Goal: Register for event/course: Register for event/course

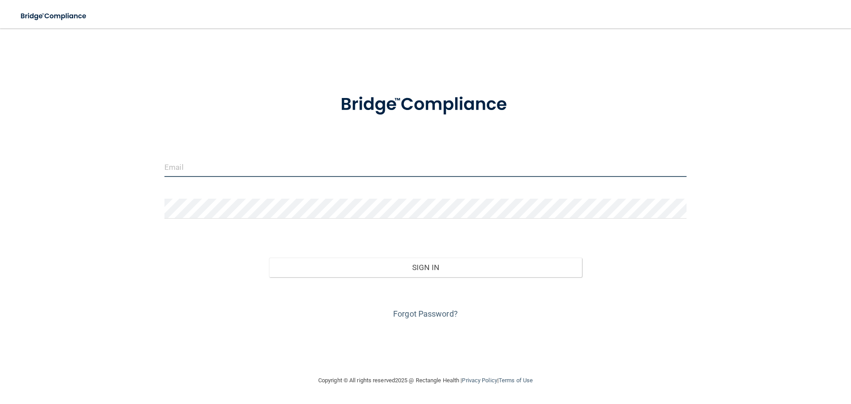
click at [426, 176] on input "email" at bounding box center [425, 167] width 522 height 20
type input "[PERSON_NAME][EMAIL_ADDRESS]"
type input "[PERSON_NAME][EMAIL_ADDRESS][DOMAIN_NAME]"
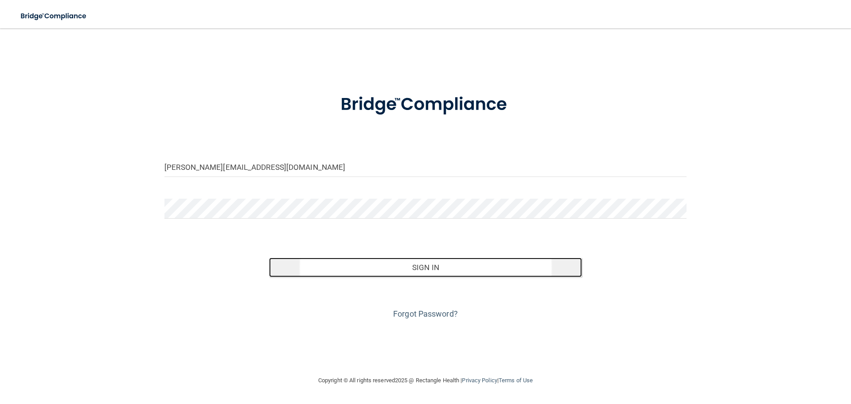
click at [328, 265] on button "Sign In" at bounding box center [425, 266] width 313 height 19
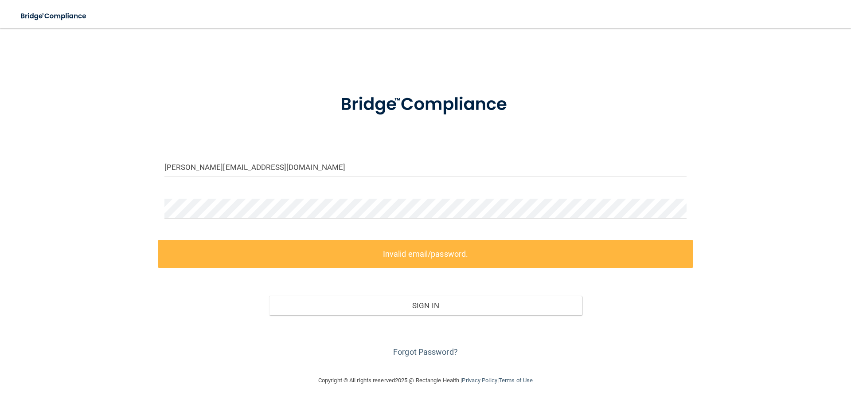
click at [299, 222] on div at bounding box center [425, 212] width 535 height 27
click at [142, 255] on div "[PERSON_NAME][EMAIL_ADDRESS][DOMAIN_NAME] Invalid email/password. You don't hav…" at bounding box center [425, 201] width 815 height 329
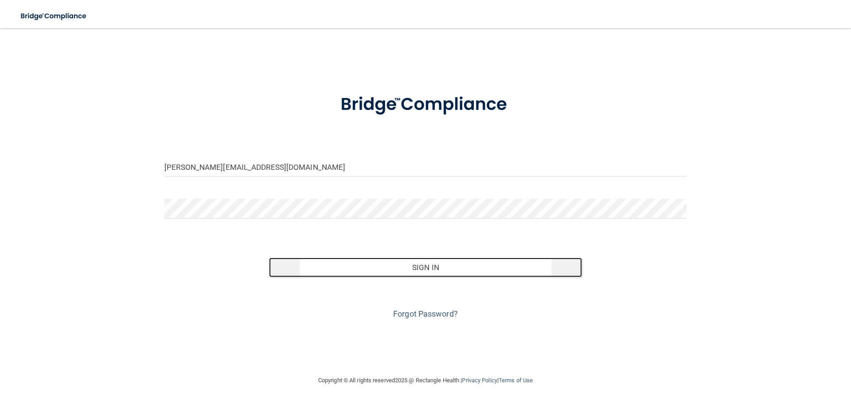
click at [337, 262] on button "Sign In" at bounding box center [425, 266] width 313 height 19
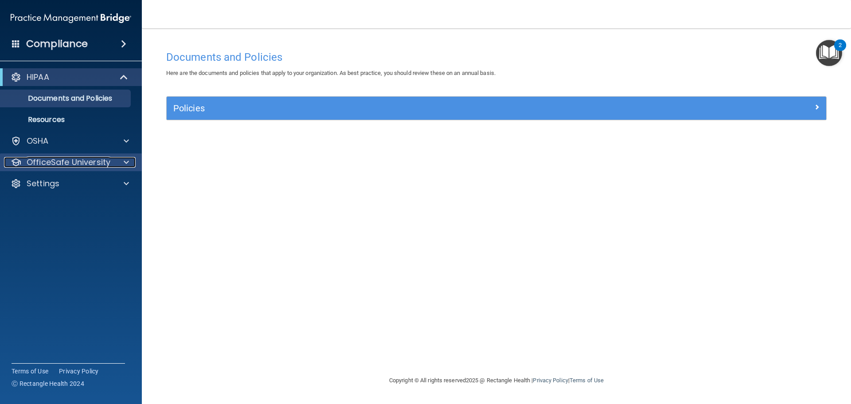
click at [101, 158] on p "OfficeSafe University" at bounding box center [69, 162] width 84 height 11
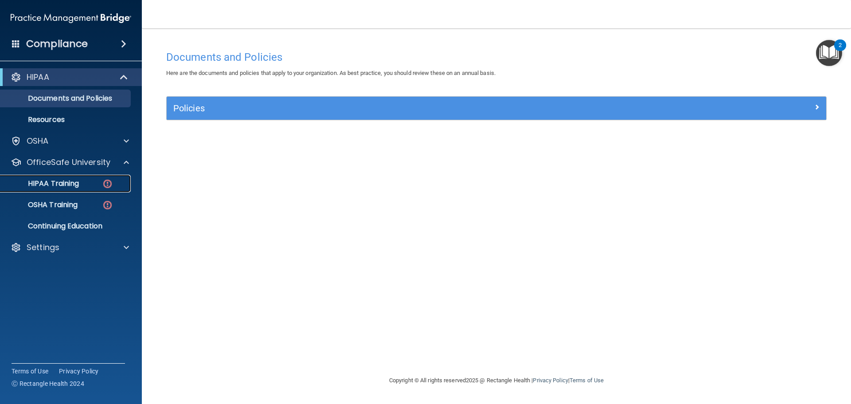
click at [92, 186] on div "HIPAA Training" at bounding box center [66, 183] width 121 height 9
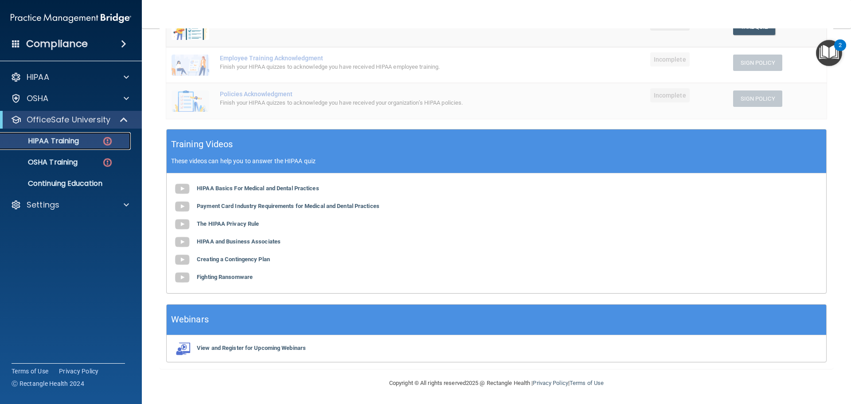
scroll to position [217, 0]
click at [264, 191] on b "HIPAA Basics For Medical and Dental Practices" at bounding box center [258, 187] width 122 height 7
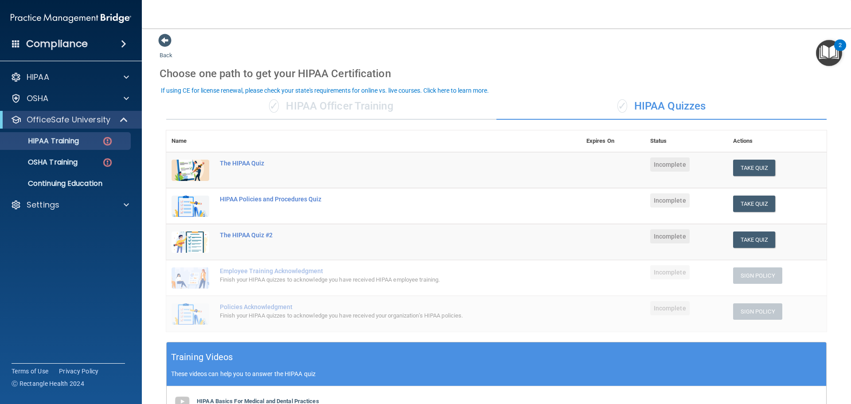
scroll to position [0, 0]
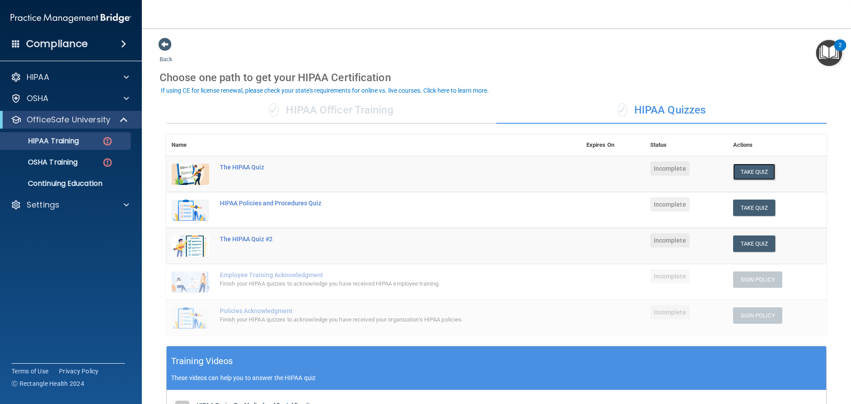
drag, startPoint x: 739, startPoint y: 167, endPoint x: 747, endPoint y: 161, distance: 10.1
click at [640, 167] on button "Take Quiz" at bounding box center [754, 171] width 43 height 16
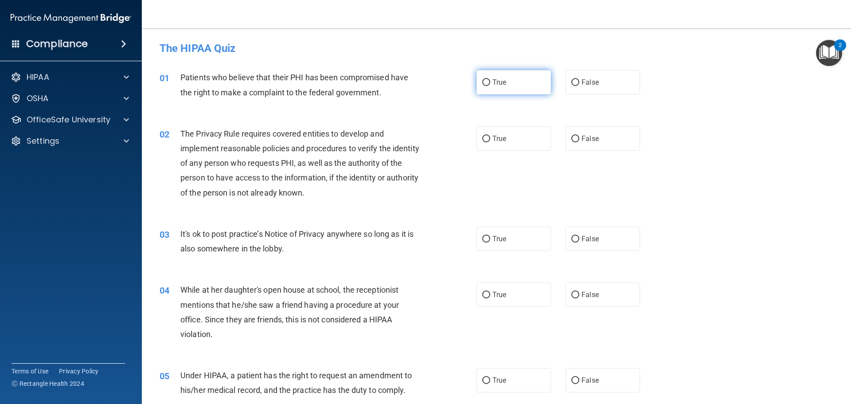
click at [530, 88] on label "True" at bounding box center [513, 82] width 74 height 24
click at [490, 86] on input "True" at bounding box center [486, 82] width 8 height 7
radio input "true"
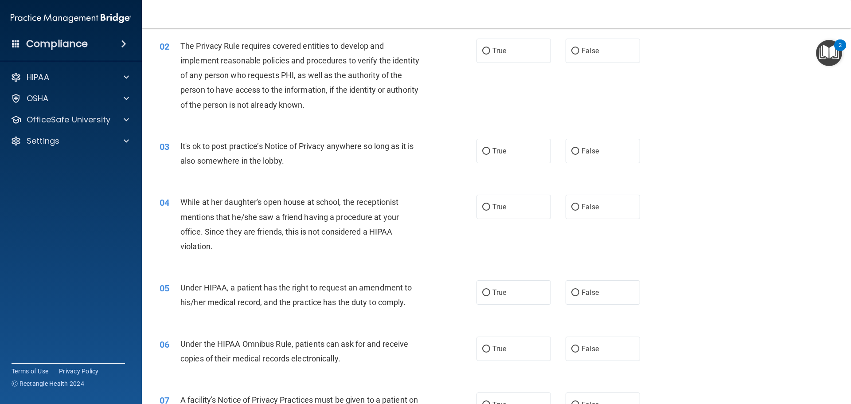
scroll to position [89, 0]
click at [506, 42] on label "True" at bounding box center [513, 50] width 74 height 24
click at [490, 47] on input "True" at bounding box center [486, 50] width 8 height 7
radio input "true"
click at [611, 151] on label "False" at bounding box center [602, 150] width 74 height 24
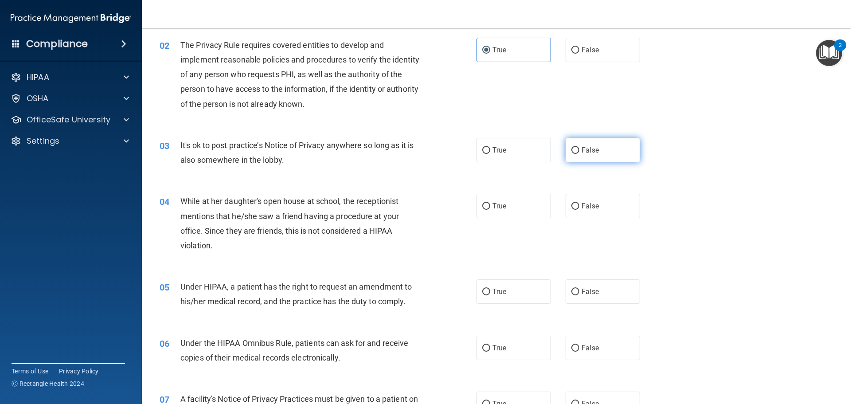
click at [579, 151] on input "False" at bounding box center [575, 150] width 8 height 7
radio input "true"
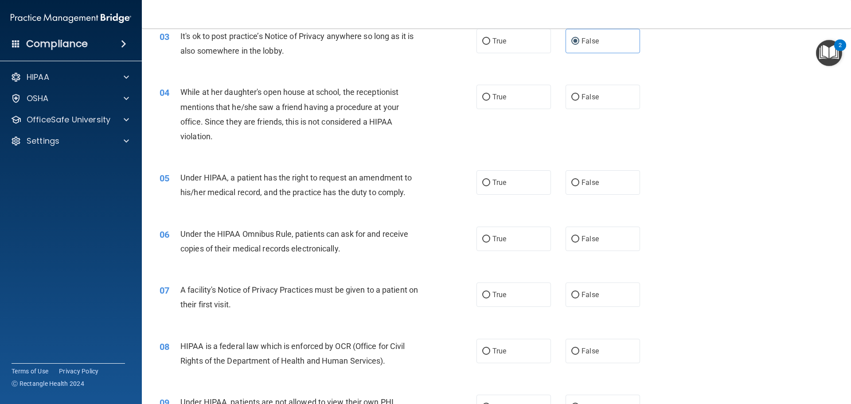
scroll to position [177, 0]
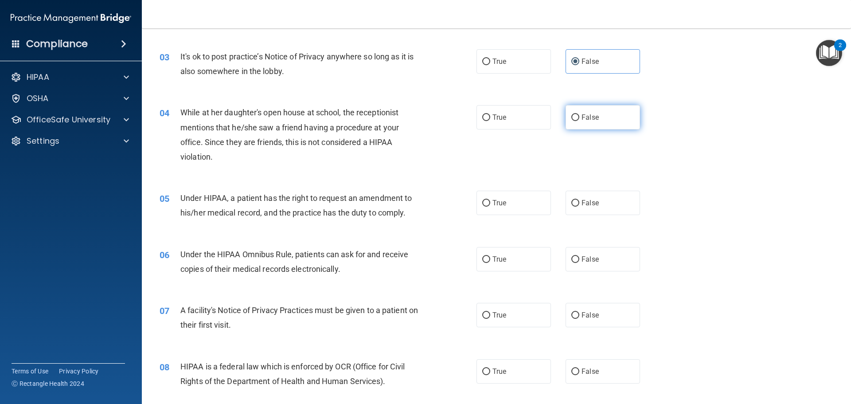
click at [567, 119] on label "False" at bounding box center [602, 117] width 74 height 24
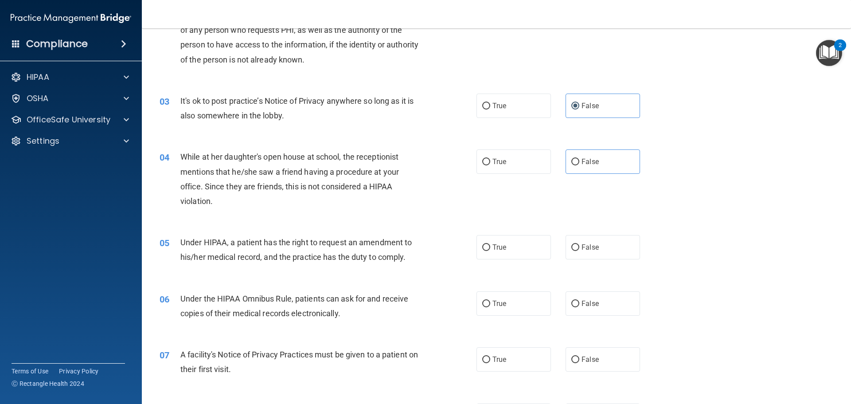
scroll to position [89, 0]
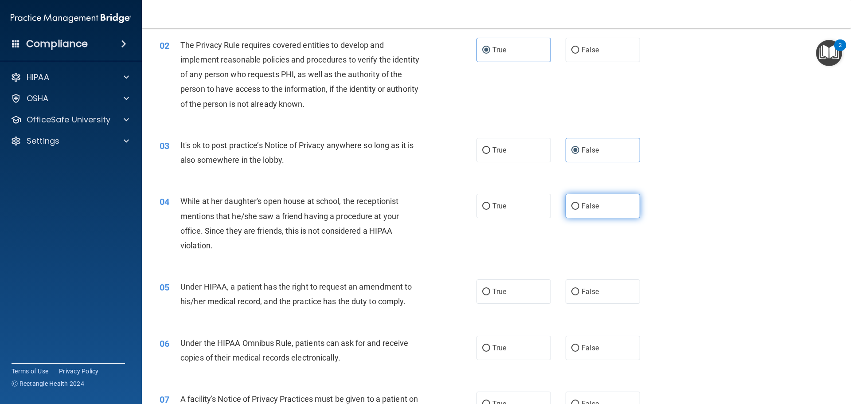
click at [593, 204] on span "False" at bounding box center [589, 206] width 17 height 8
click at [579, 204] on input "False" at bounding box center [575, 206] width 8 height 7
radio input "true"
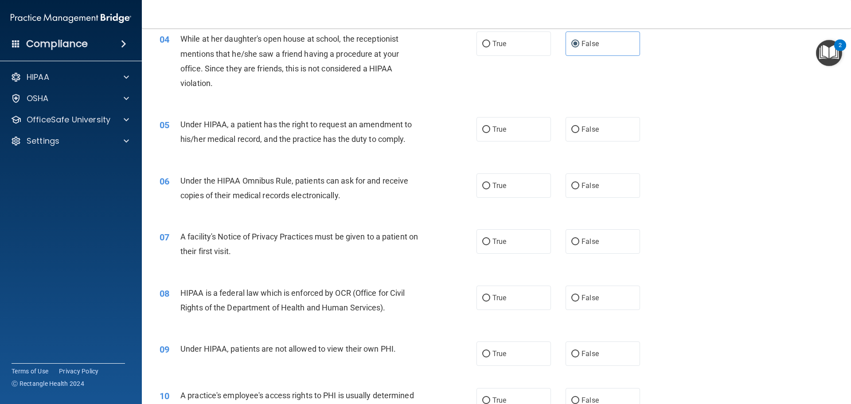
scroll to position [222, 0]
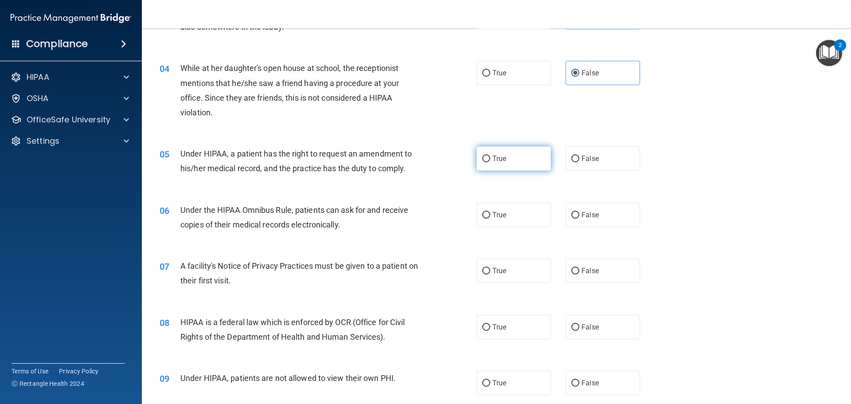
click at [482, 161] on input "True" at bounding box center [486, 159] width 8 height 7
radio input "true"
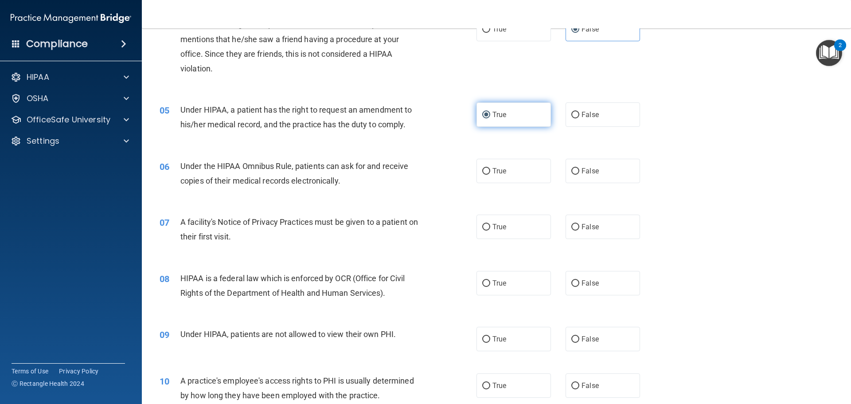
scroll to position [266, 0]
click at [487, 170] on label "True" at bounding box center [513, 170] width 74 height 24
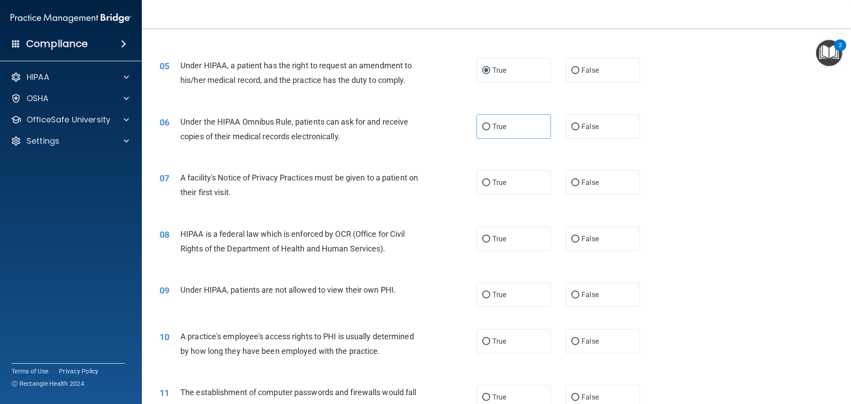
scroll to position [310, 0]
click at [519, 132] on label "True" at bounding box center [513, 126] width 74 height 24
click at [490, 130] on input "True" at bounding box center [486, 126] width 8 height 7
radio input "true"
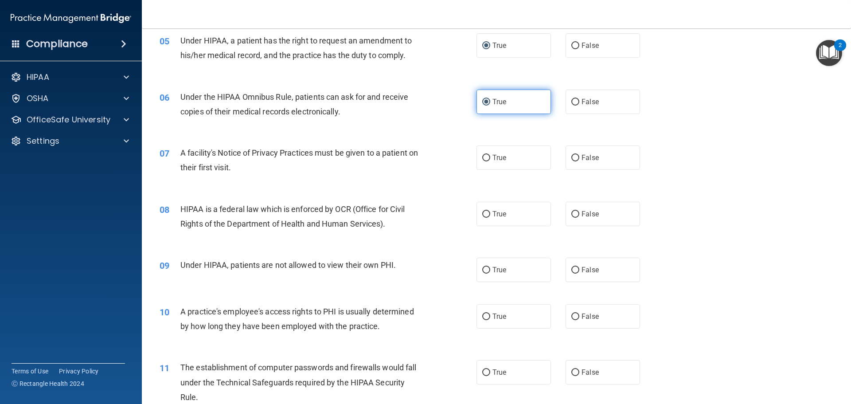
scroll to position [354, 0]
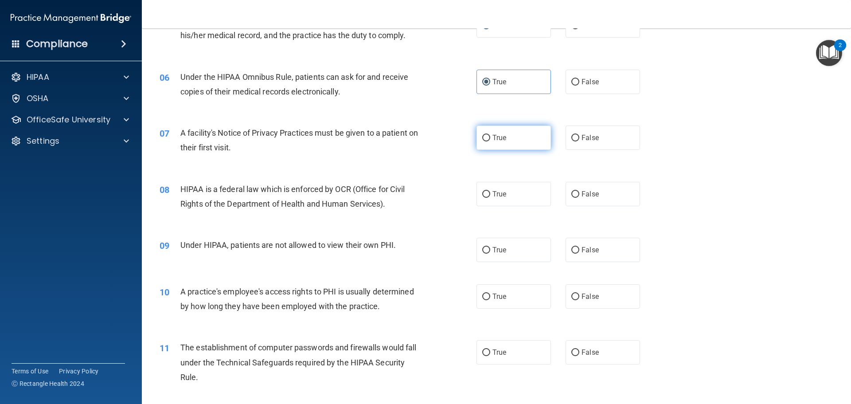
click at [486, 138] on input "True" at bounding box center [486, 138] width 8 height 7
radio input "true"
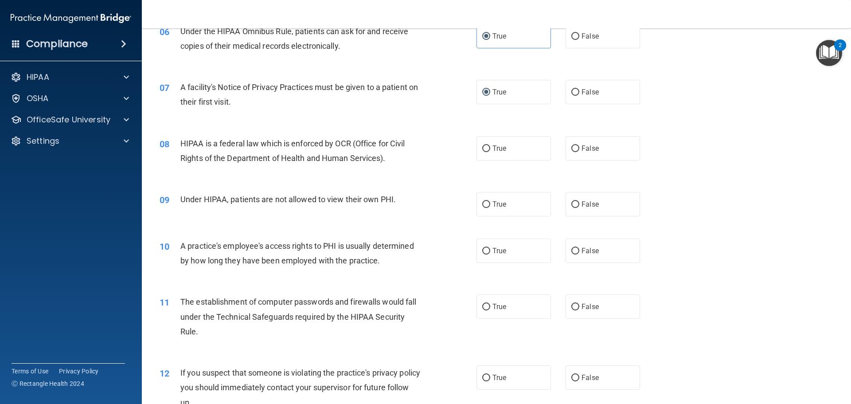
scroll to position [409, 0]
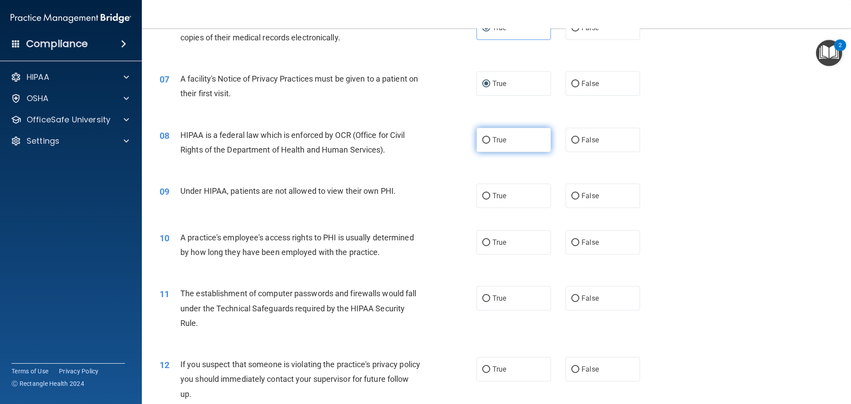
click at [505, 134] on label "True" at bounding box center [513, 140] width 74 height 24
click at [490, 137] on input "True" at bounding box center [486, 140] width 8 height 7
radio input "true"
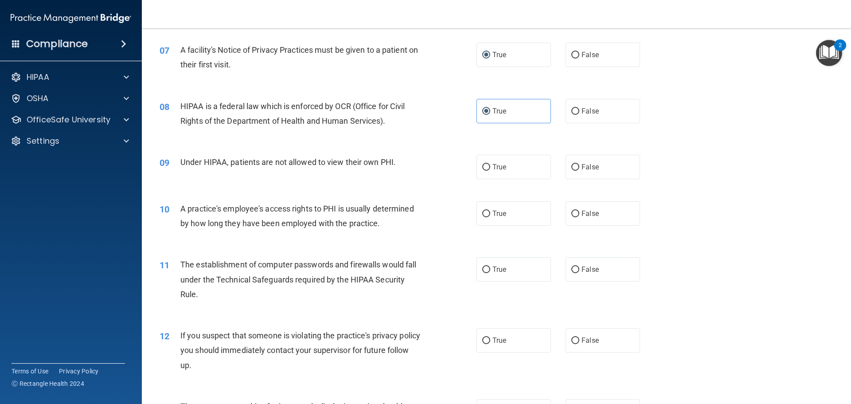
scroll to position [453, 0]
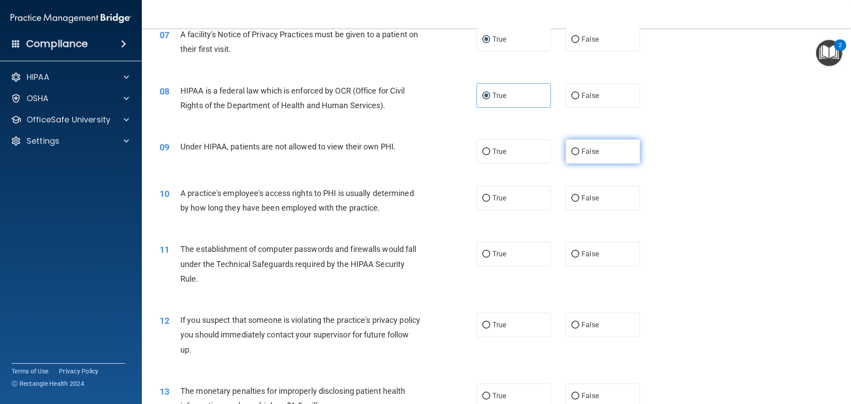
click at [565, 149] on label "False" at bounding box center [602, 151] width 74 height 24
click at [571, 149] on input "False" at bounding box center [575, 151] width 8 height 7
radio input "true"
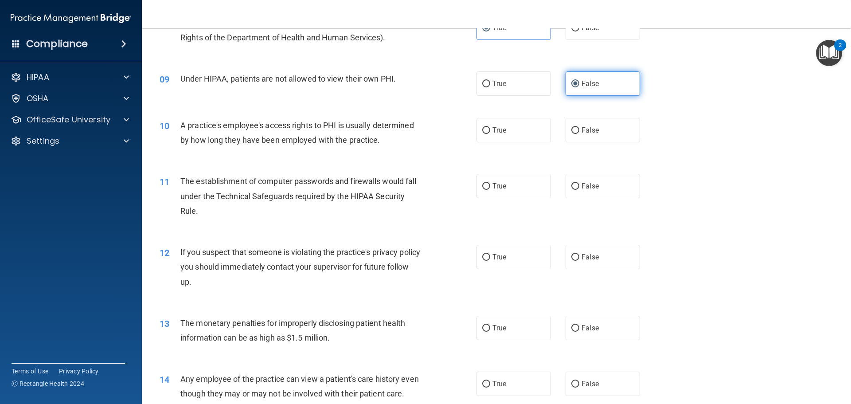
scroll to position [541, 0]
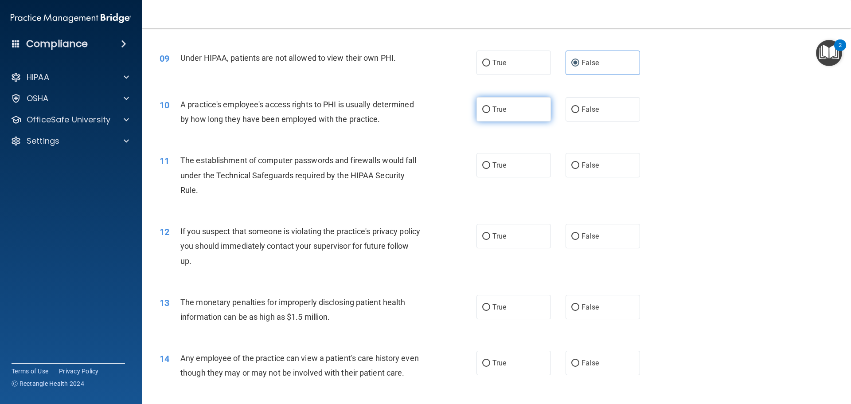
click at [524, 113] on label "True" at bounding box center [513, 109] width 74 height 24
click at [490, 113] on input "True" at bounding box center [486, 109] width 8 height 7
radio input "true"
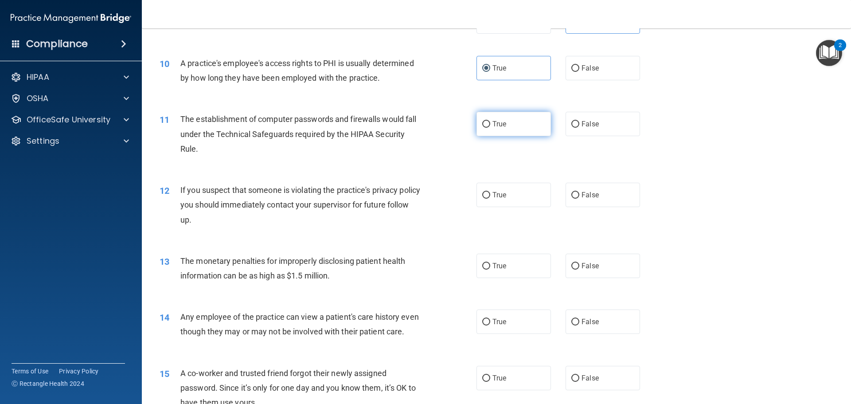
scroll to position [586, 0]
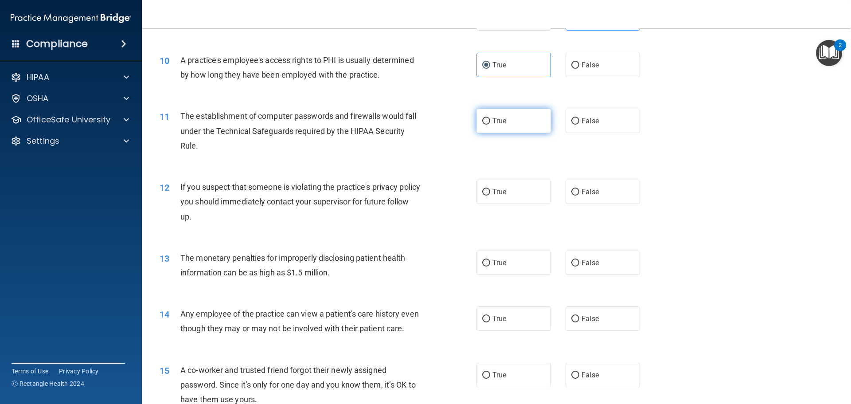
click at [526, 121] on label "True" at bounding box center [513, 121] width 74 height 24
click at [490, 121] on input "True" at bounding box center [486, 121] width 8 height 7
radio input "true"
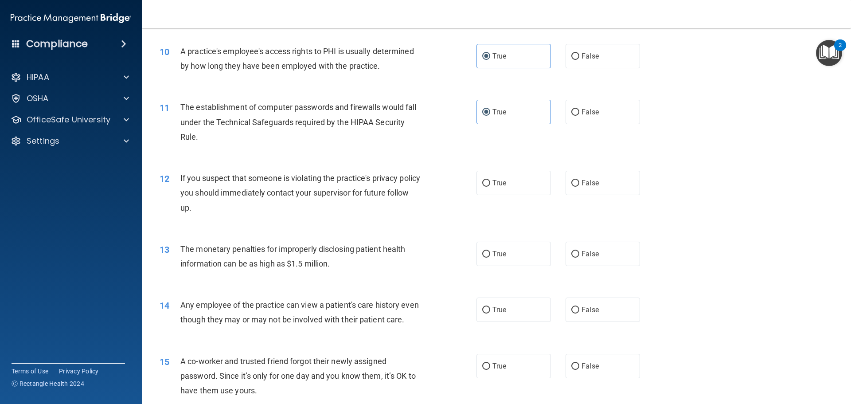
scroll to position [630, 0]
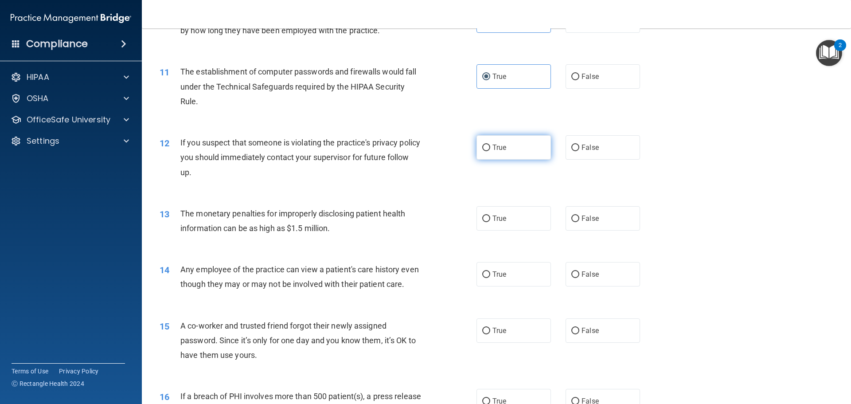
click at [499, 154] on label "True" at bounding box center [513, 147] width 74 height 24
click at [490, 151] on input "True" at bounding box center [486, 147] width 8 height 7
radio input "true"
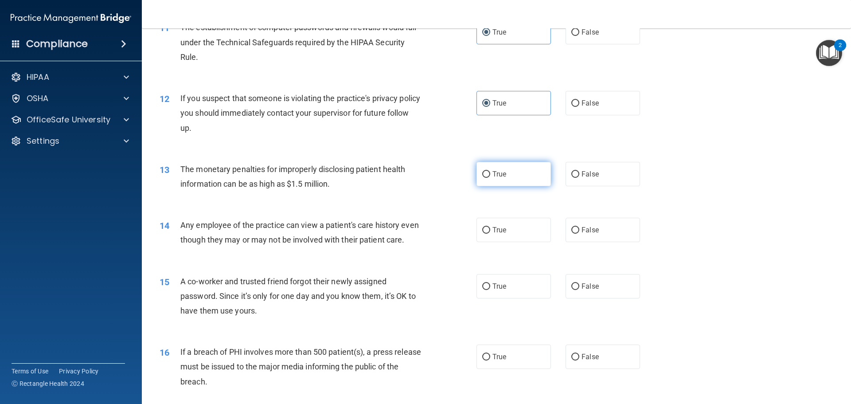
click at [483, 173] on input "True" at bounding box center [486, 174] width 8 height 7
radio input "true"
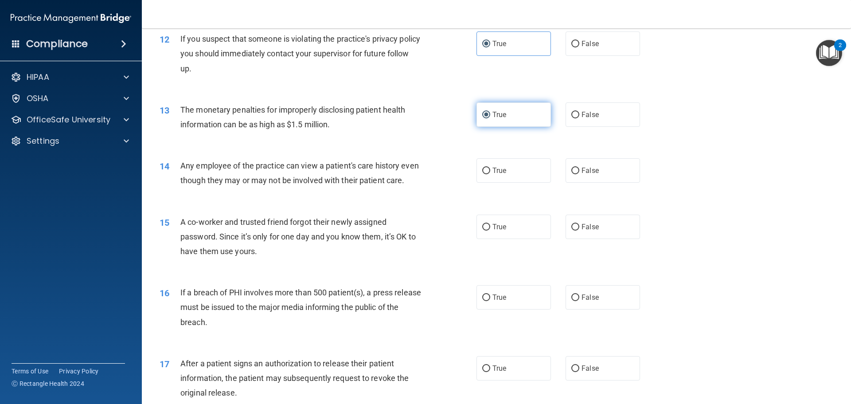
scroll to position [763, 0]
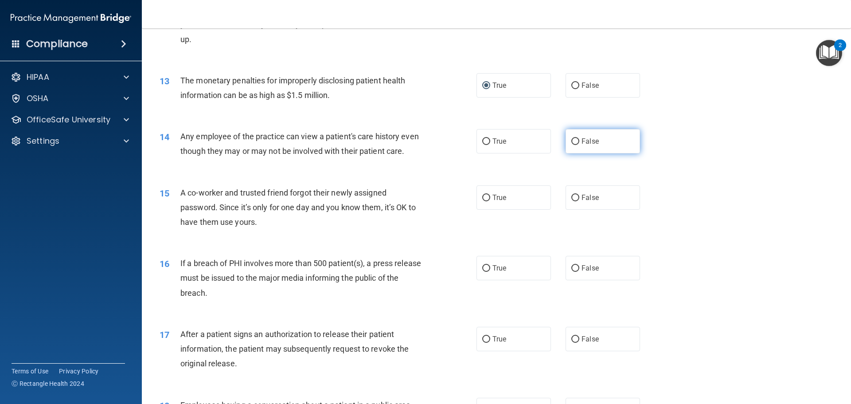
click at [568, 145] on label "False" at bounding box center [602, 141] width 74 height 24
click at [571, 145] on input "False" at bounding box center [575, 141] width 8 height 7
radio input "true"
click at [565, 210] on label "False" at bounding box center [602, 197] width 74 height 24
click at [571, 201] on input "False" at bounding box center [575, 198] width 8 height 7
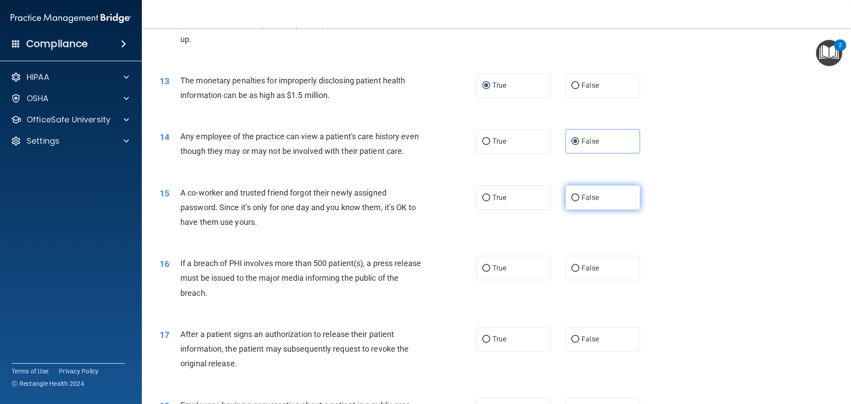
radio input "true"
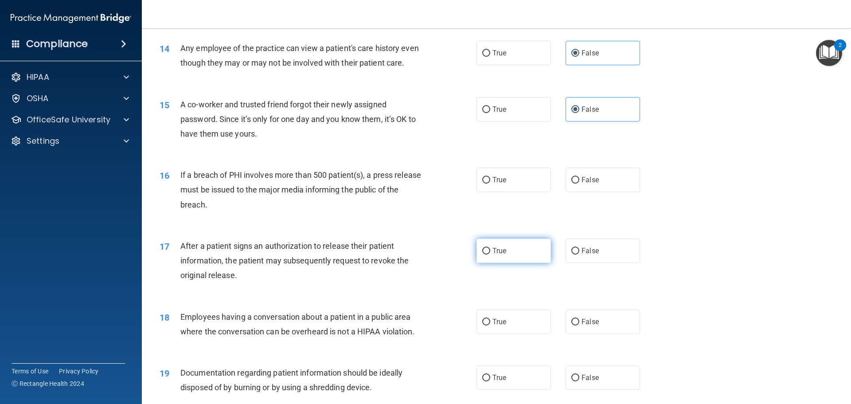
scroll to position [852, 0]
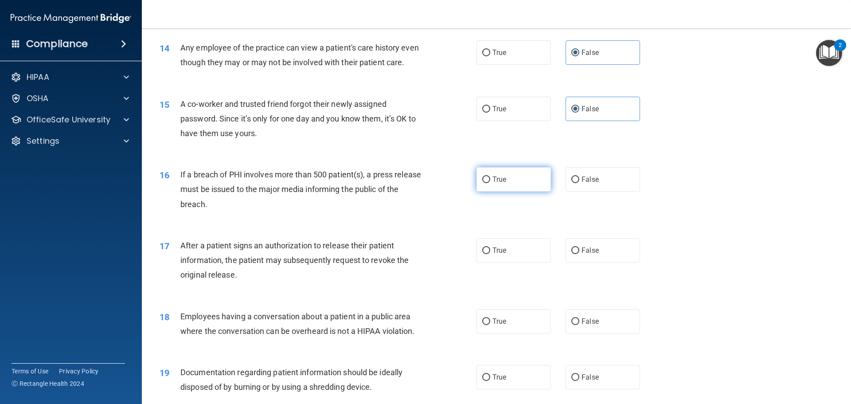
click at [534, 191] on label "True" at bounding box center [513, 179] width 74 height 24
click at [490, 183] on input "True" at bounding box center [486, 179] width 8 height 7
radio input "true"
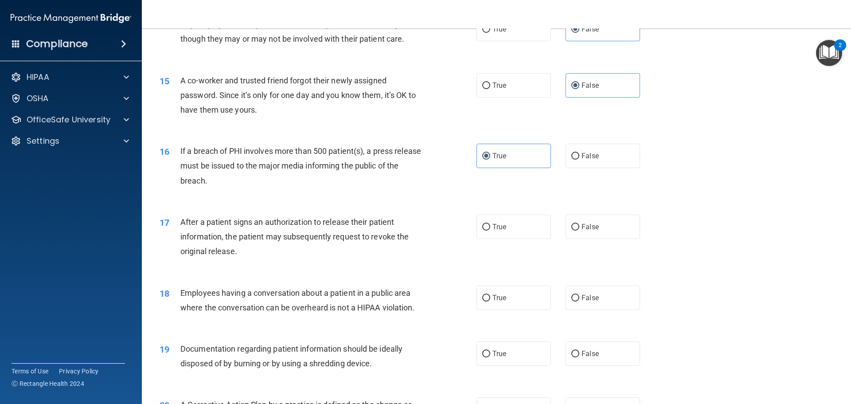
scroll to position [896, 0]
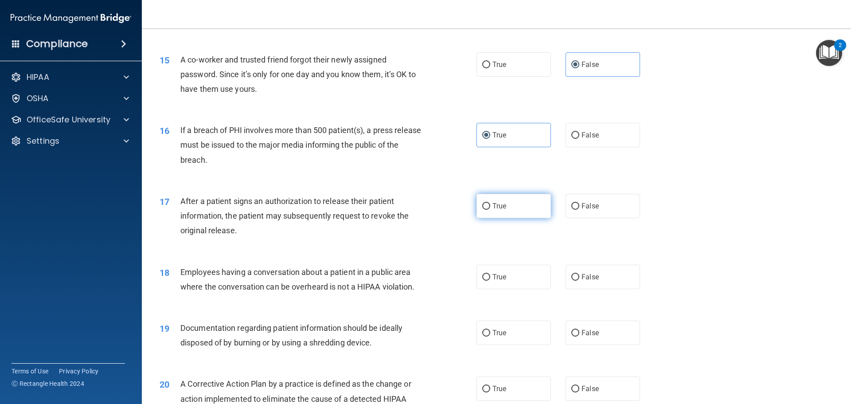
click at [506, 218] on label "True" at bounding box center [513, 206] width 74 height 24
click at [490, 210] on input "True" at bounding box center [486, 206] width 8 height 7
radio input "true"
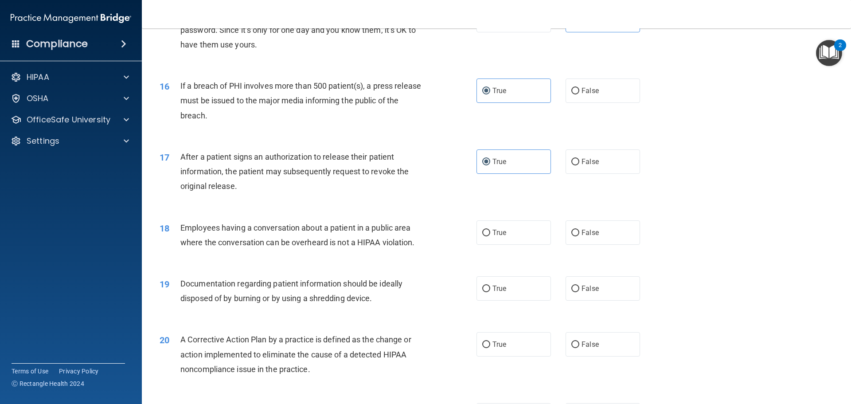
scroll to position [985, 0]
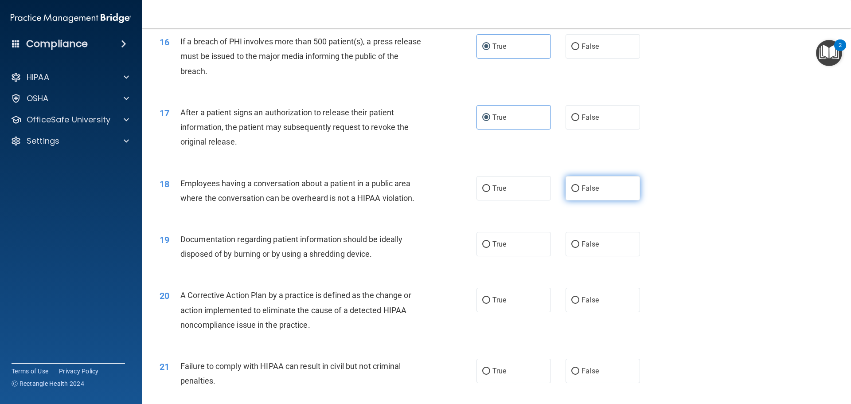
click at [576, 200] on label "False" at bounding box center [602, 188] width 74 height 24
click at [576, 192] on input "False" at bounding box center [575, 188] width 8 height 7
radio input "true"
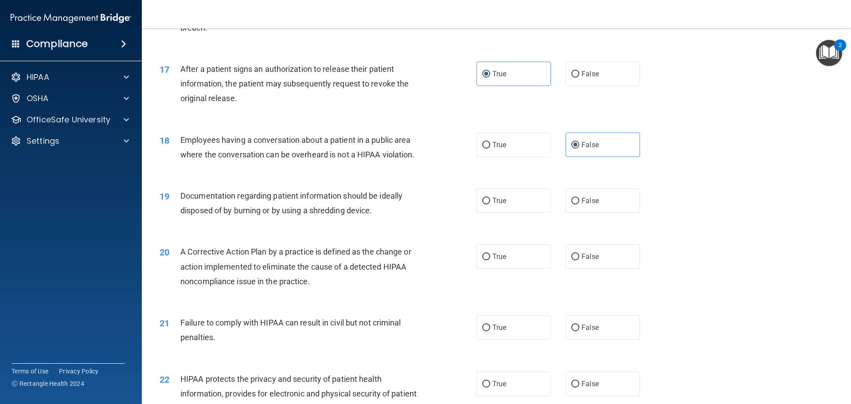
scroll to position [1029, 0]
click at [489, 212] on label "True" at bounding box center [513, 199] width 74 height 24
click at [489, 203] on input "True" at bounding box center [486, 200] width 8 height 7
radio input "true"
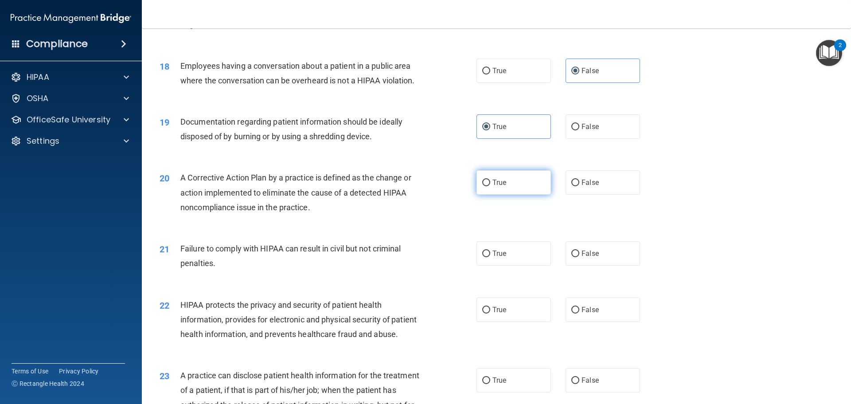
scroll to position [1117, 0]
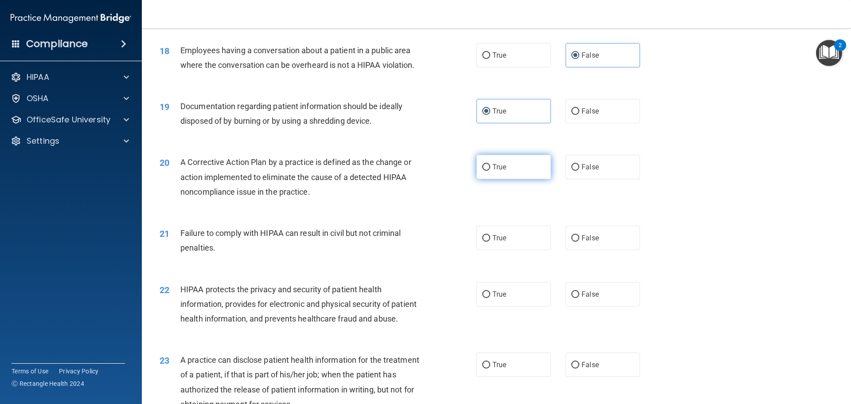
click at [514, 179] on label "True" at bounding box center [513, 167] width 74 height 24
click at [490, 171] on input "True" at bounding box center [486, 167] width 8 height 7
radio input "true"
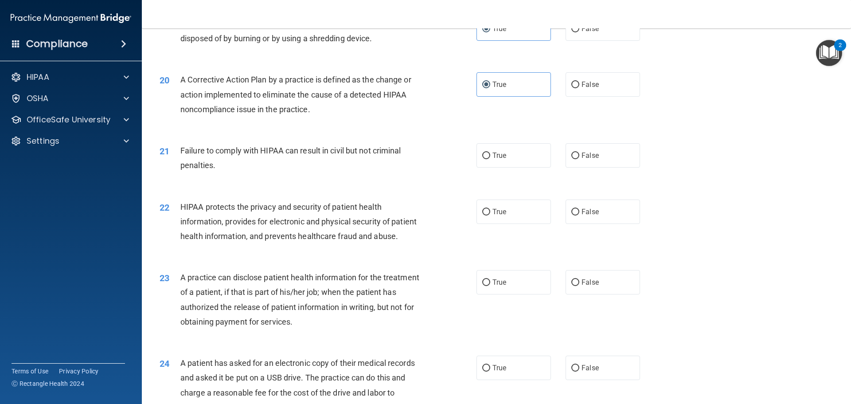
scroll to position [1206, 0]
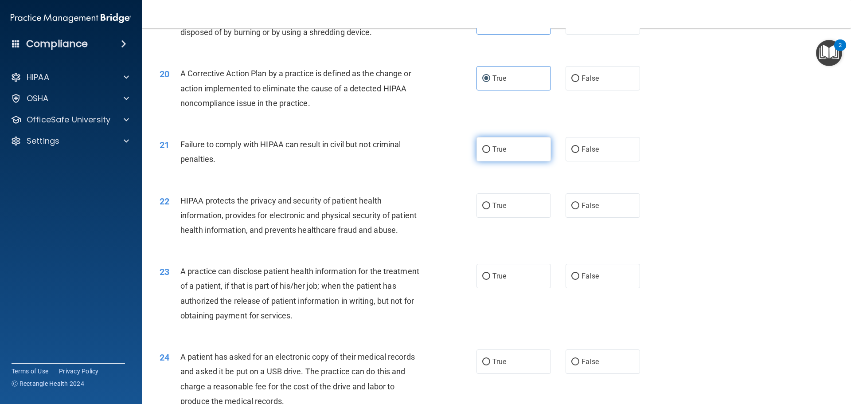
click at [503, 161] on label "True" at bounding box center [513, 149] width 74 height 24
click at [490, 153] on input "True" at bounding box center [486, 149] width 8 height 7
radio input "true"
click at [565, 161] on label "False" at bounding box center [602, 149] width 74 height 24
click at [571, 153] on input "False" at bounding box center [575, 149] width 8 height 7
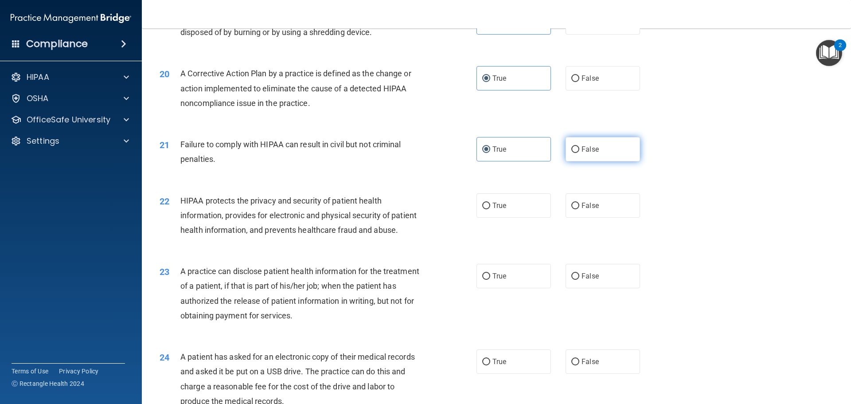
radio input "true"
radio input "false"
click at [494, 218] on label "True" at bounding box center [513, 205] width 74 height 24
click at [490, 209] on input "True" at bounding box center [486, 205] width 8 height 7
radio input "true"
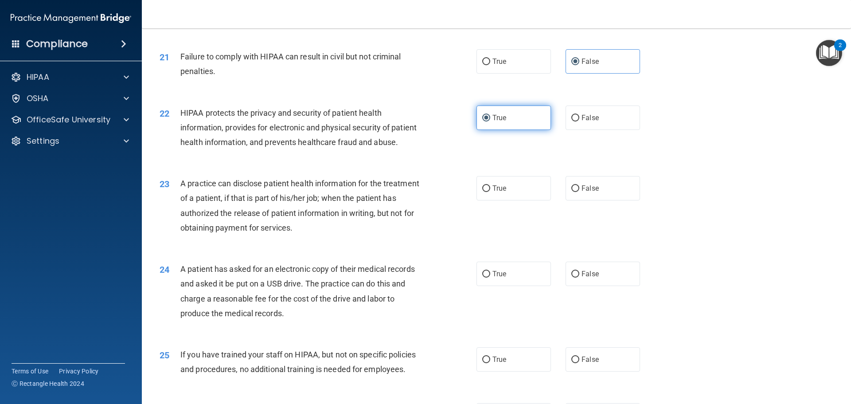
scroll to position [1295, 0]
click at [500, 199] on label "True" at bounding box center [513, 187] width 74 height 24
click at [490, 191] on input "True" at bounding box center [486, 187] width 8 height 7
radio input "true"
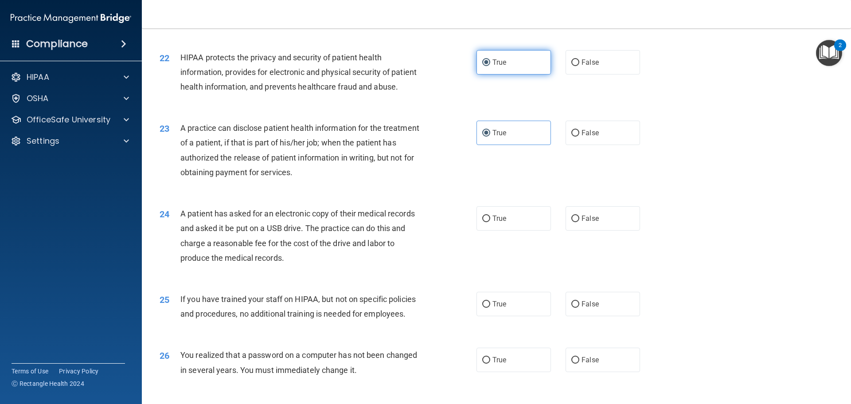
scroll to position [1383, 0]
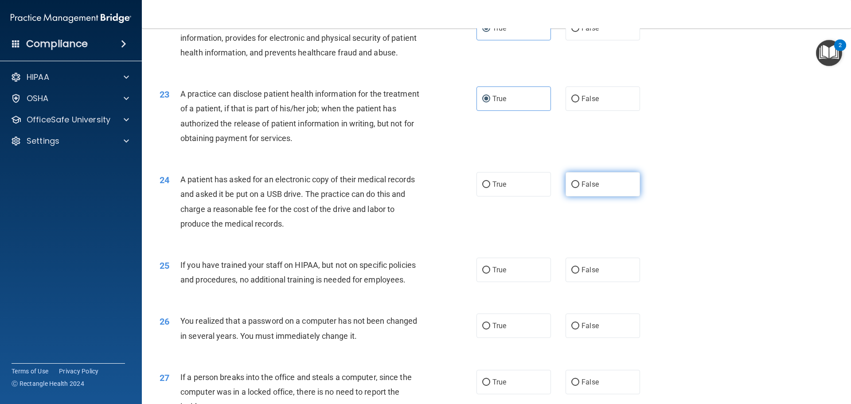
click at [568, 196] on label "False" at bounding box center [602, 184] width 74 height 24
click at [571, 188] on input "False" at bounding box center [575, 184] width 8 height 7
radio input "true"
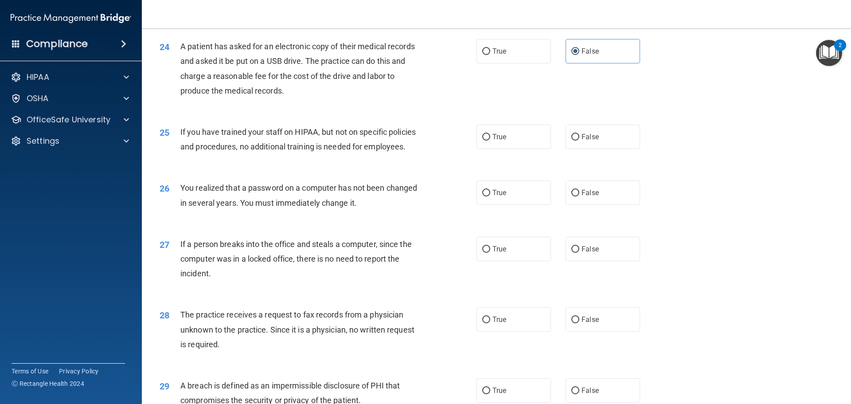
scroll to position [1472, 0]
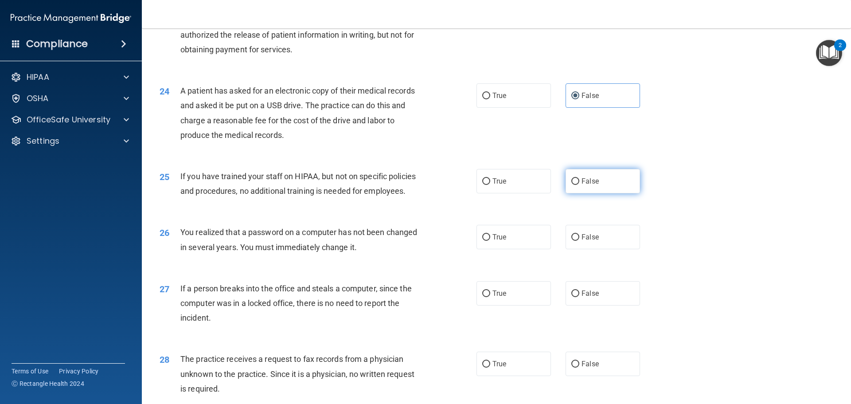
click at [573, 185] on input "False" at bounding box center [575, 181] width 8 height 7
radio input "true"
click at [516, 193] on label "True" at bounding box center [513, 181] width 74 height 24
click at [490, 185] on input "True" at bounding box center [486, 181] width 8 height 7
radio input "true"
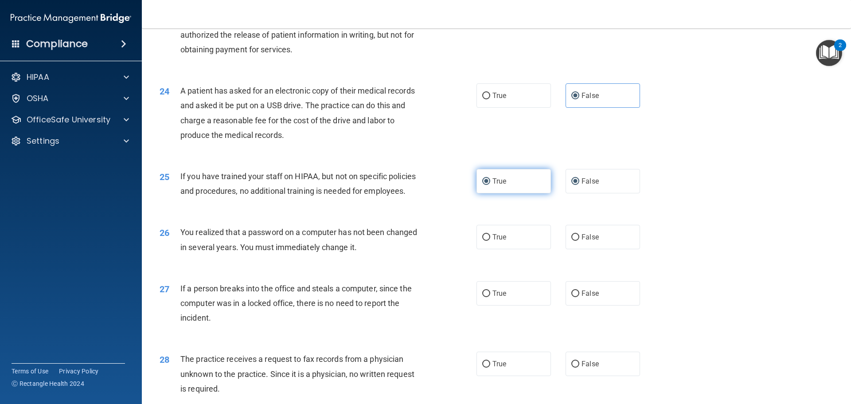
radio input "false"
click at [581, 185] on span "False" at bounding box center [589, 181] width 17 height 8
click at [584, 249] on label "False" at bounding box center [602, 237] width 74 height 24
click at [579, 241] on input "False" at bounding box center [575, 237] width 8 height 7
radio input "true"
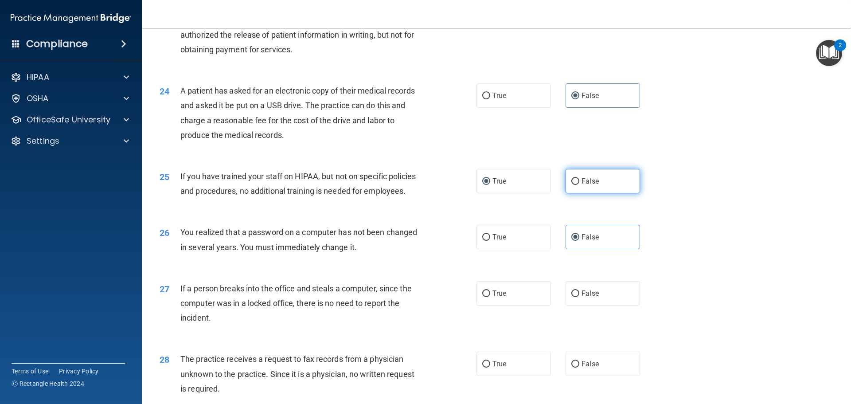
click at [572, 193] on label "False" at bounding box center [602, 181] width 74 height 24
click at [572, 185] on input "False" at bounding box center [575, 181] width 8 height 7
radio input "true"
radio input "false"
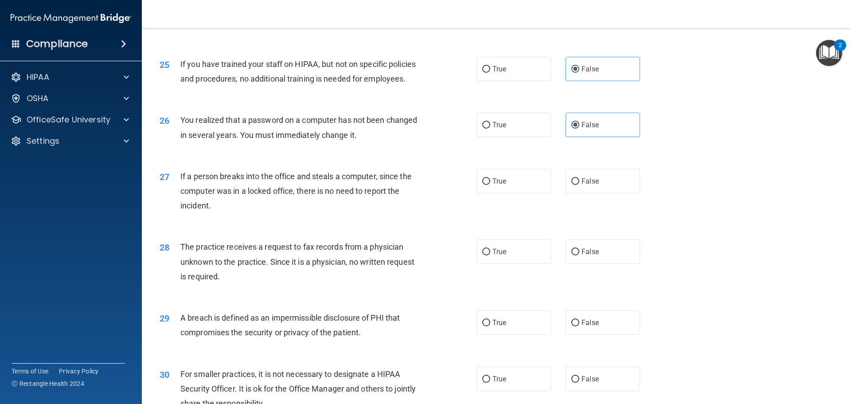
scroll to position [1605, 0]
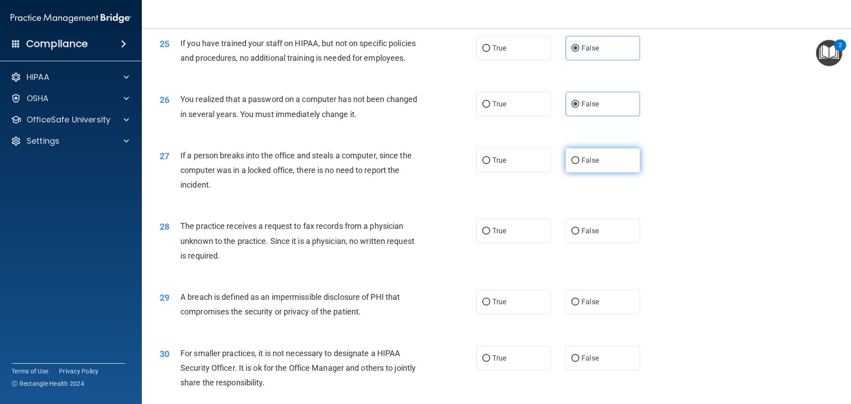
click at [571, 164] on input "False" at bounding box center [575, 160] width 8 height 7
radio input "true"
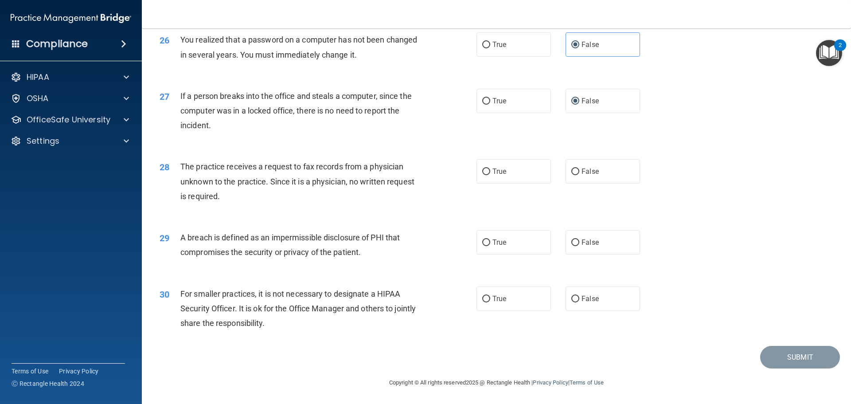
scroll to position [1693, 0]
click at [566, 176] on label "False" at bounding box center [602, 171] width 74 height 24
click at [571, 175] on input "False" at bounding box center [575, 171] width 8 height 7
radio input "true"
click at [506, 238] on label "True" at bounding box center [513, 242] width 74 height 24
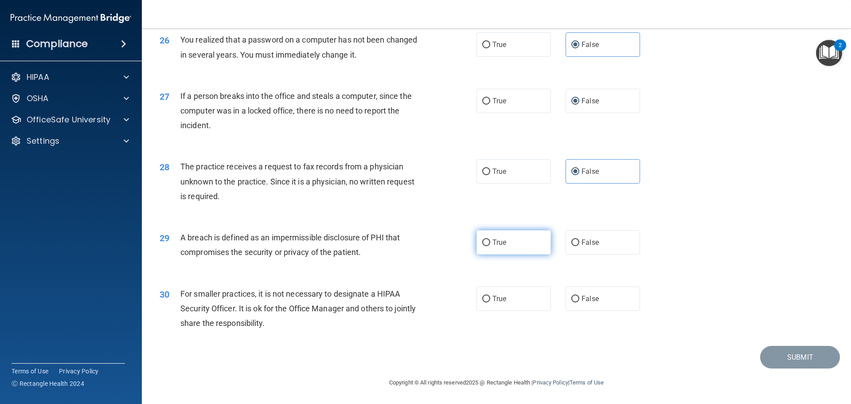
click at [490, 239] on input "True" at bounding box center [486, 242] width 8 height 7
radio input "true"
click at [518, 294] on label "True" at bounding box center [513, 298] width 74 height 24
click at [490, 296] on input "True" at bounding box center [486, 299] width 8 height 7
radio input "true"
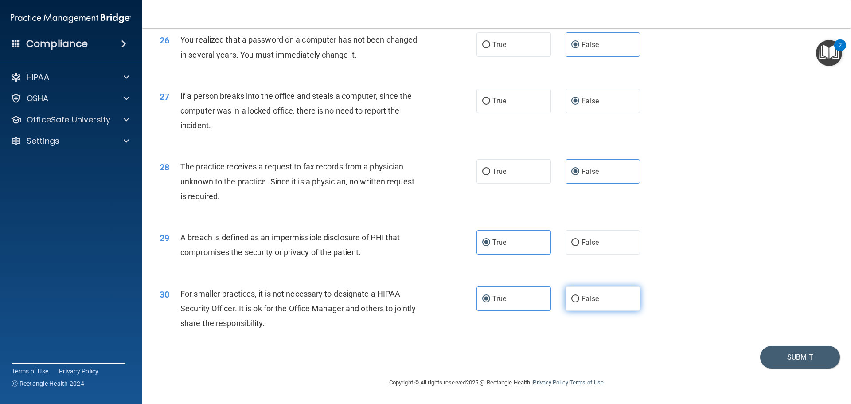
drag, startPoint x: 602, startPoint y: 300, endPoint x: 612, endPoint y: 295, distance: 11.9
click at [602, 300] on label "False" at bounding box center [602, 298] width 74 height 24
click at [579, 300] on input "False" at bounding box center [575, 299] width 8 height 7
radio input "true"
drag, startPoint x: 529, startPoint y: 298, endPoint x: 547, endPoint y: 301, distance: 18.4
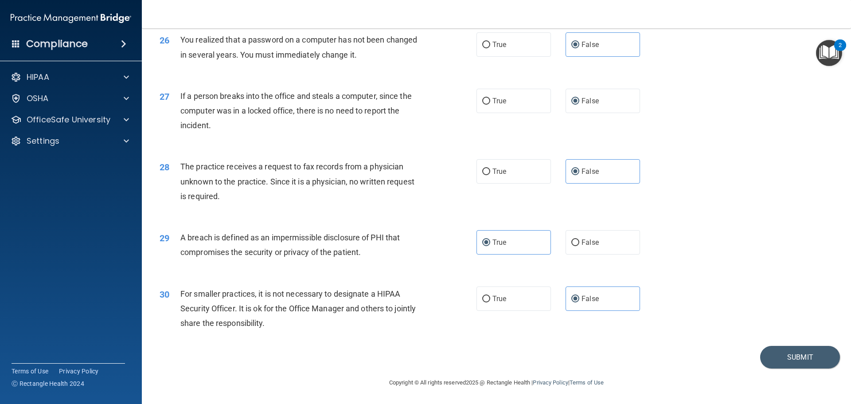
click at [529, 297] on label "True" at bounding box center [513, 298] width 74 height 24
click at [490, 297] on input "True" at bounding box center [486, 299] width 8 height 7
radio input "true"
radio input "false"
click at [640, 355] on button "Submit" at bounding box center [800, 357] width 80 height 23
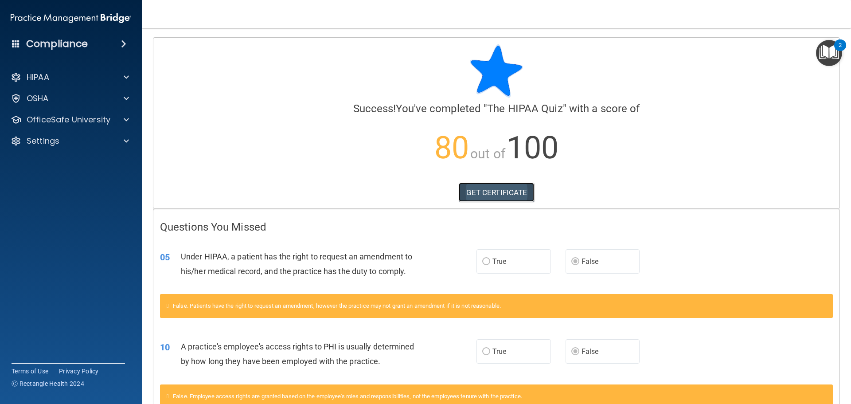
click at [526, 191] on link "GET CERTIFICATE" at bounding box center [497, 192] width 76 height 19
click at [105, 86] on div "HIPAA Documents and Policies Report an Incident Business Associates Emergency P…" at bounding box center [71, 111] width 142 height 92
click at [113, 76] on div "HIPAA" at bounding box center [59, 77] width 110 height 11
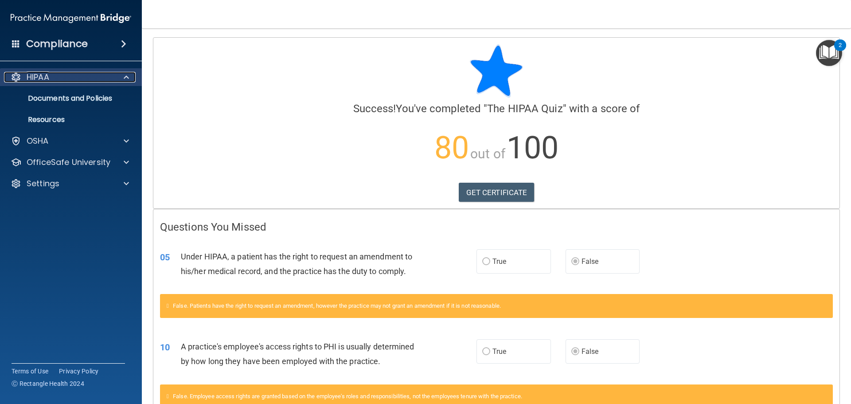
click at [113, 76] on div "HIPAA" at bounding box center [59, 77] width 110 height 11
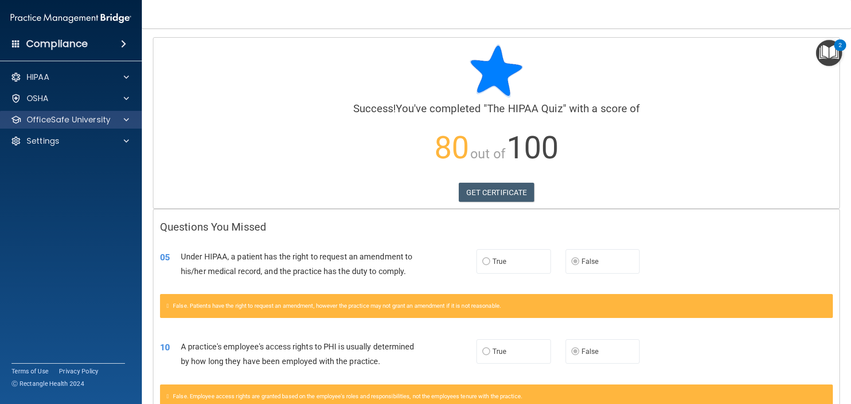
click at [90, 113] on div "OfficeSafe University" at bounding box center [71, 120] width 142 height 18
click at [127, 119] on span at bounding box center [126, 119] width 5 height 11
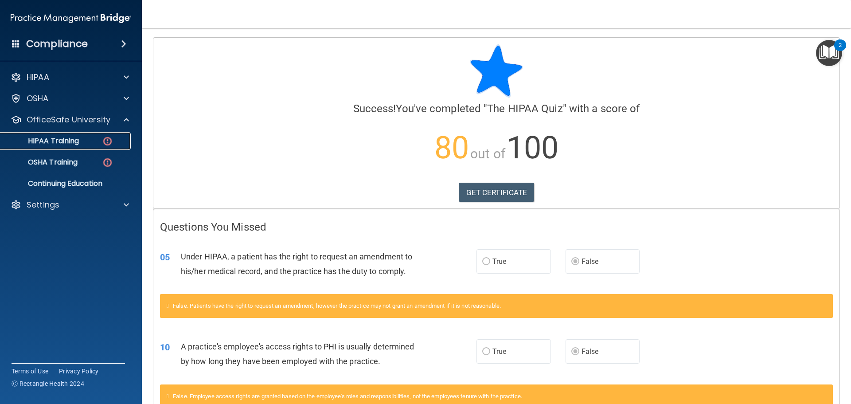
click at [98, 139] on div "HIPAA Training" at bounding box center [66, 140] width 121 height 9
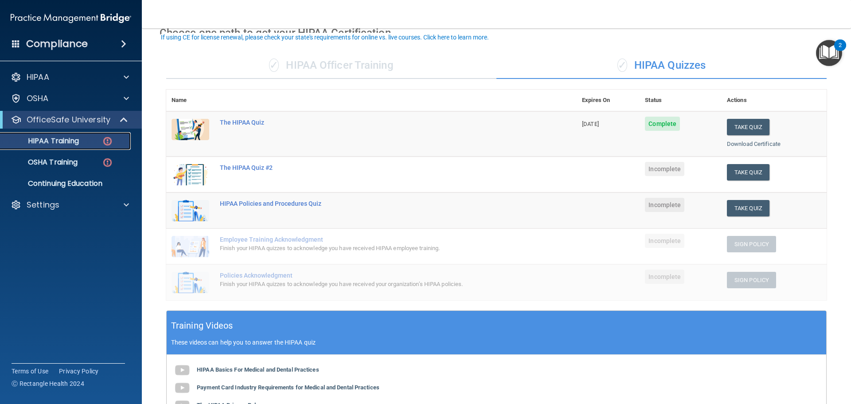
scroll to position [44, 0]
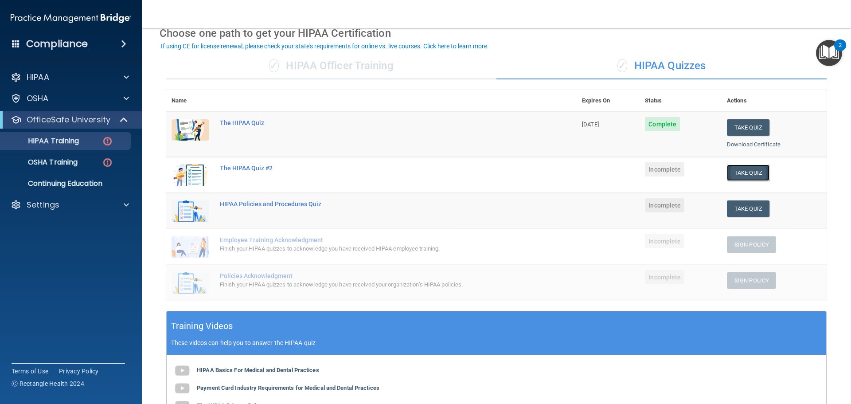
click at [640, 172] on button "Take Quiz" at bounding box center [748, 172] width 43 height 16
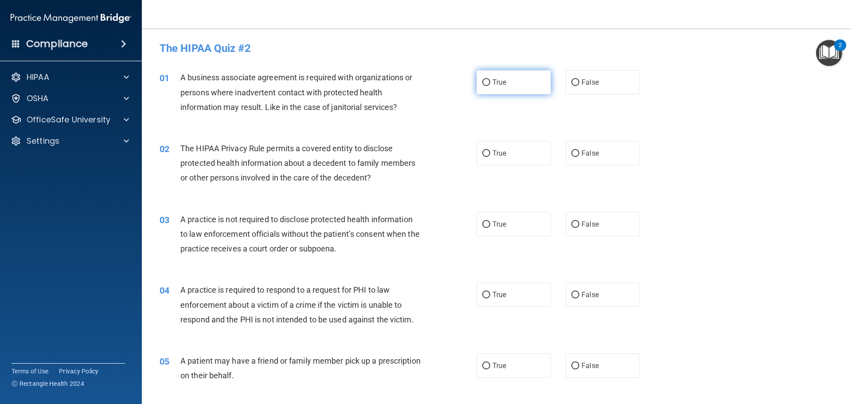
click at [492, 79] on span "True" at bounding box center [499, 82] width 14 height 8
click at [490, 79] on input "True" at bounding box center [486, 82] width 8 height 7
radio input "true"
click at [580, 144] on label "False" at bounding box center [602, 153] width 74 height 24
click at [579, 150] on input "False" at bounding box center [575, 153] width 8 height 7
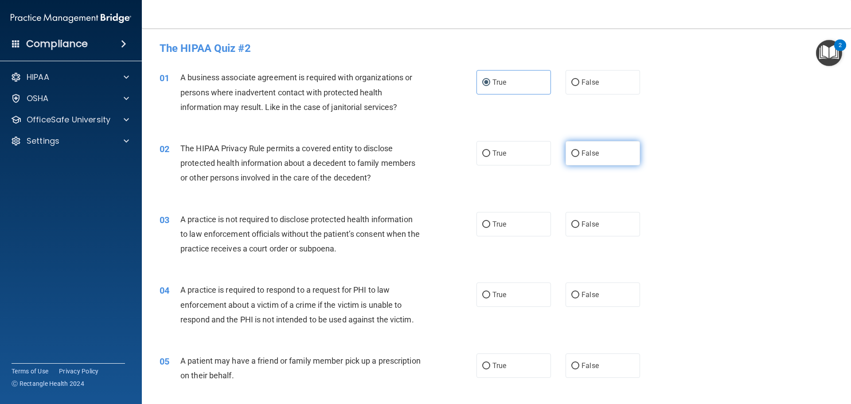
radio input "true"
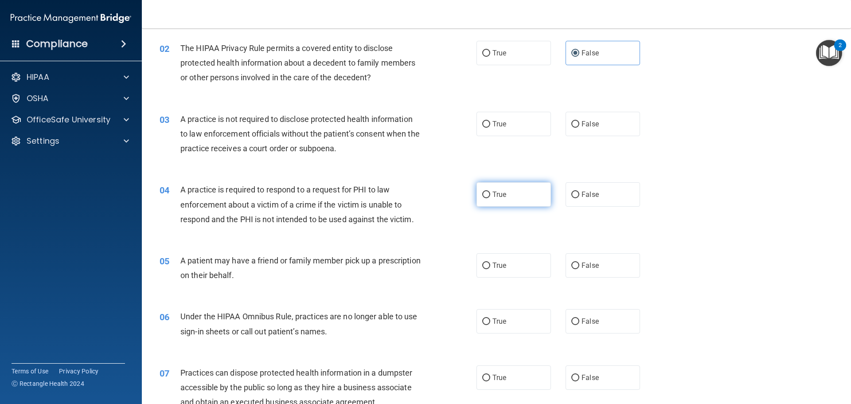
scroll to position [133, 0]
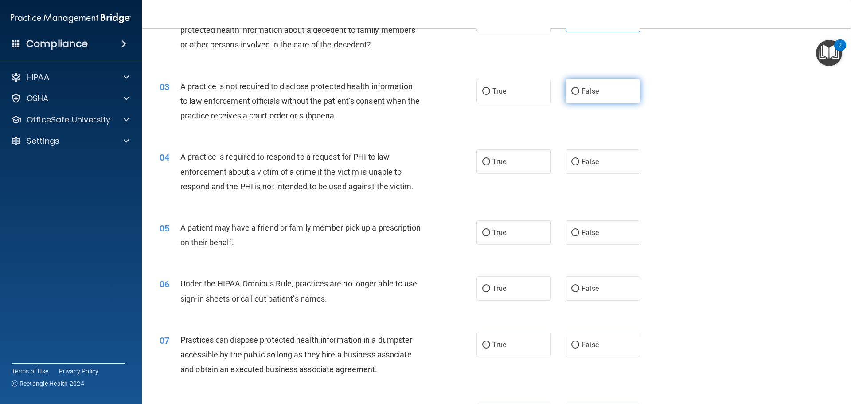
click at [578, 83] on label "False" at bounding box center [602, 91] width 74 height 24
click at [578, 88] on input "False" at bounding box center [575, 91] width 8 height 7
radio input "true"
click at [489, 163] on label "True" at bounding box center [513, 161] width 74 height 24
click at [489, 163] on input "True" at bounding box center [486, 162] width 8 height 7
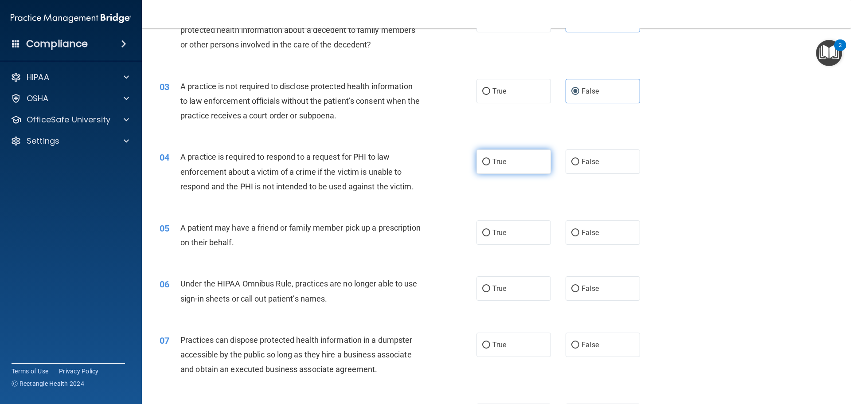
radio input "true"
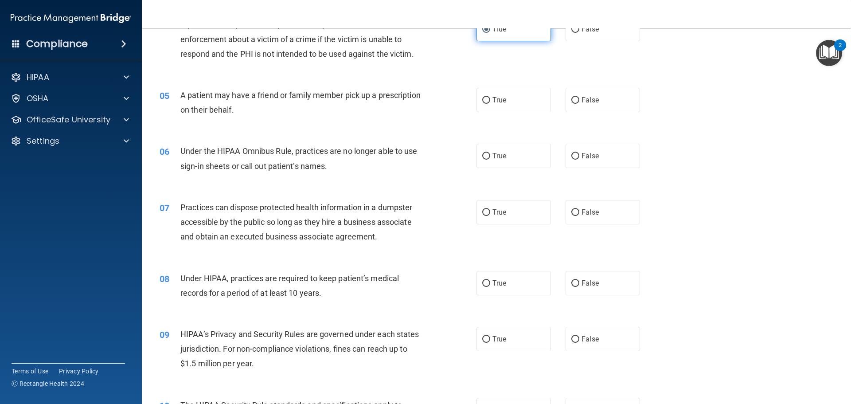
scroll to position [266, 0]
click at [571, 101] on input "False" at bounding box center [575, 100] width 8 height 7
radio input "true"
click at [533, 100] on label "True" at bounding box center [513, 99] width 74 height 24
click at [490, 100] on input "True" at bounding box center [486, 100] width 8 height 7
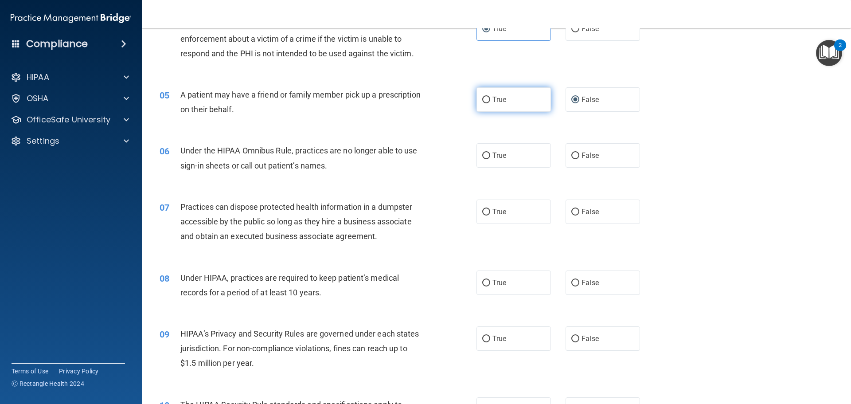
radio input "true"
click at [575, 102] on input "False" at bounding box center [575, 100] width 8 height 7
radio input "true"
click at [544, 96] on label "True" at bounding box center [513, 99] width 74 height 24
click at [490, 97] on input "True" at bounding box center [486, 100] width 8 height 7
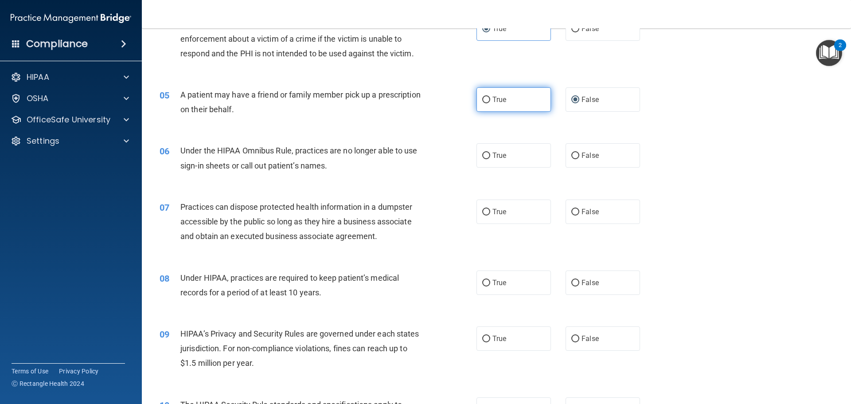
radio input "true"
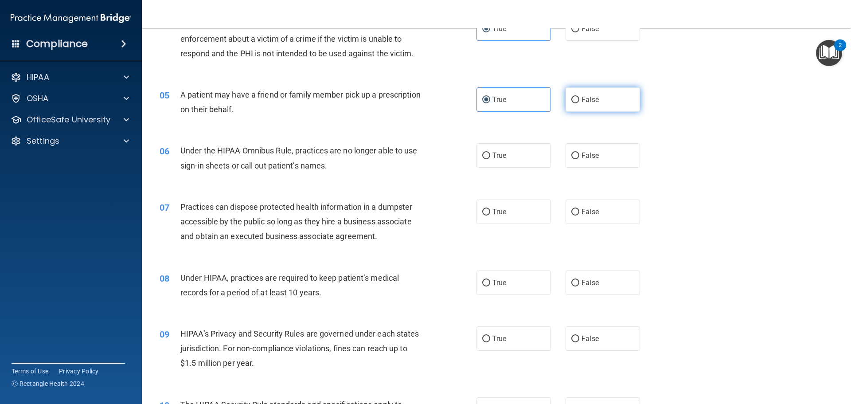
click at [565, 103] on label "False" at bounding box center [602, 99] width 74 height 24
click at [571, 103] on input "False" at bounding box center [575, 100] width 8 height 7
radio input "true"
radio input "false"
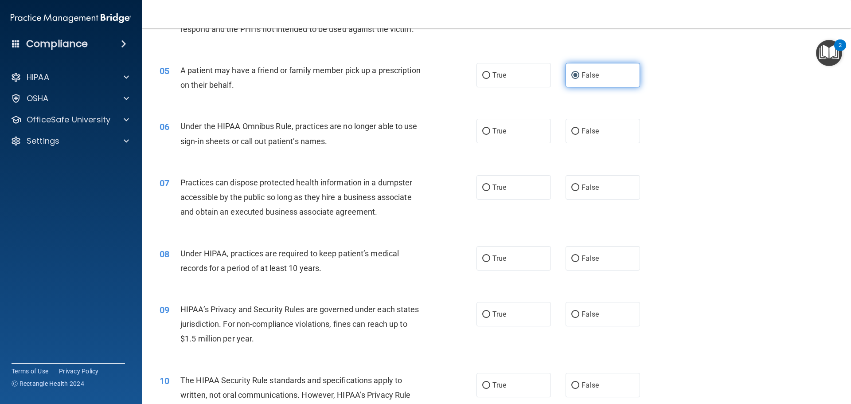
scroll to position [310, 0]
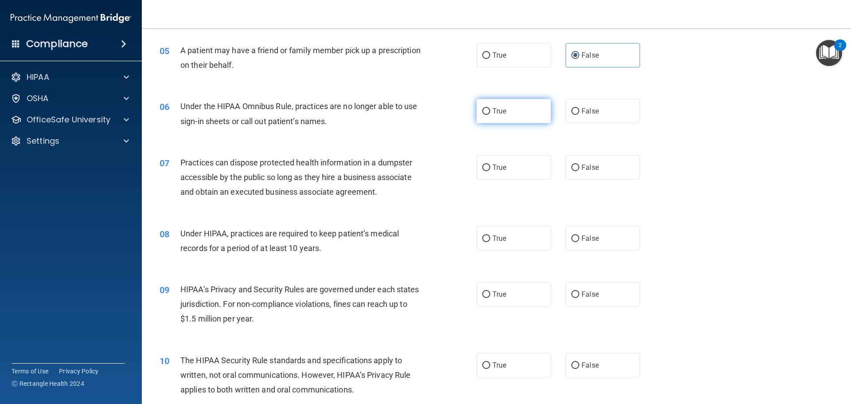
click at [485, 116] on label "True" at bounding box center [513, 111] width 74 height 24
click at [485, 115] on input "True" at bounding box center [486, 111] width 8 height 7
radio input "true"
click at [576, 158] on label "False" at bounding box center [602, 167] width 74 height 24
click at [576, 164] on input "False" at bounding box center [575, 167] width 8 height 7
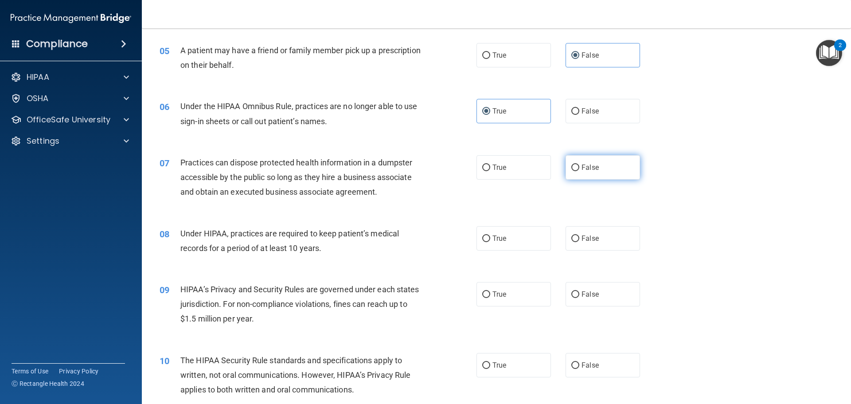
radio input "true"
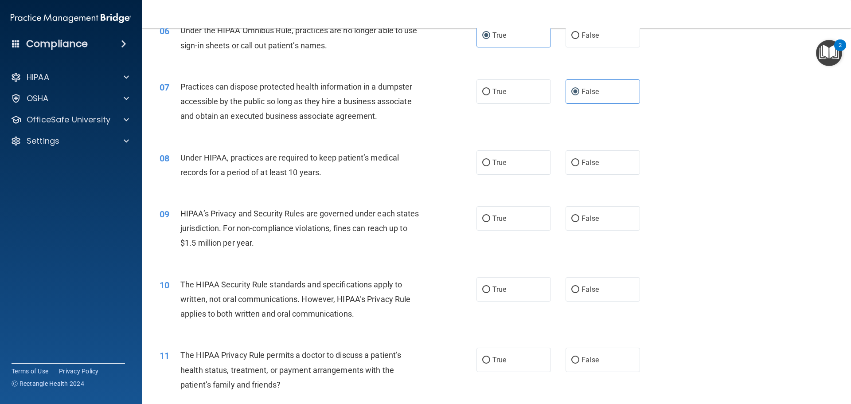
scroll to position [399, 0]
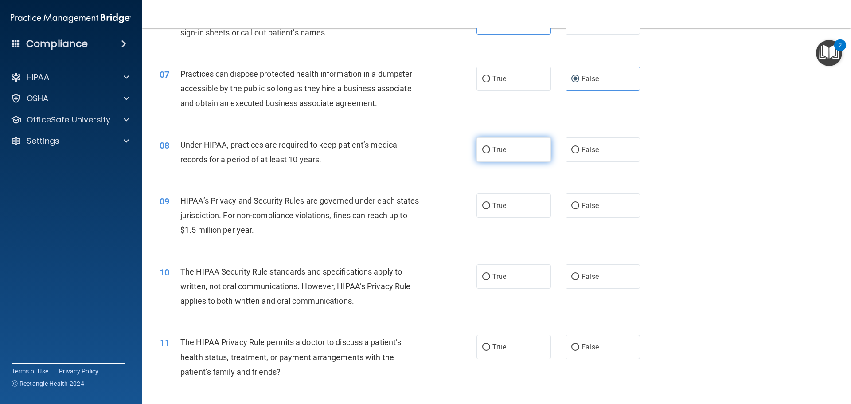
click at [509, 155] on label "True" at bounding box center [513, 149] width 74 height 24
click at [490, 153] on input "True" at bounding box center [486, 150] width 8 height 7
radio input "true"
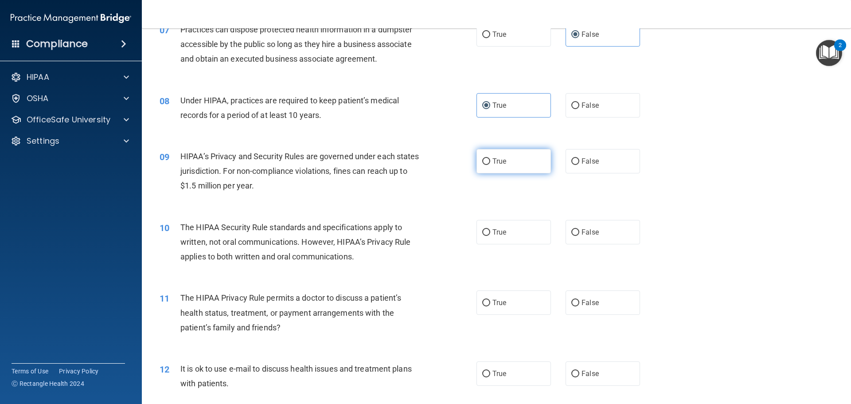
click at [504, 164] on label "True" at bounding box center [513, 161] width 74 height 24
click at [490, 164] on input "True" at bounding box center [486, 161] width 8 height 7
radio input "true"
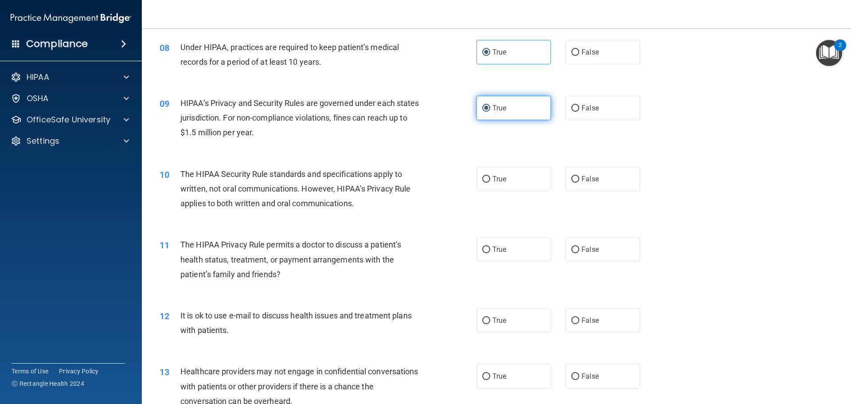
scroll to position [532, 0]
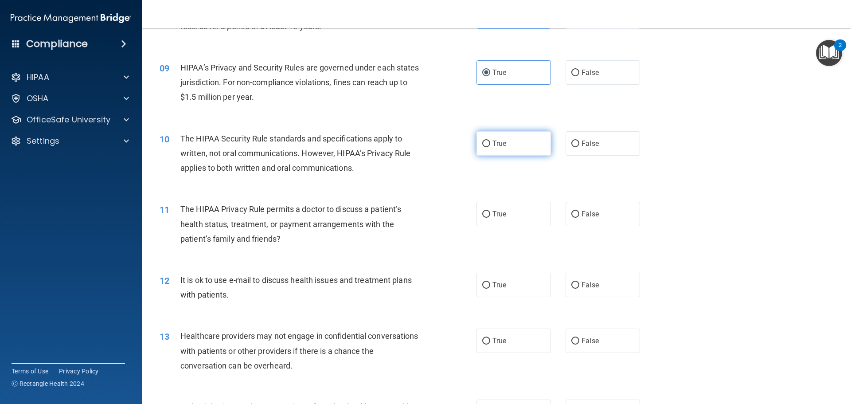
click at [506, 148] on label "True" at bounding box center [513, 143] width 74 height 24
click at [490, 147] on input "True" at bounding box center [486, 143] width 8 height 7
radio input "true"
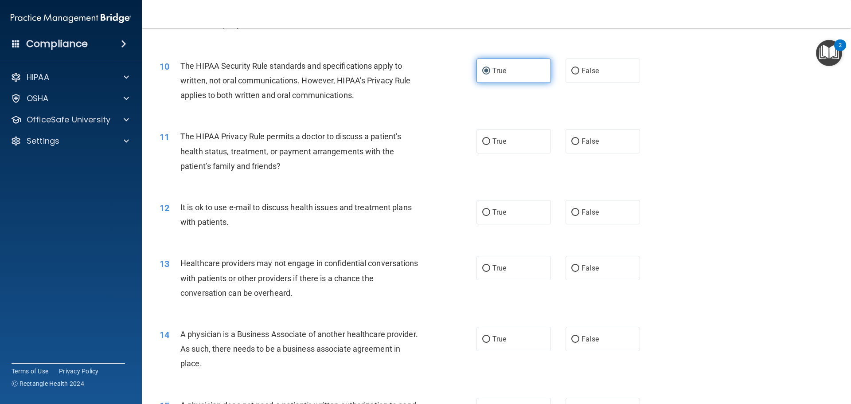
scroll to position [620, 0]
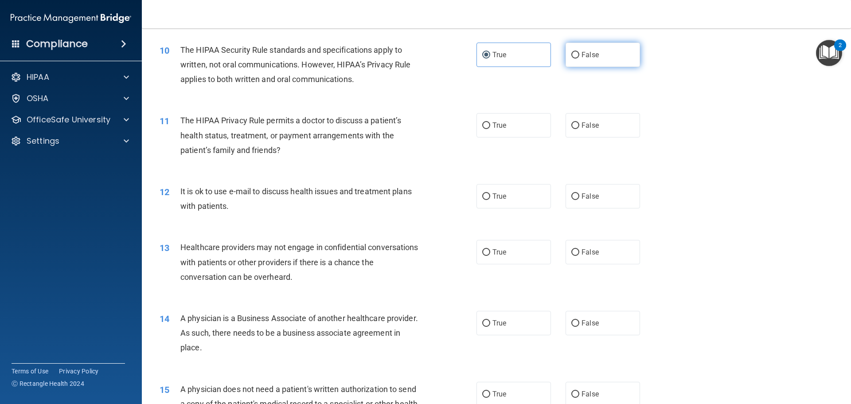
click at [577, 60] on label "False" at bounding box center [602, 55] width 74 height 24
click at [577, 58] on input "False" at bounding box center [575, 55] width 8 height 7
radio input "true"
radio input "false"
click at [571, 123] on input "False" at bounding box center [575, 125] width 8 height 7
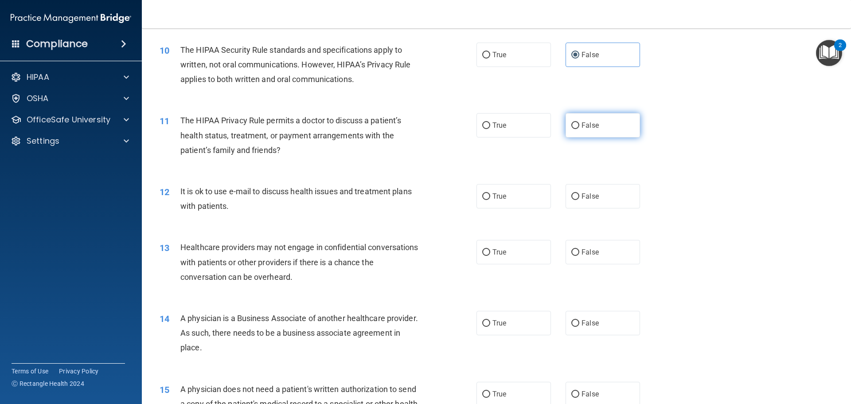
radio input "true"
click at [588, 195] on span "False" at bounding box center [589, 196] width 17 height 8
click at [579, 195] on input "False" at bounding box center [575, 196] width 8 height 7
radio input "true"
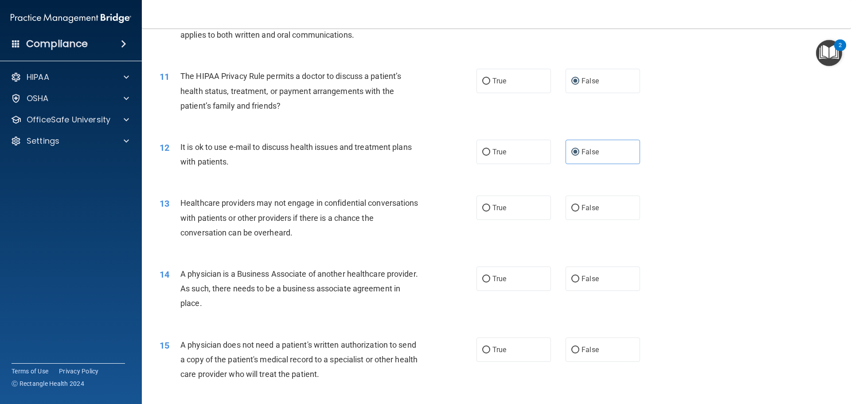
scroll to position [709, 0]
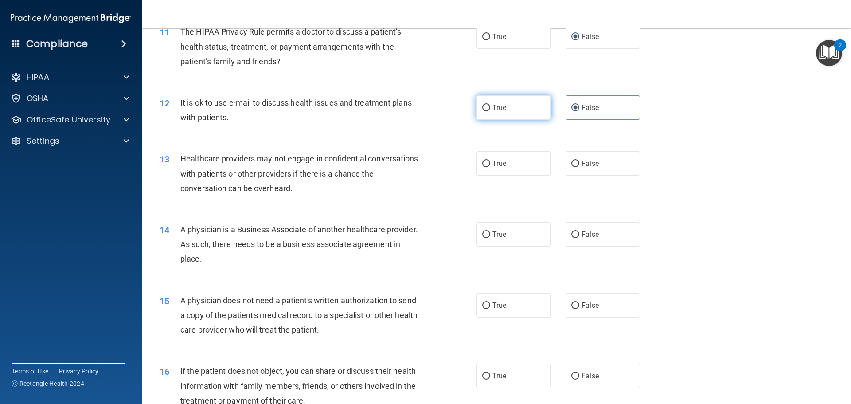
click at [502, 116] on label "True" at bounding box center [513, 107] width 74 height 24
click at [490, 111] on input "True" at bounding box center [486, 108] width 8 height 7
radio input "true"
click at [581, 107] on span "False" at bounding box center [589, 107] width 17 height 8
click at [579, 107] on input "False" at bounding box center [575, 108] width 8 height 7
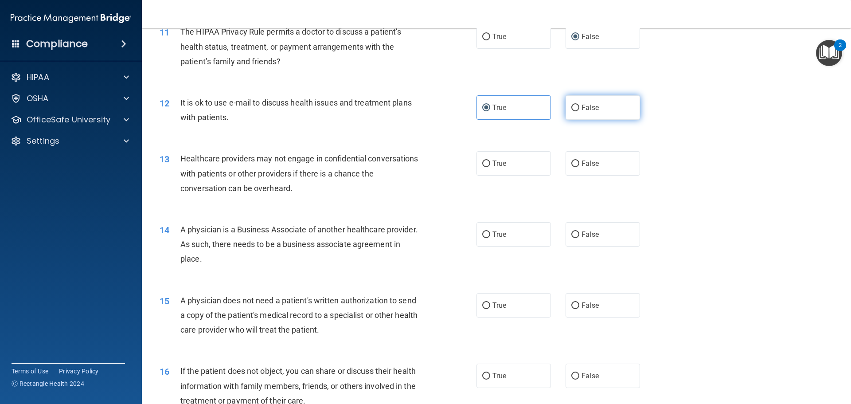
radio input "true"
radio input "false"
click at [541, 165] on label "True" at bounding box center [513, 163] width 74 height 24
click at [490, 165] on input "True" at bounding box center [486, 163] width 8 height 7
radio input "true"
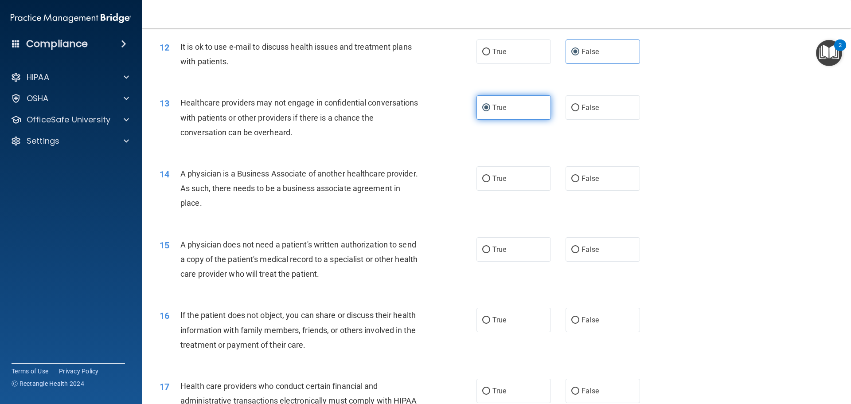
scroll to position [798, 0]
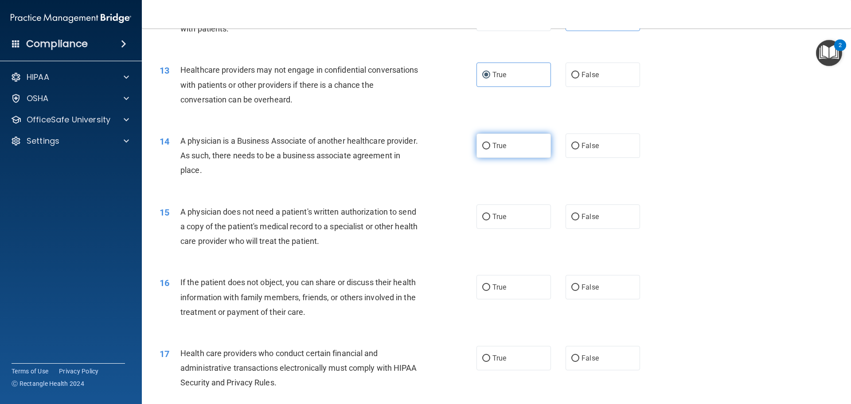
click at [529, 150] on label "True" at bounding box center [513, 145] width 74 height 24
click at [490, 149] on input "True" at bounding box center [486, 146] width 8 height 7
radio input "true"
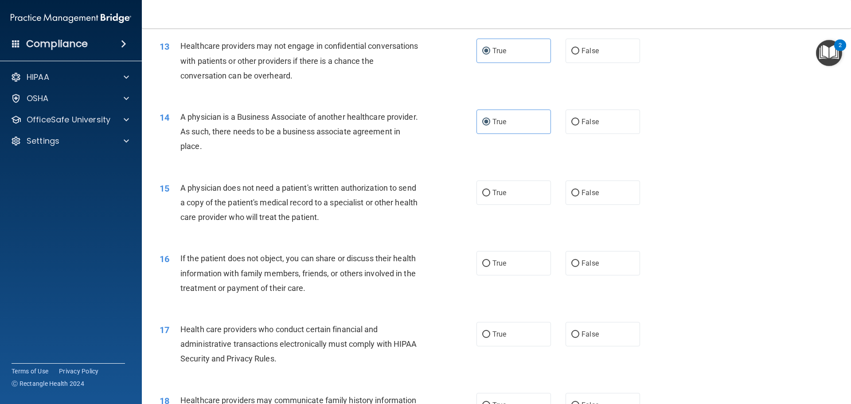
scroll to position [842, 0]
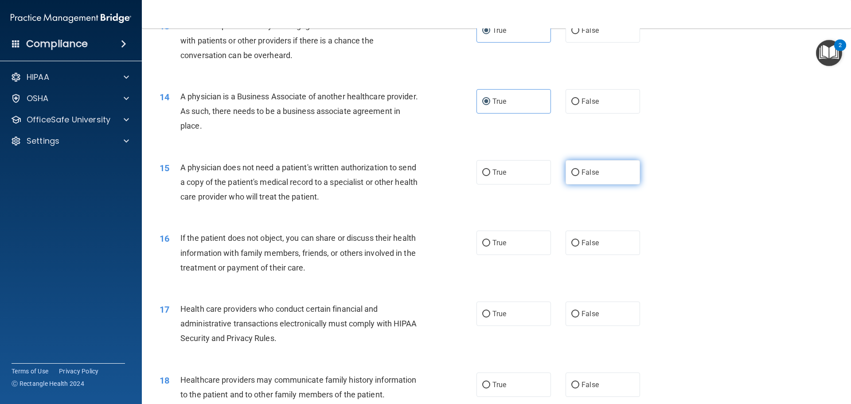
click at [581, 173] on span "False" at bounding box center [589, 172] width 17 height 8
click at [579, 173] on input "False" at bounding box center [575, 172] width 8 height 7
radio input "true"
click at [576, 241] on label "False" at bounding box center [602, 242] width 74 height 24
click at [576, 241] on input "False" at bounding box center [575, 243] width 8 height 7
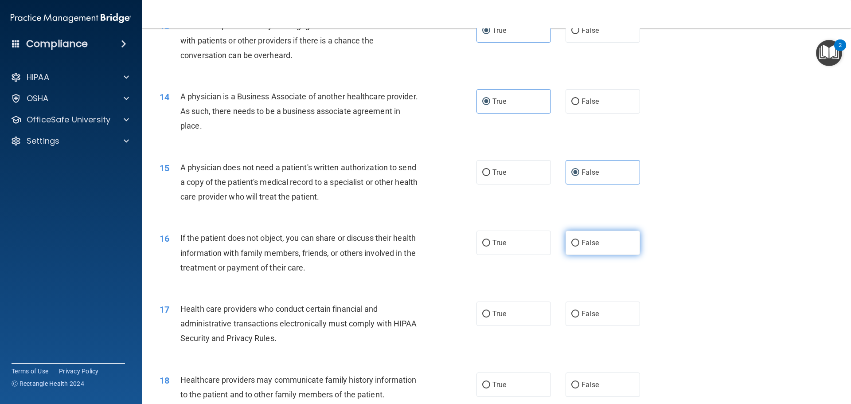
radio input "true"
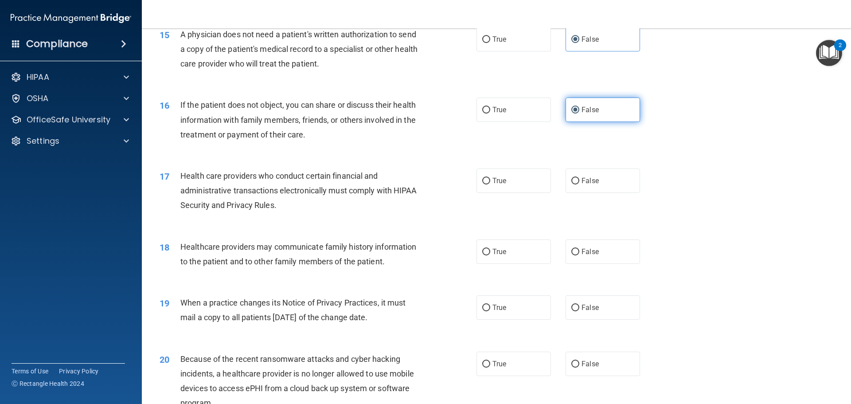
scroll to position [1019, 0]
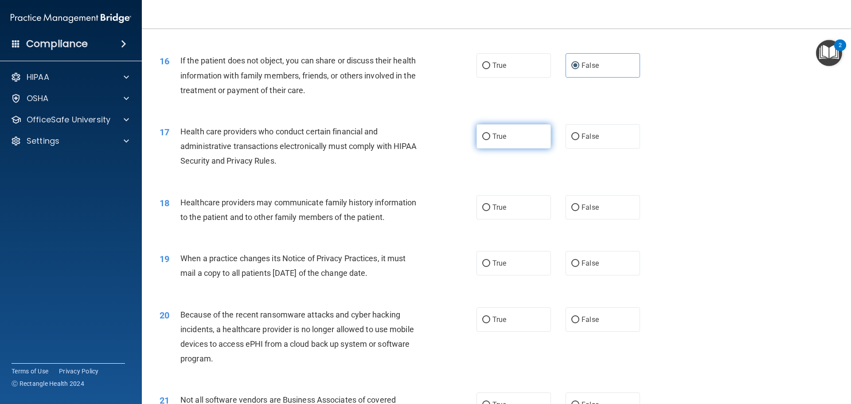
click at [518, 139] on label "True" at bounding box center [513, 136] width 74 height 24
click at [490, 139] on input "True" at bounding box center [486, 136] width 8 height 7
radio input "true"
click at [583, 201] on label "False" at bounding box center [602, 207] width 74 height 24
click at [579, 204] on input "False" at bounding box center [575, 207] width 8 height 7
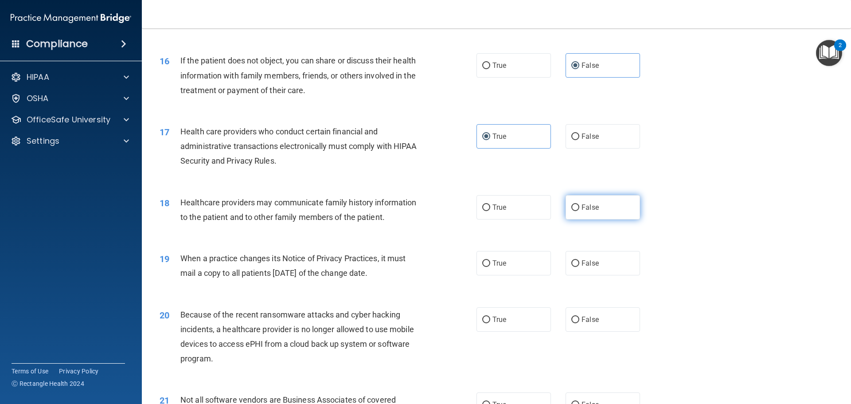
radio input "true"
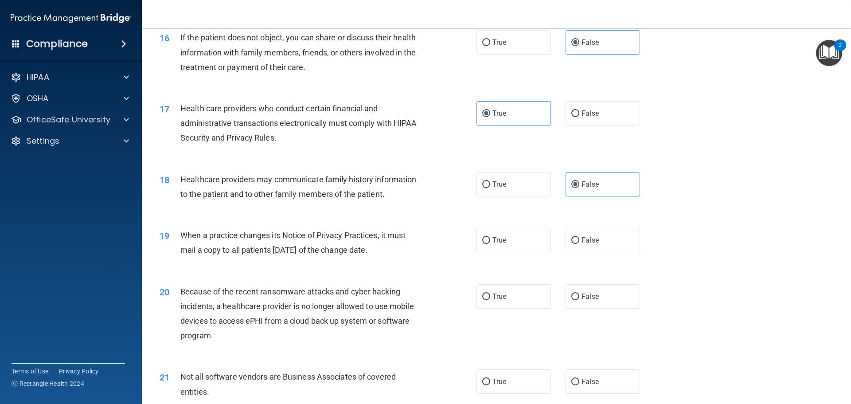
scroll to position [1063, 0]
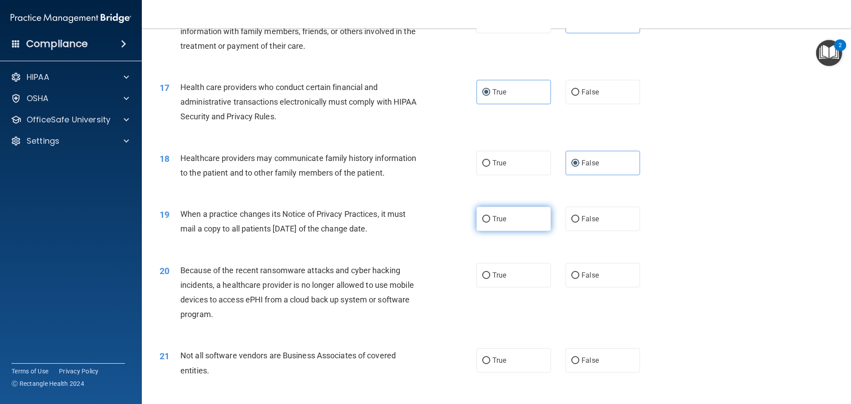
click at [501, 215] on span "True" at bounding box center [499, 218] width 14 height 8
click at [490, 216] on input "True" at bounding box center [486, 219] width 8 height 7
radio input "true"
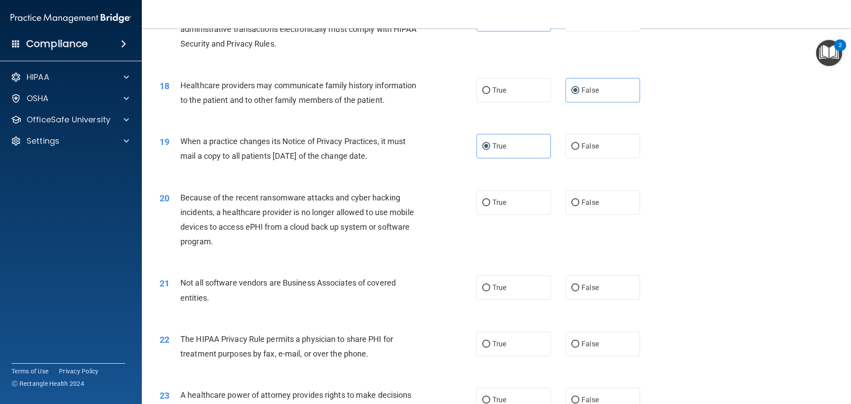
scroll to position [1152, 0]
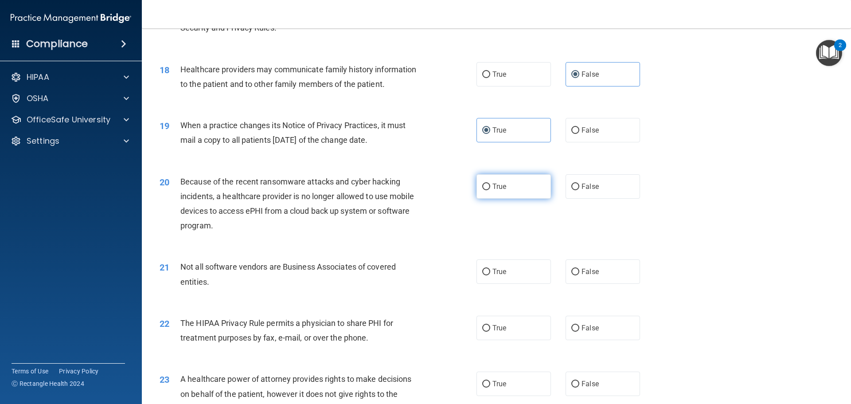
click at [507, 188] on label "True" at bounding box center [513, 186] width 74 height 24
click at [490, 188] on input "True" at bounding box center [486, 186] width 8 height 7
radio input "true"
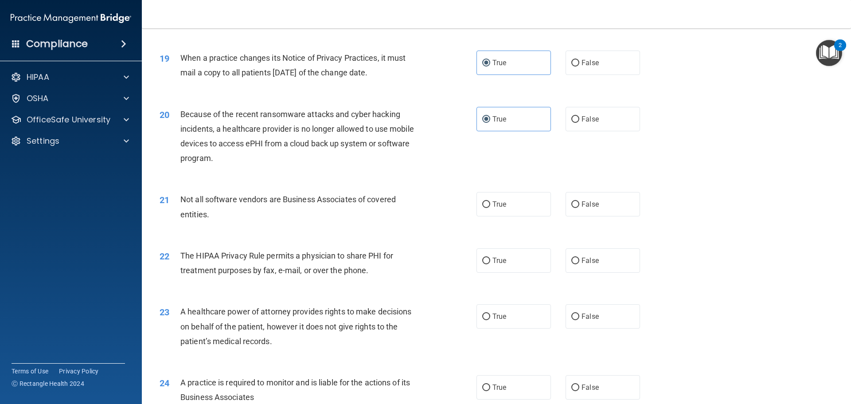
scroll to position [1241, 0]
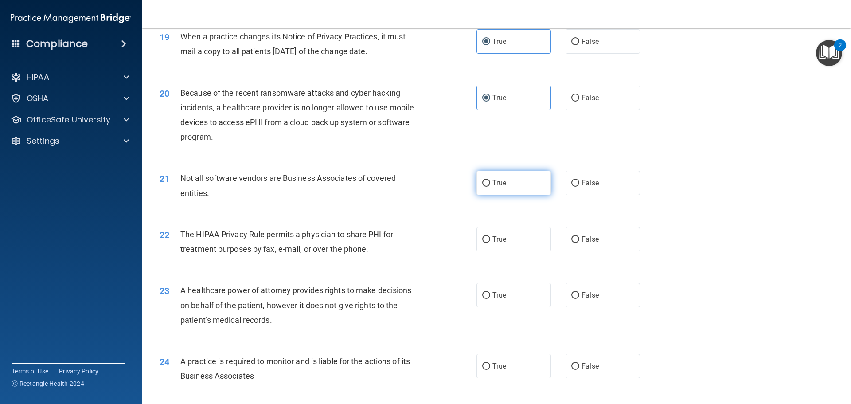
click at [532, 185] on label "True" at bounding box center [513, 183] width 74 height 24
click at [490, 185] on input "True" at bounding box center [486, 183] width 8 height 7
radio input "true"
click at [495, 243] on span "True" at bounding box center [499, 239] width 14 height 8
click at [490, 243] on input "True" at bounding box center [486, 239] width 8 height 7
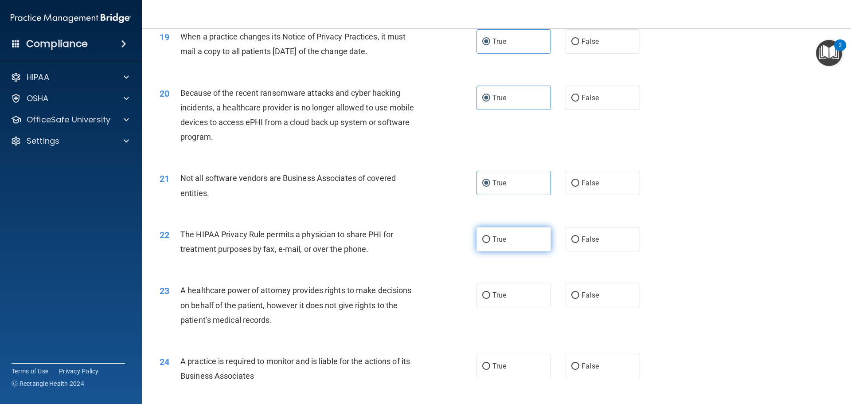
radio input "true"
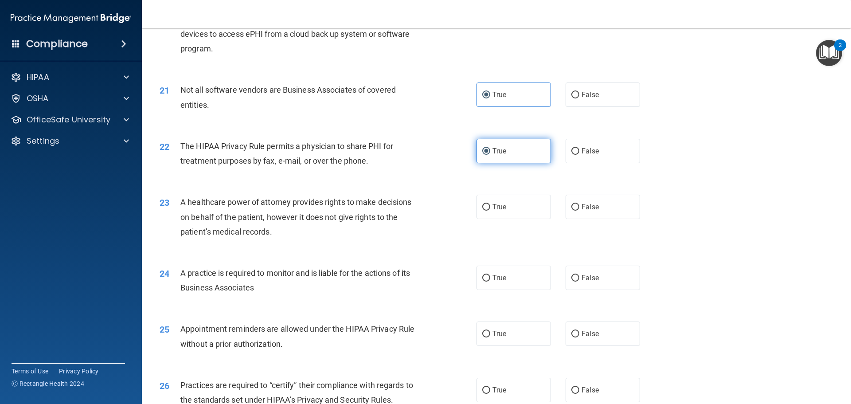
scroll to position [1329, 0]
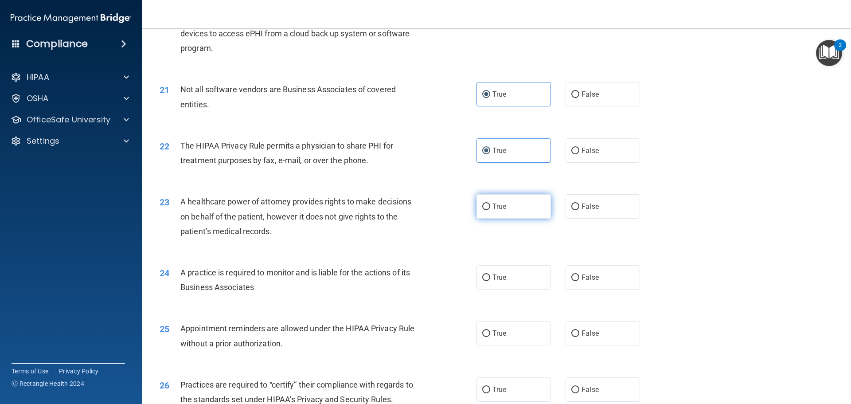
click at [518, 210] on label "True" at bounding box center [513, 206] width 74 height 24
click at [490, 210] on input "True" at bounding box center [486, 206] width 8 height 7
radio input "true"
click at [505, 275] on label "True" at bounding box center [513, 277] width 74 height 24
click at [490, 275] on input "True" at bounding box center [486, 277] width 8 height 7
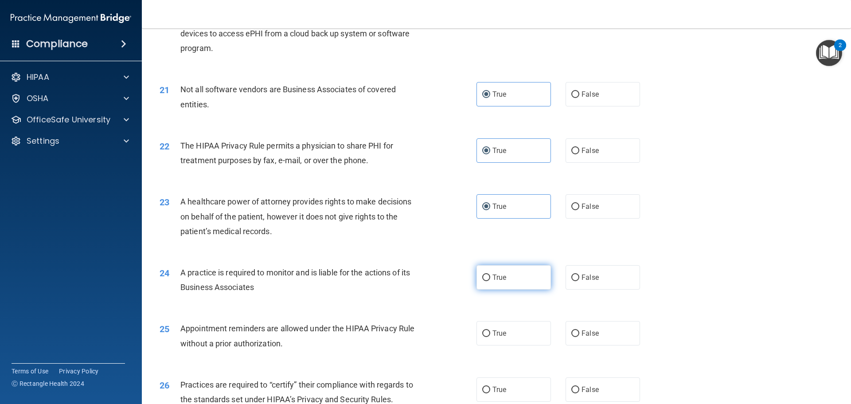
radio input "true"
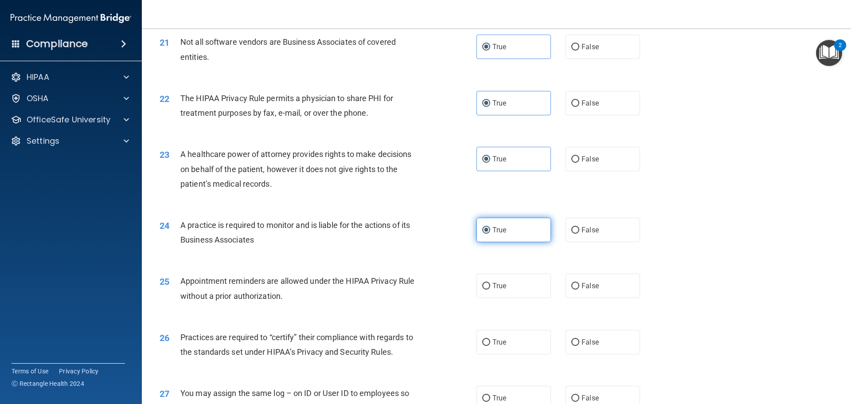
scroll to position [1418, 0]
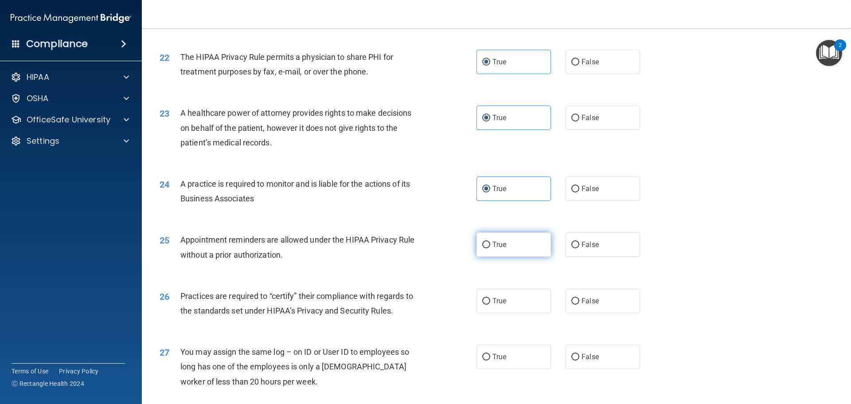
click at [516, 254] on label "True" at bounding box center [513, 244] width 74 height 24
click at [490, 248] on input "True" at bounding box center [486, 244] width 8 height 7
radio input "true"
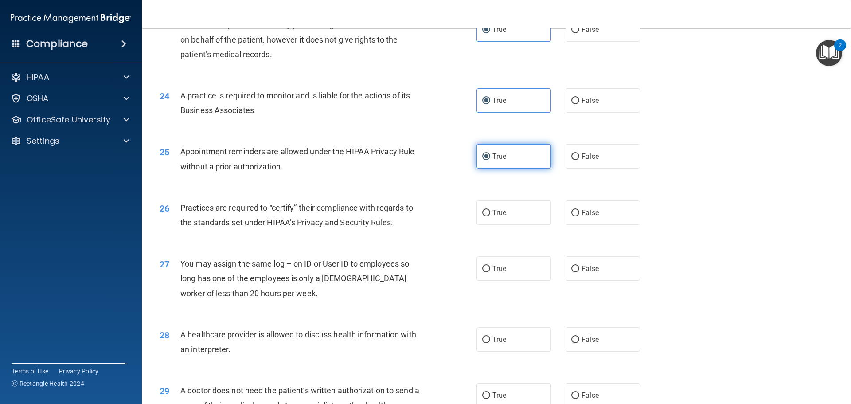
scroll to position [1506, 0]
click at [523, 220] on label "True" at bounding box center [513, 212] width 74 height 24
click at [490, 216] on input "True" at bounding box center [486, 212] width 8 height 7
radio input "true"
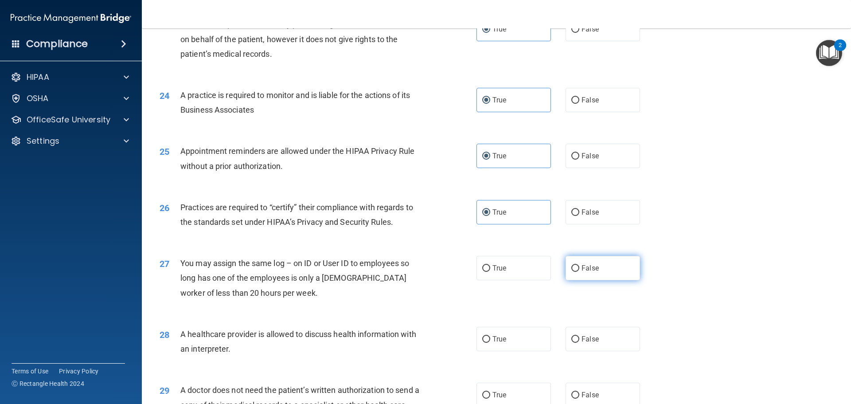
click at [581, 265] on span "False" at bounding box center [589, 268] width 17 height 8
click at [579, 265] on input "False" at bounding box center [575, 268] width 8 height 7
radio input "true"
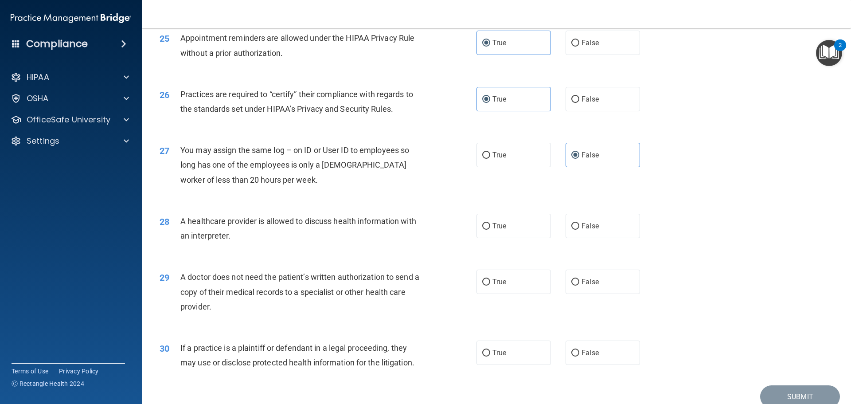
scroll to position [1639, 0]
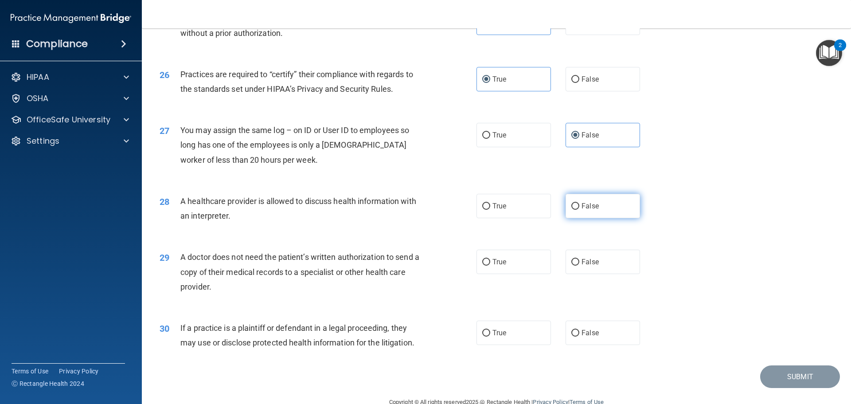
click at [577, 209] on label "False" at bounding box center [602, 206] width 74 height 24
click at [577, 209] on input "False" at bounding box center [575, 206] width 8 height 7
radio input "true"
click at [536, 253] on label "True" at bounding box center [513, 261] width 74 height 24
click at [490, 259] on input "True" at bounding box center [486, 262] width 8 height 7
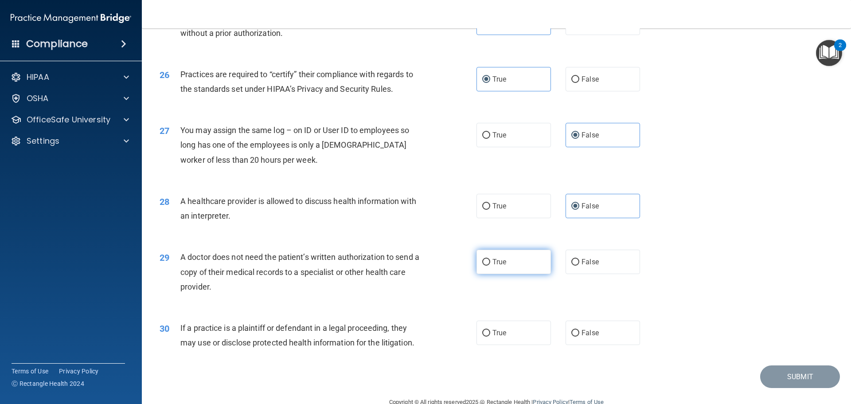
radio input "true"
click at [523, 325] on label "True" at bounding box center [513, 332] width 74 height 24
click at [490, 330] on input "True" at bounding box center [486, 333] width 8 height 7
radio input "true"
click at [640, 366] on button "Submit" at bounding box center [800, 376] width 80 height 23
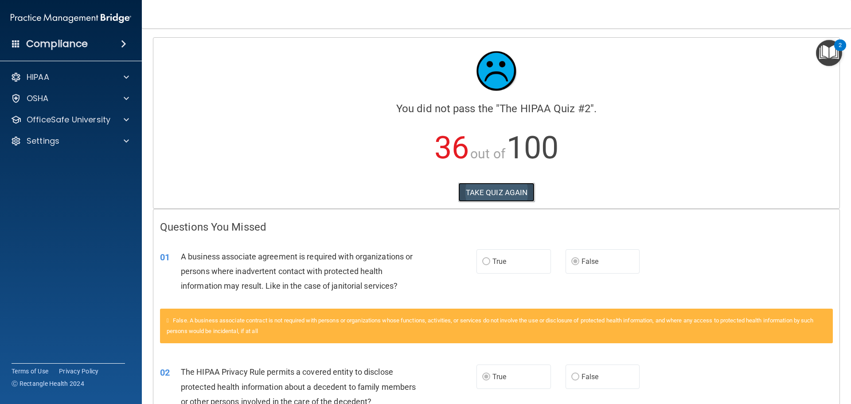
click at [485, 192] on button "TAKE QUIZ AGAIN" at bounding box center [496, 192] width 77 height 19
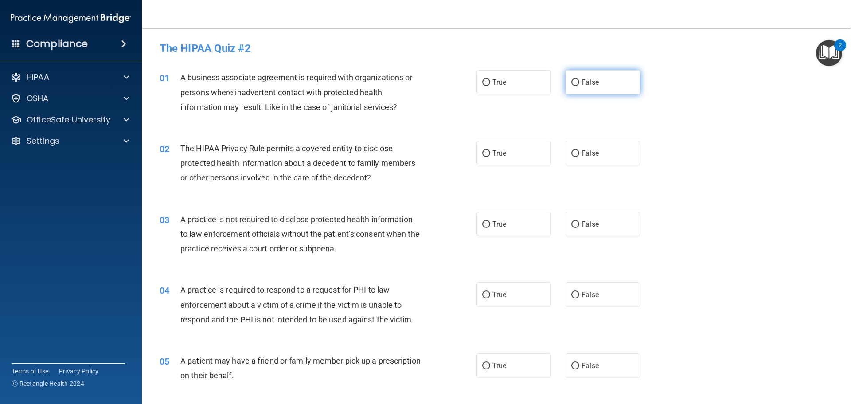
click at [625, 89] on label "False" at bounding box center [602, 82] width 74 height 24
click at [579, 86] on input "False" at bounding box center [575, 82] width 8 height 7
radio input "true"
click at [515, 150] on label "True" at bounding box center [513, 153] width 74 height 24
click at [490, 150] on input "True" at bounding box center [486, 153] width 8 height 7
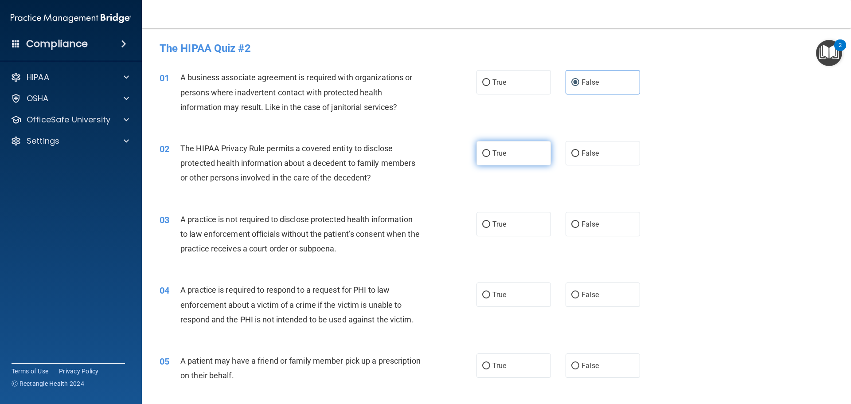
radio input "true"
click at [567, 234] on label "False" at bounding box center [602, 224] width 74 height 24
click at [571, 228] on input "False" at bounding box center [575, 224] width 8 height 7
radio input "true"
click at [502, 304] on label "True" at bounding box center [513, 294] width 74 height 24
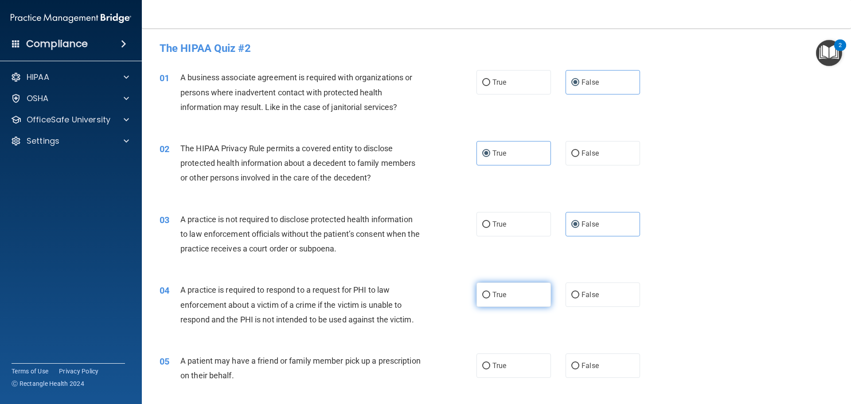
click at [490, 298] on input "True" at bounding box center [486, 295] width 8 height 7
radio input "true"
click at [511, 365] on label "True" at bounding box center [513, 365] width 74 height 24
click at [490, 365] on input "True" at bounding box center [486, 365] width 8 height 7
radio input "true"
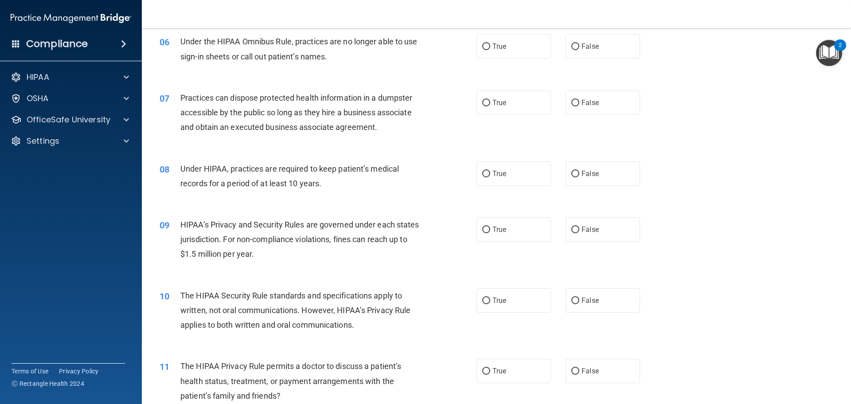
scroll to position [354, 0]
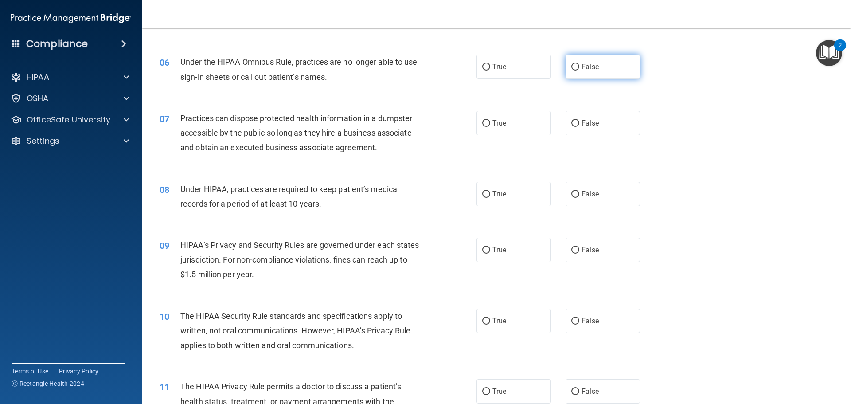
click at [586, 65] on span "False" at bounding box center [589, 66] width 17 height 8
click at [579, 65] on input "False" at bounding box center [575, 67] width 8 height 7
radio input "true"
click at [573, 126] on input "False" at bounding box center [575, 123] width 8 height 7
radio input "true"
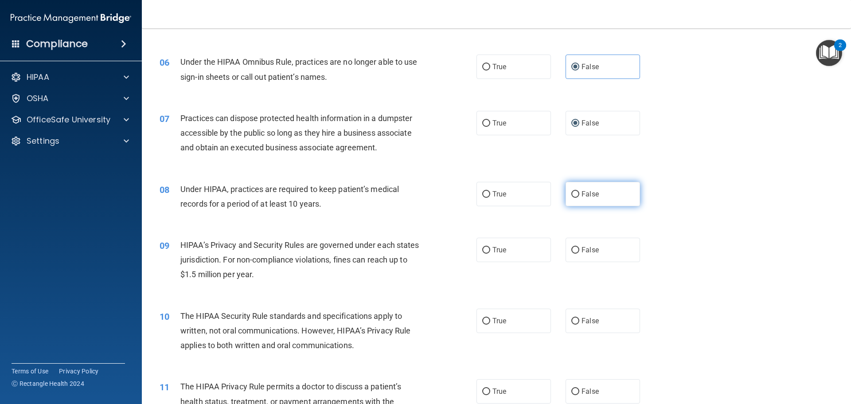
click at [581, 195] on span "False" at bounding box center [589, 194] width 17 height 8
click at [578, 195] on input "False" at bounding box center [575, 194] width 8 height 7
radio input "true"
click at [571, 249] on input "False" at bounding box center [575, 250] width 8 height 7
radio input "true"
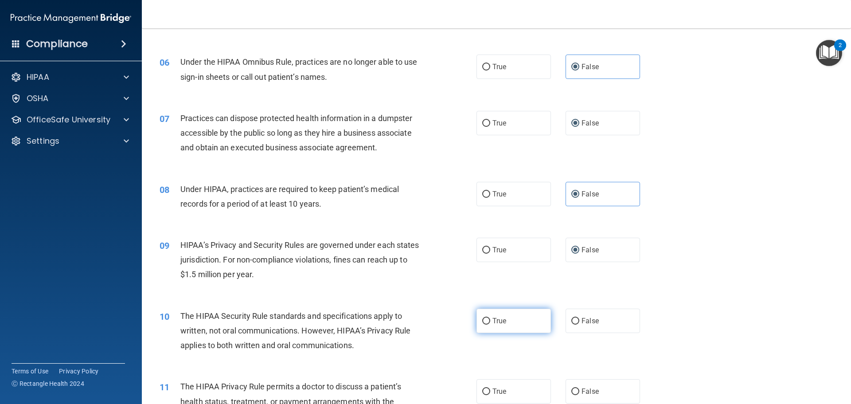
click at [495, 323] on span "True" at bounding box center [499, 320] width 14 height 8
click at [490, 323] on input "True" at bounding box center [486, 321] width 8 height 7
radio input "true"
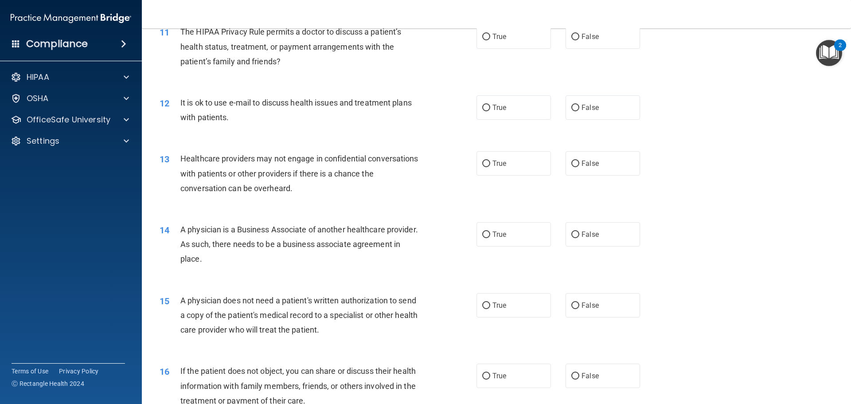
scroll to position [665, 0]
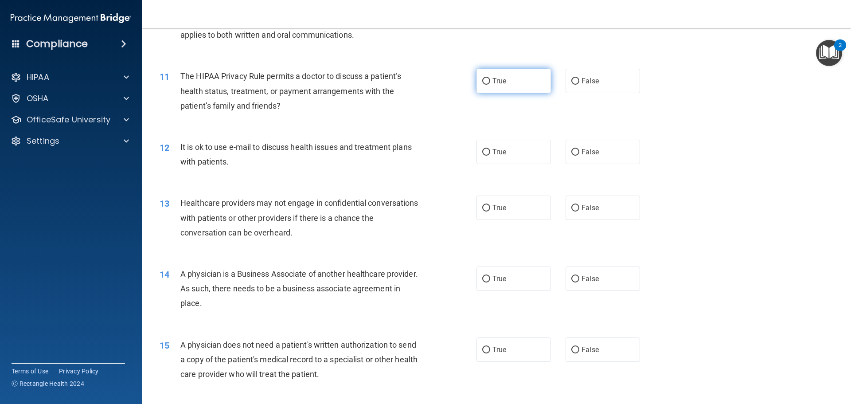
click at [516, 93] on label "True" at bounding box center [513, 81] width 74 height 24
click at [490, 85] on input "True" at bounding box center [486, 81] width 8 height 7
radio input "true"
click at [496, 154] on span "True" at bounding box center [499, 152] width 14 height 8
click at [490, 154] on input "True" at bounding box center [486, 152] width 8 height 7
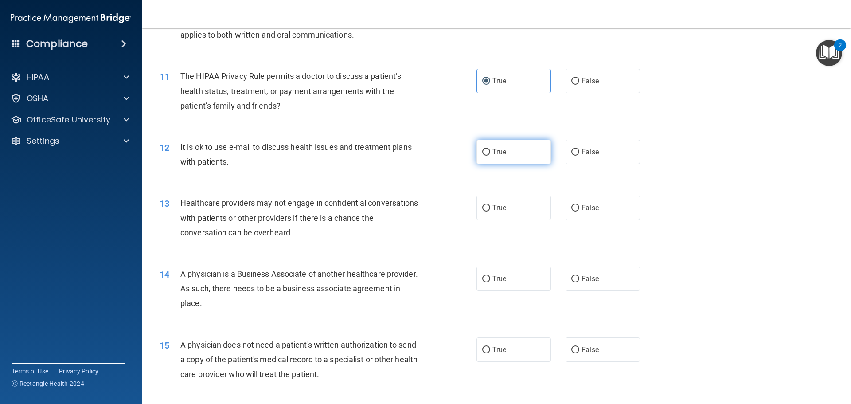
radio input "true"
click at [582, 201] on label "False" at bounding box center [602, 207] width 74 height 24
click at [579, 205] on input "False" at bounding box center [575, 208] width 8 height 7
radio input "true"
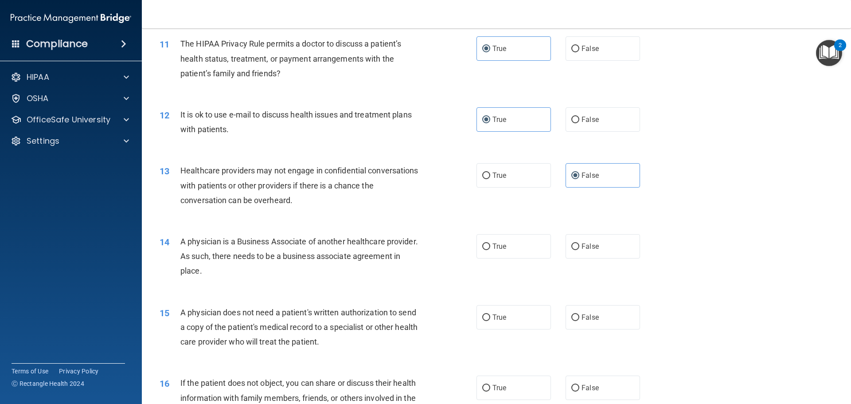
scroll to position [709, 0]
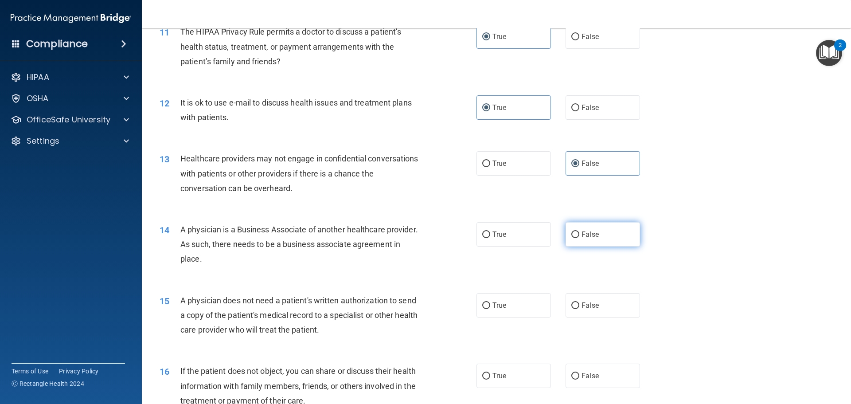
click at [592, 231] on span "False" at bounding box center [589, 234] width 17 height 8
click at [579, 231] on input "False" at bounding box center [575, 234] width 8 height 7
radio input "true"
click at [502, 304] on span "True" at bounding box center [499, 305] width 14 height 8
click at [490, 304] on input "True" at bounding box center [486, 305] width 8 height 7
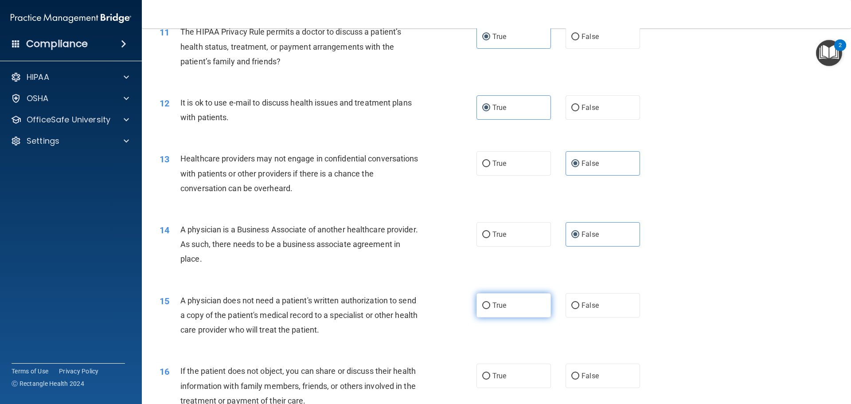
radio input "true"
click at [507, 370] on label "True" at bounding box center [513, 375] width 74 height 24
click at [490, 373] on input "True" at bounding box center [486, 376] width 8 height 7
radio input "true"
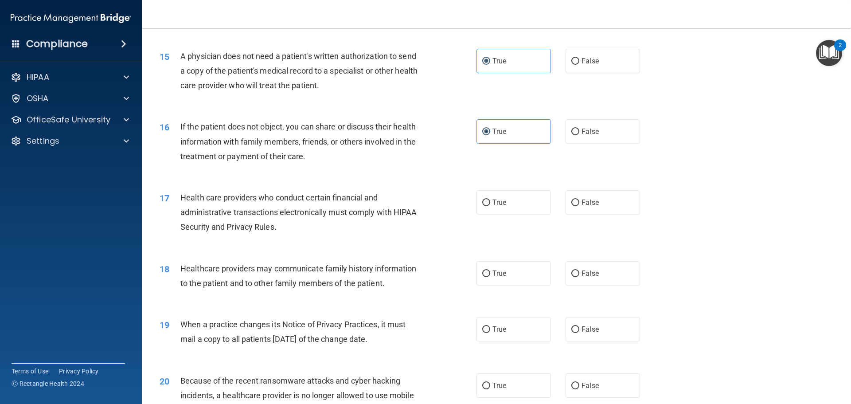
scroll to position [975, 0]
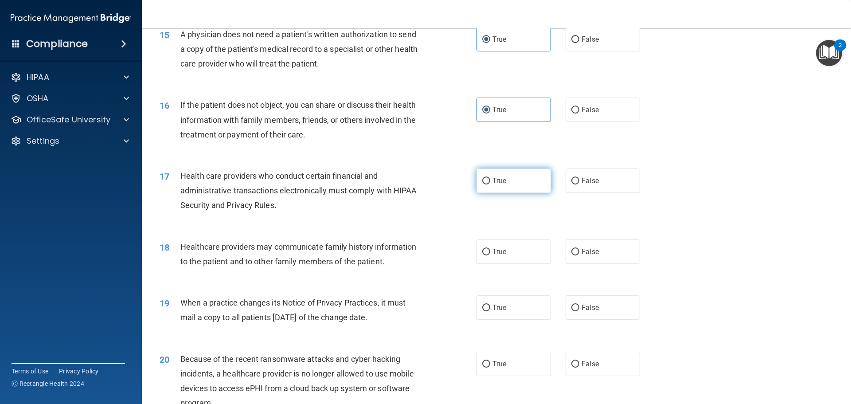
click at [507, 183] on label "True" at bounding box center [513, 180] width 74 height 24
click at [490, 183] on input "True" at bounding box center [486, 181] width 8 height 7
radio input "true"
click at [579, 245] on label "False" at bounding box center [602, 251] width 74 height 24
click at [579, 249] on input "False" at bounding box center [575, 252] width 8 height 7
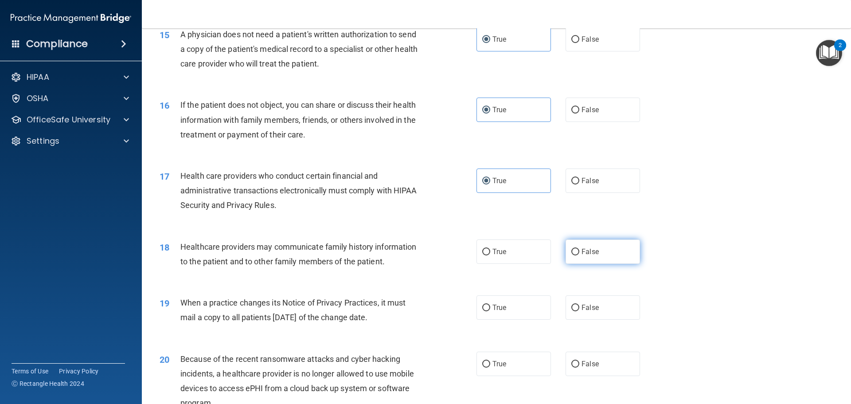
radio input "true"
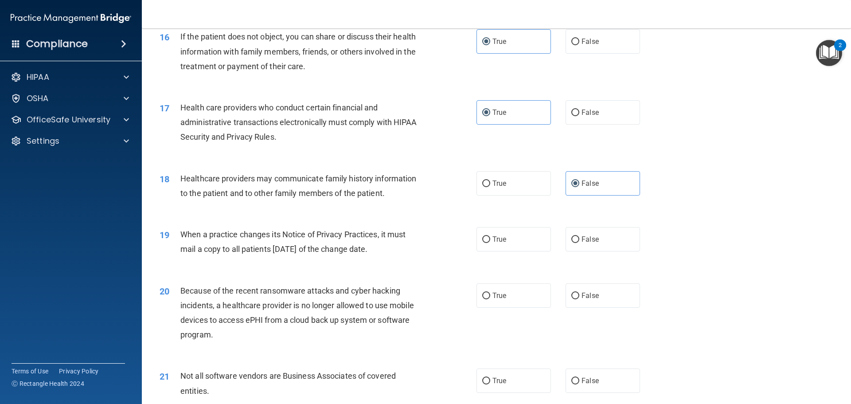
scroll to position [1063, 0]
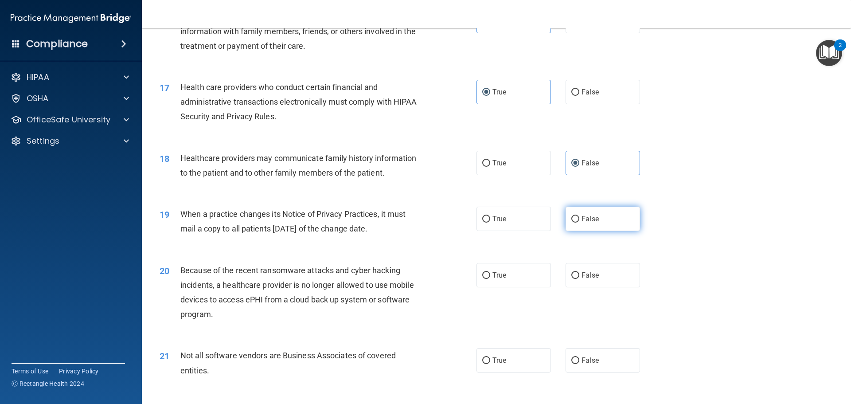
drag, startPoint x: 602, startPoint y: 211, endPoint x: 599, endPoint y: 215, distance: 4.8
click at [602, 212] on label "False" at bounding box center [602, 218] width 74 height 24
click at [579, 216] on input "False" at bounding box center [575, 219] width 8 height 7
radio input "true"
click at [581, 276] on span "False" at bounding box center [589, 275] width 17 height 8
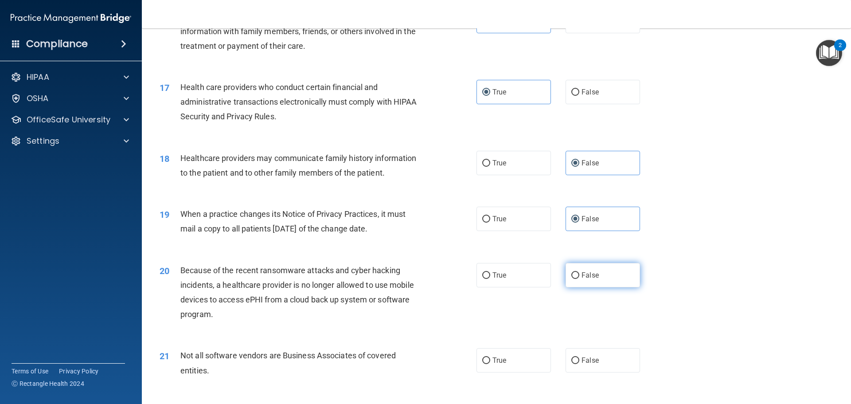
click at [579, 276] on input "False" at bounding box center [575, 275] width 8 height 7
radio input "true"
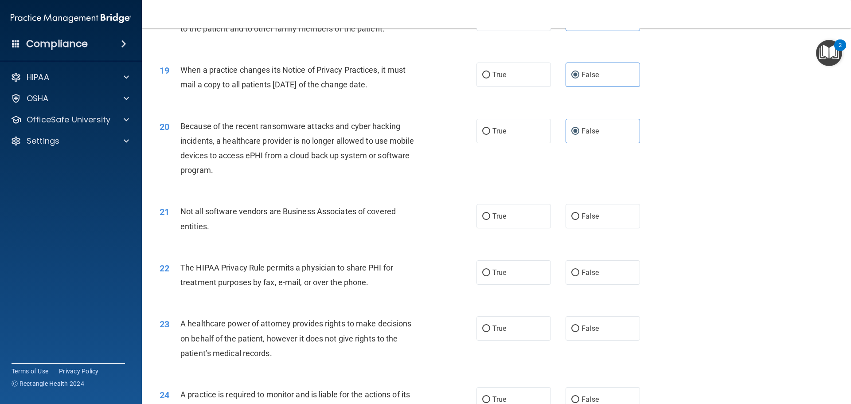
scroll to position [1285, 0]
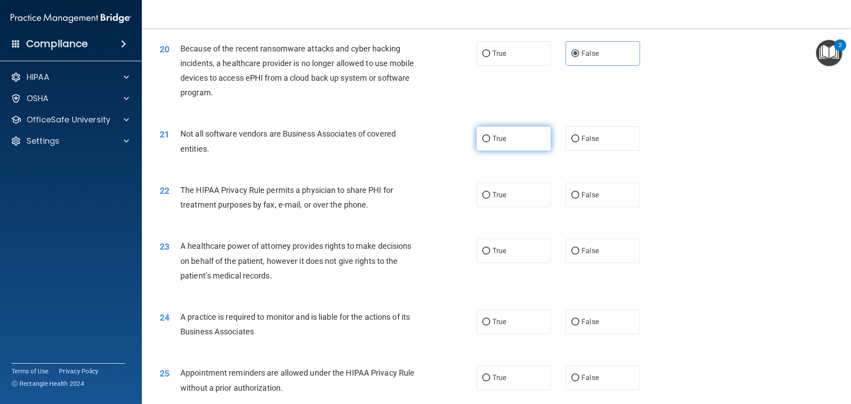
click at [514, 148] on label "True" at bounding box center [513, 138] width 74 height 24
click at [490, 142] on input "True" at bounding box center [486, 139] width 8 height 7
radio input "true"
click at [576, 205] on label "False" at bounding box center [602, 195] width 74 height 24
click at [576, 199] on input "False" at bounding box center [575, 195] width 8 height 7
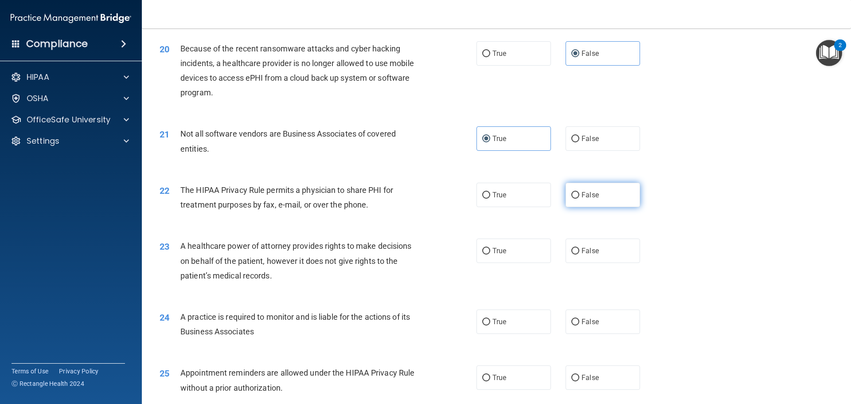
radio input "true"
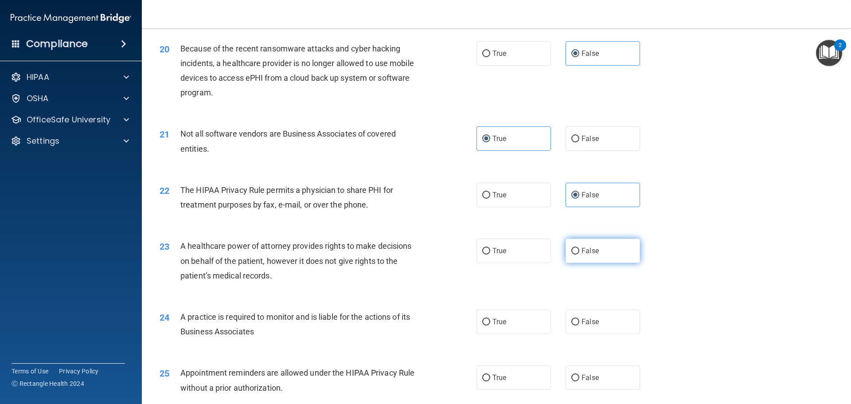
click at [582, 240] on label "False" at bounding box center [602, 250] width 74 height 24
click at [579, 248] on input "False" at bounding box center [575, 251] width 8 height 7
radio input "true"
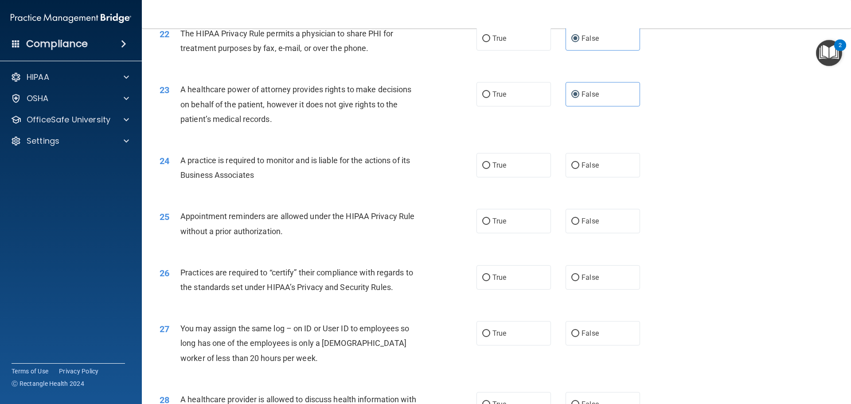
scroll to position [1462, 0]
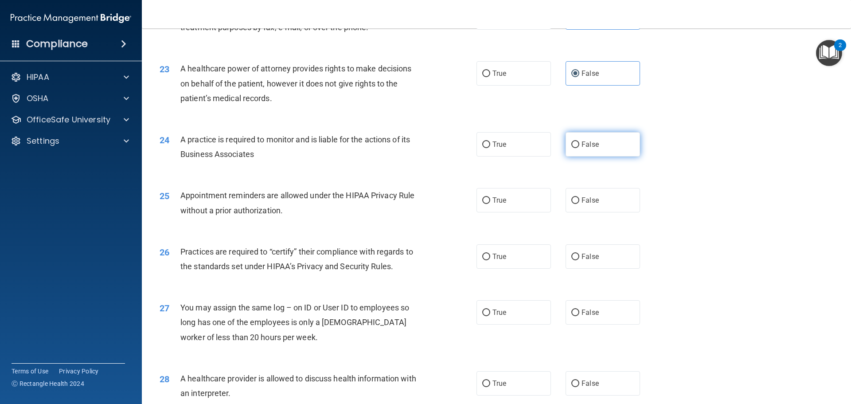
click at [572, 144] on input "False" at bounding box center [575, 144] width 8 height 7
radio input "true"
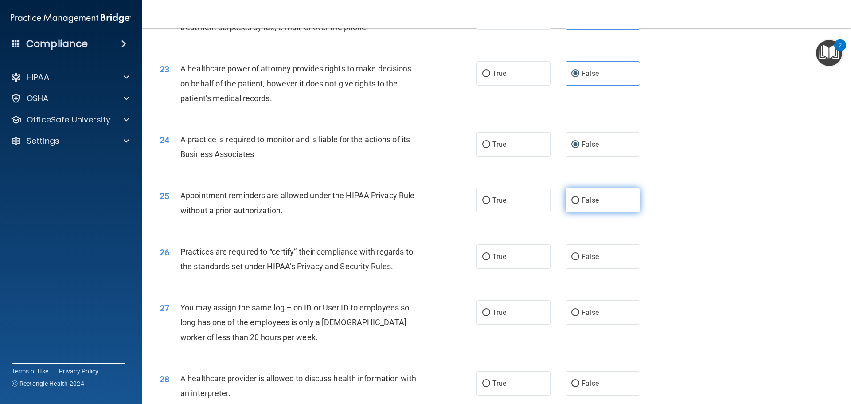
click at [591, 199] on span "False" at bounding box center [589, 200] width 17 height 8
click at [579, 199] on input "False" at bounding box center [575, 200] width 8 height 7
radio input "true"
click at [581, 199] on span "False" at bounding box center [589, 200] width 17 height 8
click at [579, 199] on input "False" at bounding box center [575, 200] width 8 height 7
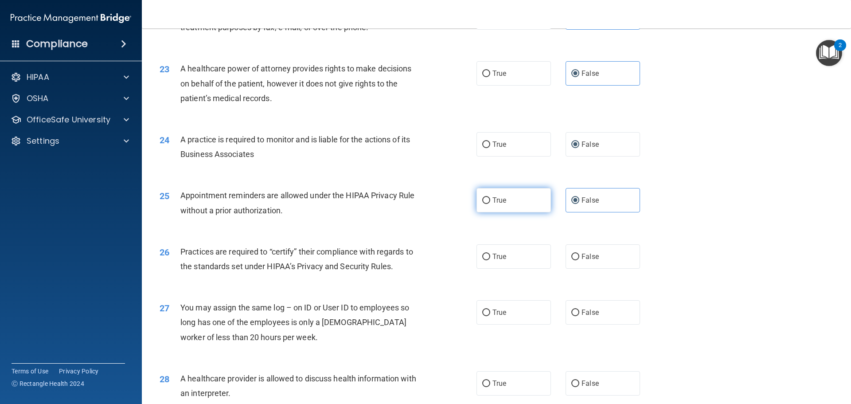
click at [519, 203] on label "True" at bounding box center [513, 200] width 74 height 24
click at [490, 203] on input "True" at bounding box center [486, 200] width 8 height 7
radio input "true"
radio input "false"
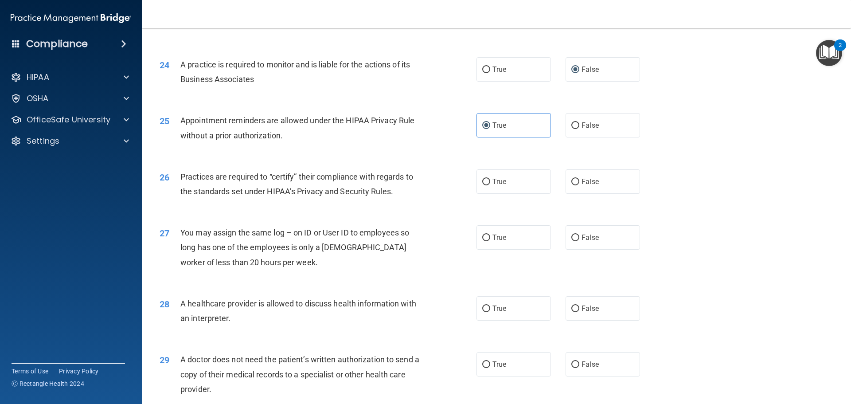
scroll to position [1551, 0]
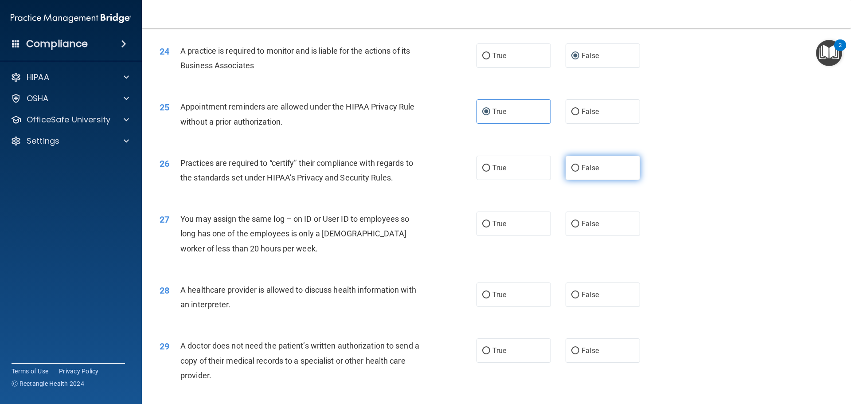
click at [583, 167] on span "False" at bounding box center [589, 167] width 17 height 8
click at [579, 167] on input "False" at bounding box center [575, 168] width 8 height 7
radio input "true"
click at [574, 218] on label "False" at bounding box center [602, 223] width 74 height 24
click at [574, 221] on input "False" at bounding box center [575, 224] width 8 height 7
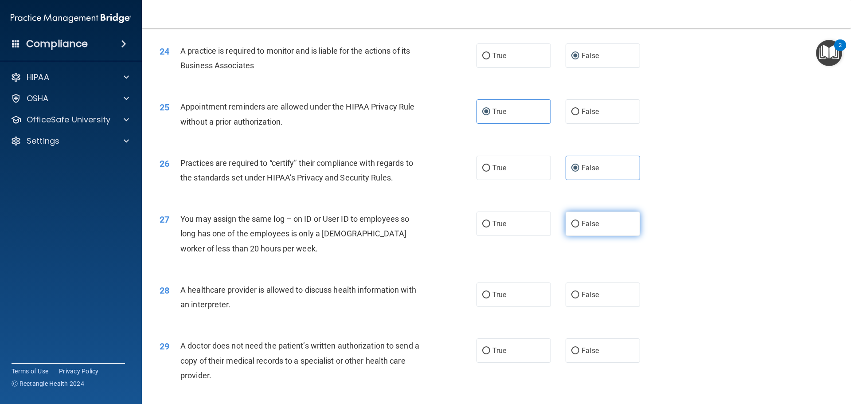
radio input "true"
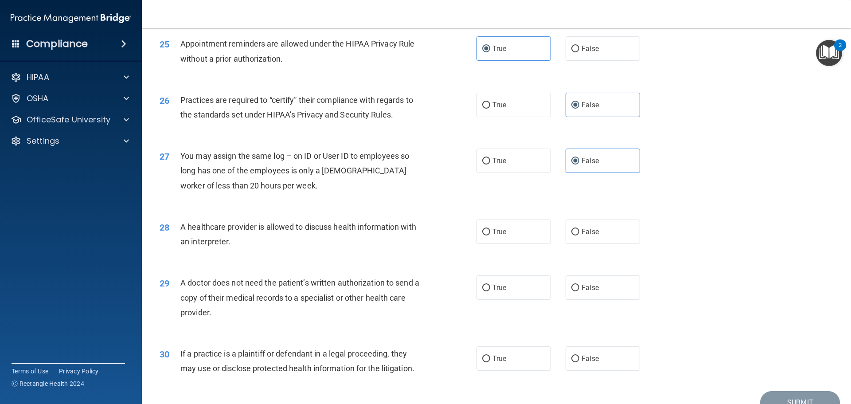
scroll to position [1639, 0]
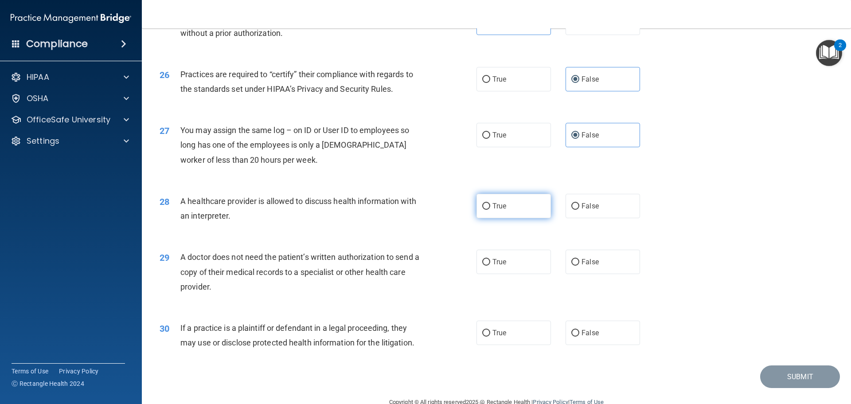
click at [496, 212] on label "True" at bounding box center [513, 206] width 74 height 24
click at [490, 210] on input "True" at bounding box center [486, 206] width 8 height 7
radio input "true"
click at [585, 260] on span "False" at bounding box center [589, 261] width 17 height 8
click at [579, 260] on input "False" at bounding box center [575, 262] width 8 height 7
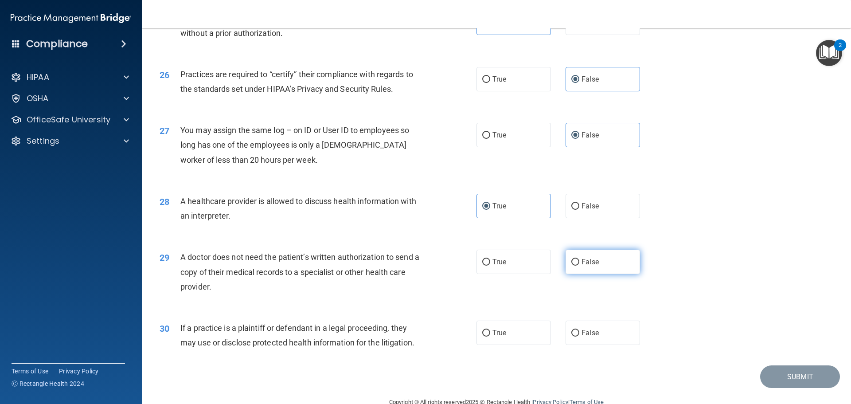
radio input "true"
drag, startPoint x: 522, startPoint y: 338, endPoint x: 562, endPoint y: 339, distance: 40.3
click at [526, 338] on label "True" at bounding box center [513, 332] width 74 height 24
click at [490, 336] on input "True" at bounding box center [486, 333] width 8 height 7
radio input "true"
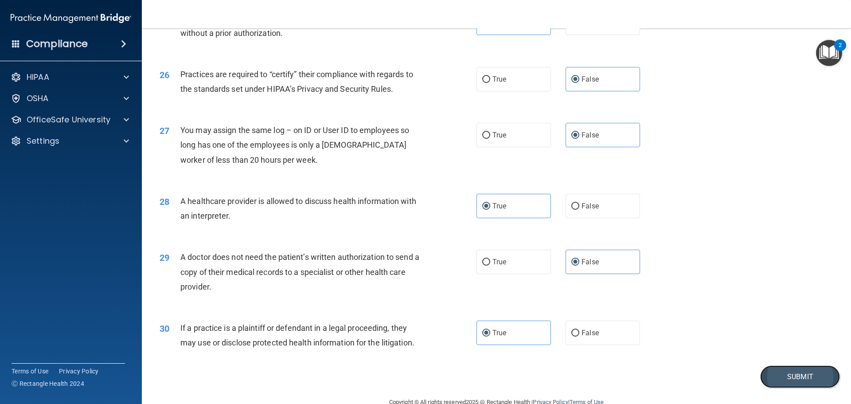
click at [640, 371] on button "Submit" at bounding box center [800, 376] width 80 height 23
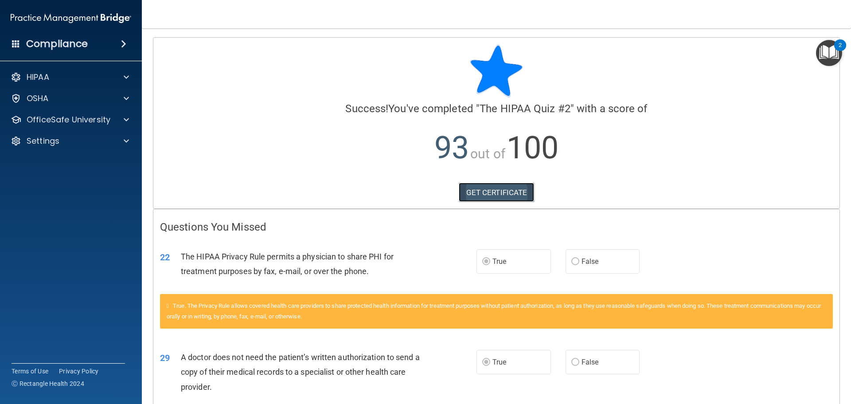
click at [498, 194] on link "GET CERTIFICATE" at bounding box center [497, 192] width 76 height 19
click at [81, 121] on p "OfficeSafe University" at bounding box center [69, 119] width 84 height 11
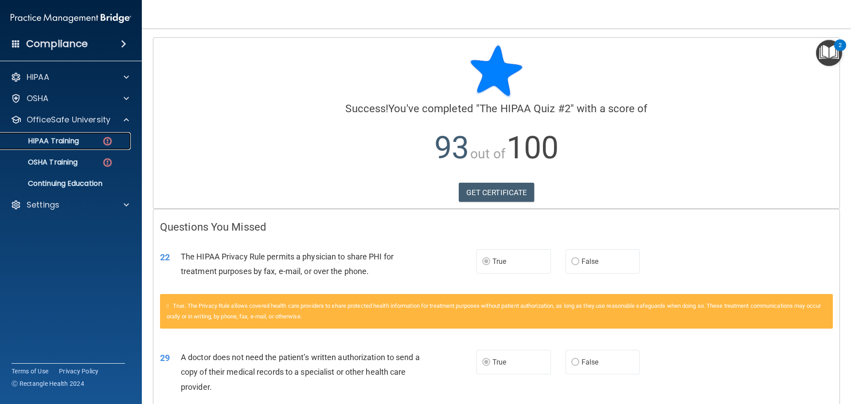
click at [92, 139] on div "HIPAA Training" at bounding box center [66, 140] width 121 height 9
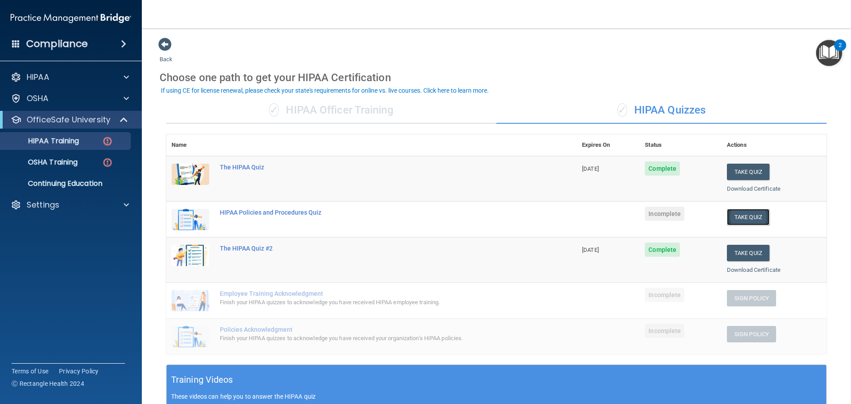
click at [640, 220] on button "Take Quiz" at bounding box center [748, 217] width 43 height 16
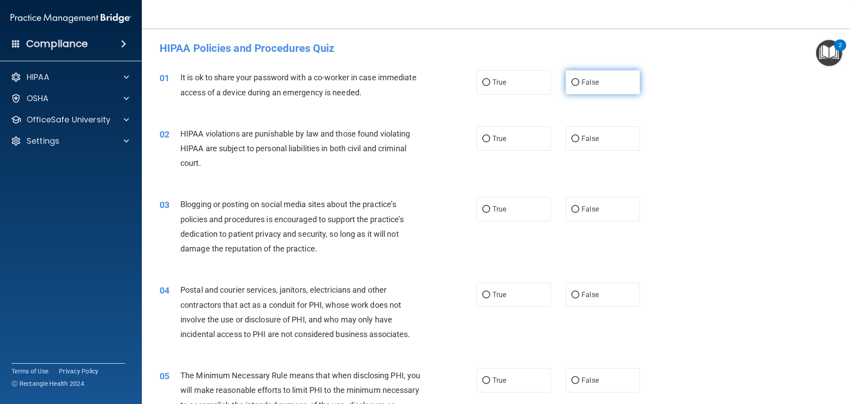
click at [566, 92] on label "False" at bounding box center [602, 82] width 74 height 24
click at [571, 86] on input "False" at bounding box center [575, 82] width 8 height 7
radio input "true"
click at [511, 143] on label "True" at bounding box center [513, 138] width 74 height 24
click at [490, 142] on input "True" at bounding box center [486, 139] width 8 height 7
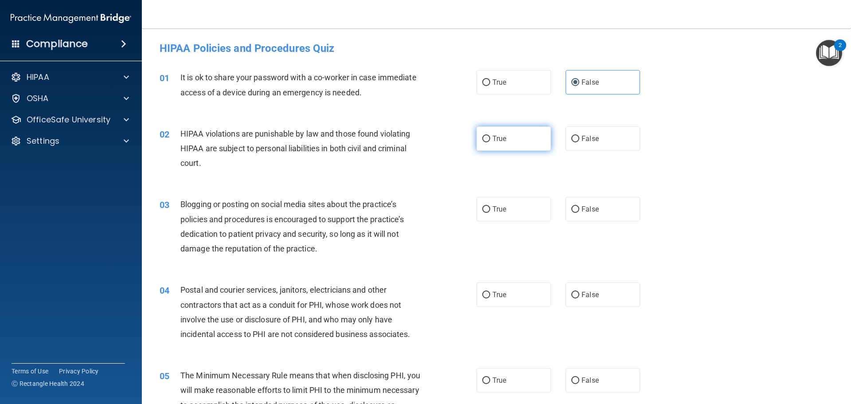
radio input "true"
click at [507, 210] on label "True" at bounding box center [513, 209] width 74 height 24
click at [490, 210] on input "True" at bounding box center [486, 209] width 8 height 7
radio input "true"
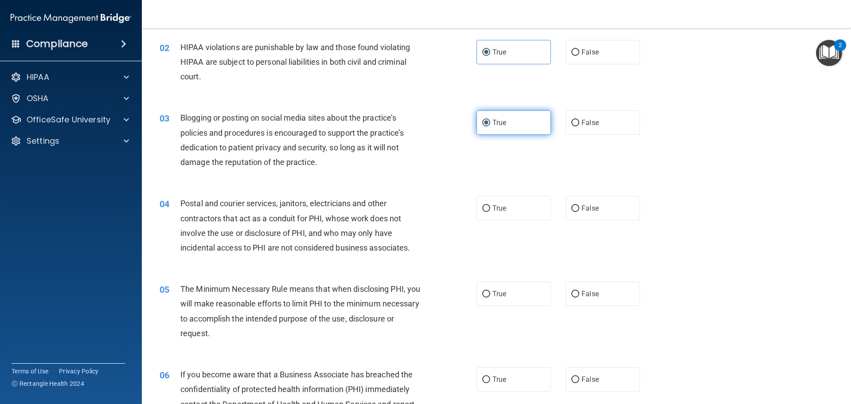
scroll to position [89, 0]
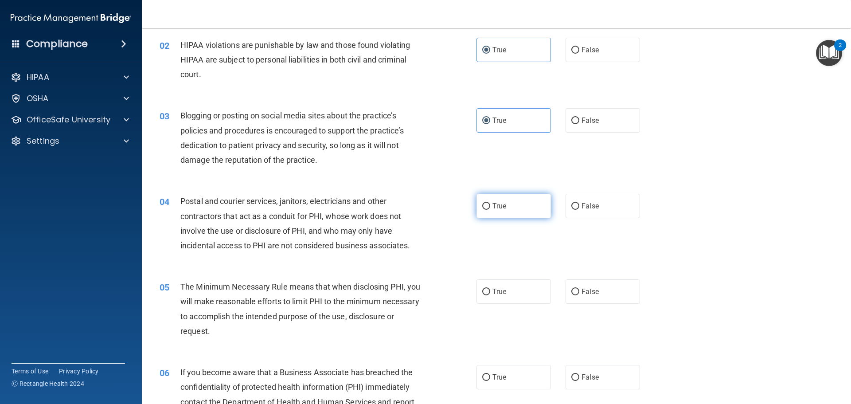
click at [530, 204] on label "True" at bounding box center [513, 206] width 74 height 24
click at [490, 204] on input "True" at bounding box center [486, 206] width 8 height 7
radio input "true"
click at [502, 294] on span "True" at bounding box center [499, 291] width 14 height 8
click at [490, 294] on input "True" at bounding box center [486, 291] width 8 height 7
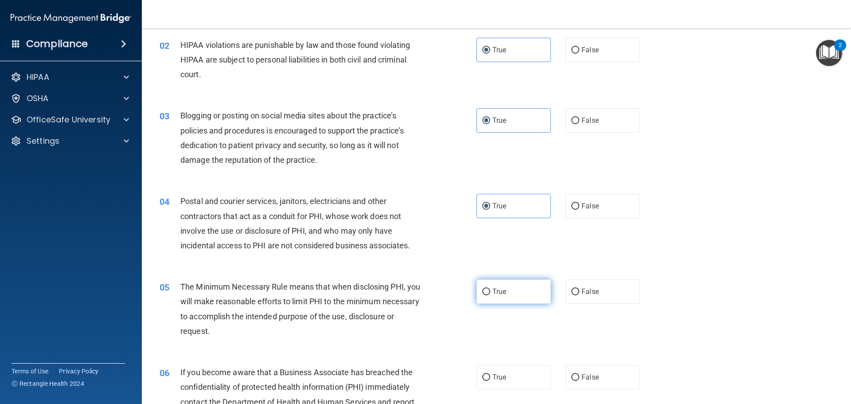
radio input "true"
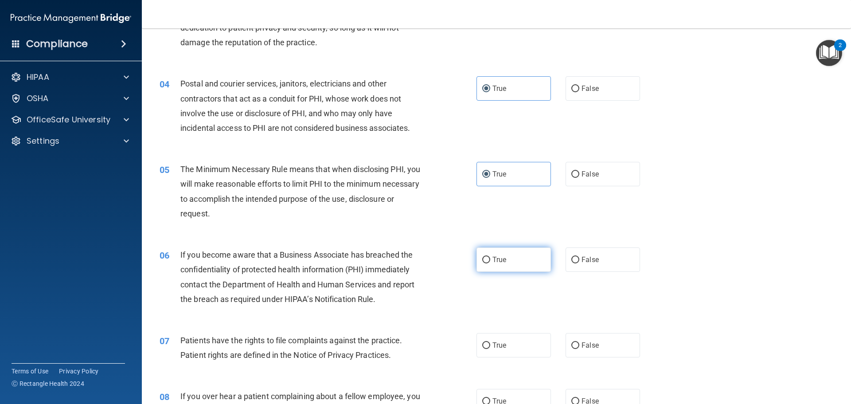
scroll to position [222, 0]
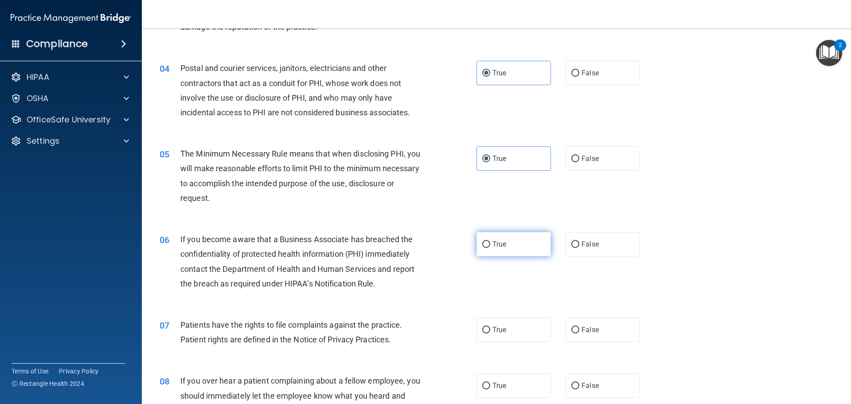
click at [525, 246] on label "True" at bounding box center [513, 244] width 74 height 24
click at [490, 246] on input "True" at bounding box center [486, 244] width 8 height 7
radio input "true"
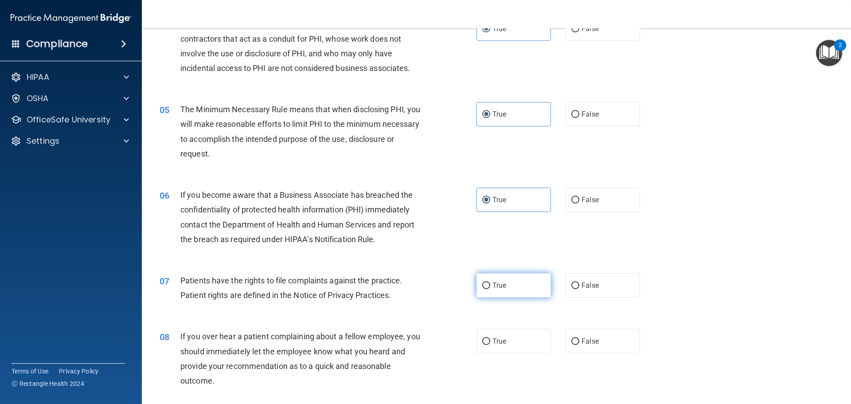
click at [504, 283] on label "True" at bounding box center [513, 285] width 74 height 24
click at [490, 283] on input "True" at bounding box center [486, 285] width 8 height 7
radio input "true"
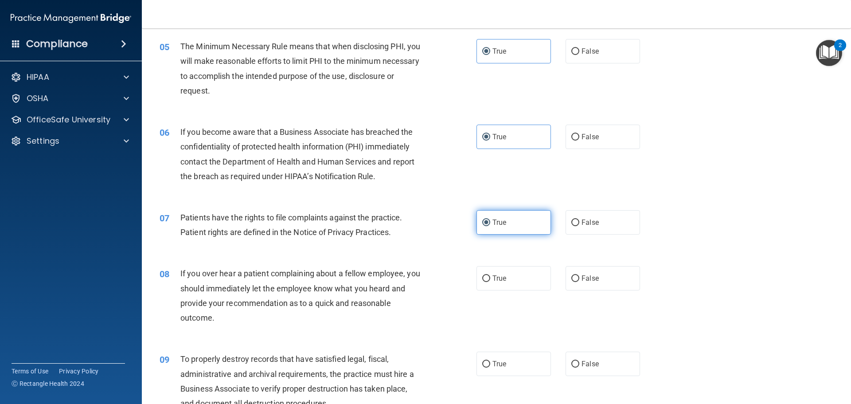
scroll to position [354, 0]
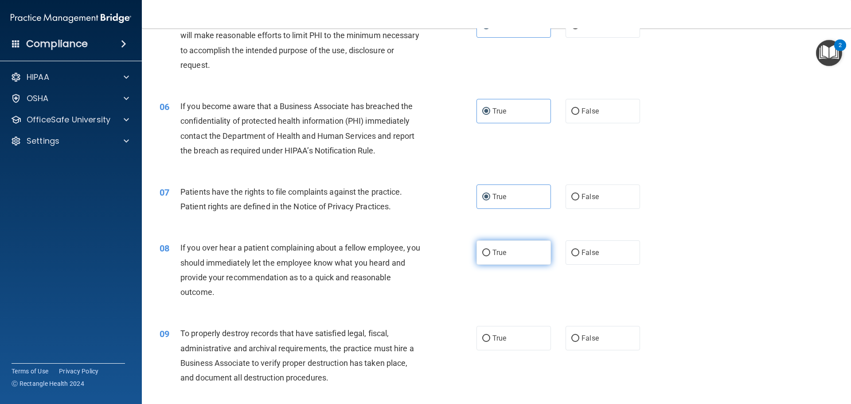
click at [517, 260] on label "True" at bounding box center [513, 252] width 74 height 24
click at [490, 256] on input "True" at bounding box center [486, 252] width 8 height 7
radio input "true"
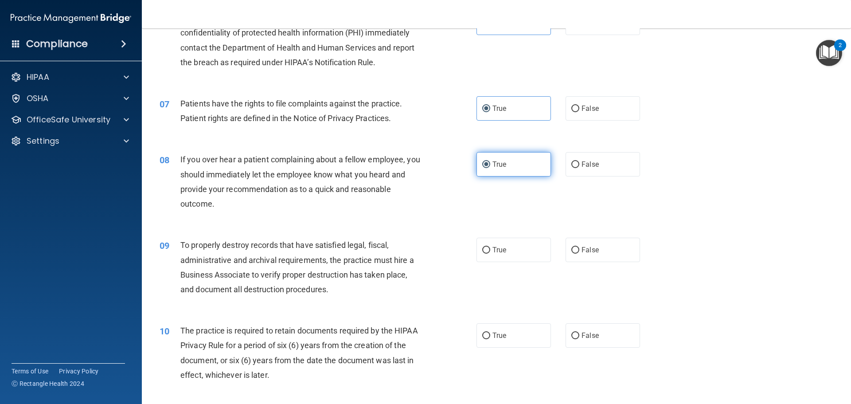
scroll to position [443, 0]
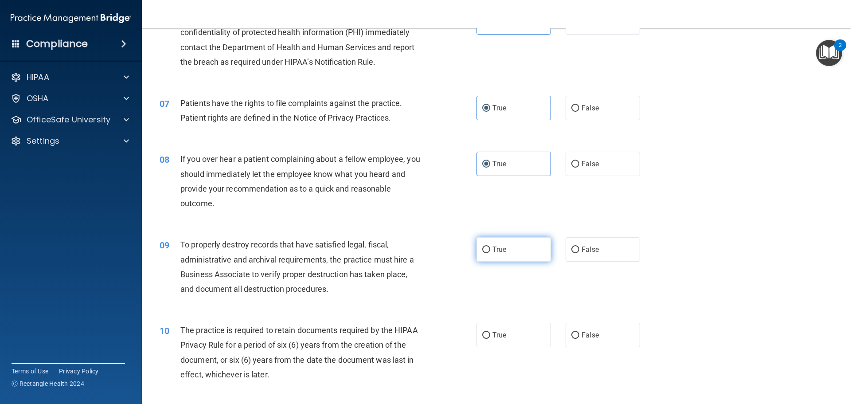
click at [493, 259] on label "True" at bounding box center [513, 249] width 74 height 24
click at [490, 253] on input "True" at bounding box center [486, 249] width 8 height 7
radio input "true"
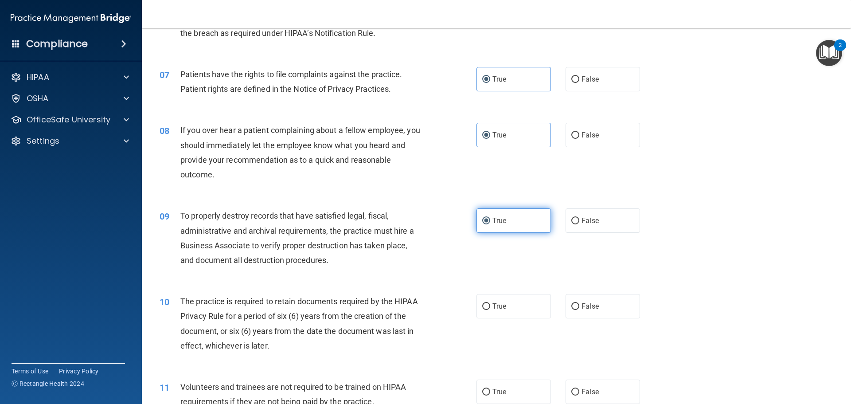
scroll to position [532, 0]
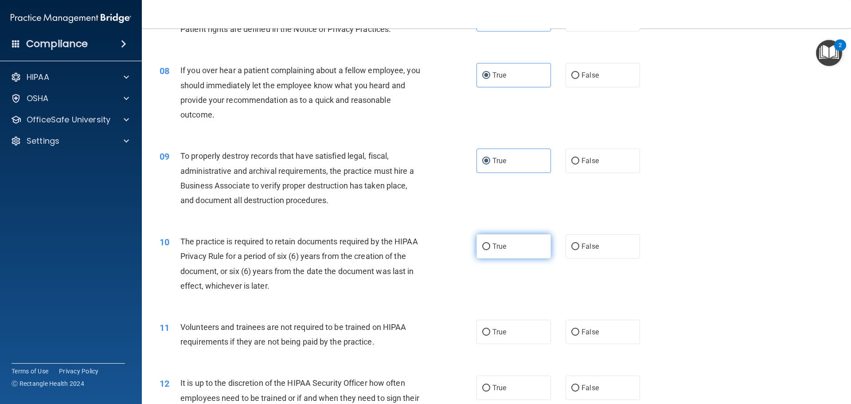
click at [498, 254] on label "True" at bounding box center [513, 246] width 74 height 24
click at [490, 250] on input "True" at bounding box center [486, 246] width 8 height 7
radio input "true"
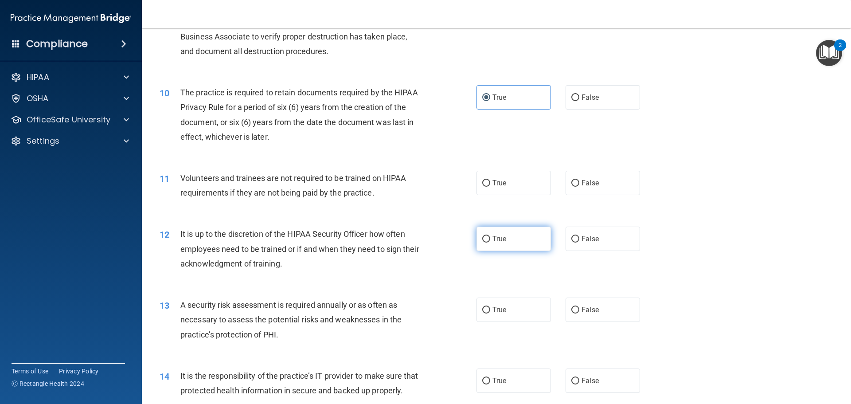
scroll to position [709, 0]
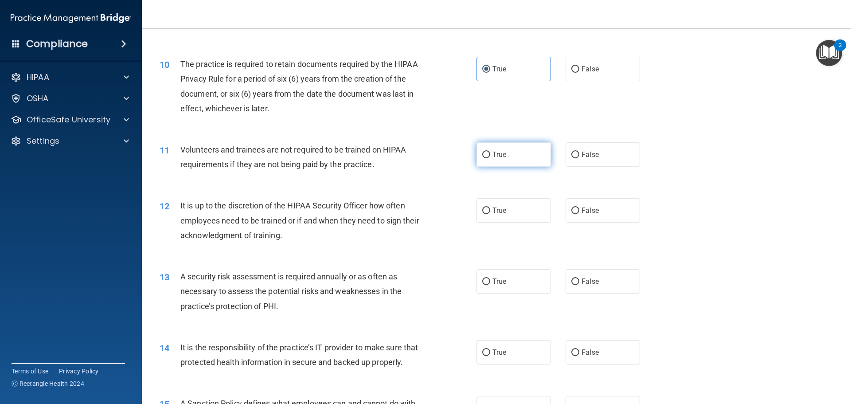
click at [537, 161] on label "True" at bounding box center [513, 154] width 74 height 24
click at [490, 158] on input "True" at bounding box center [486, 155] width 8 height 7
radio input "true"
click at [506, 206] on label "True" at bounding box center [513, 210] width 74 height 24
click at [490, 207] on input "True" at bounding box center [486, 210] width 8 height 7
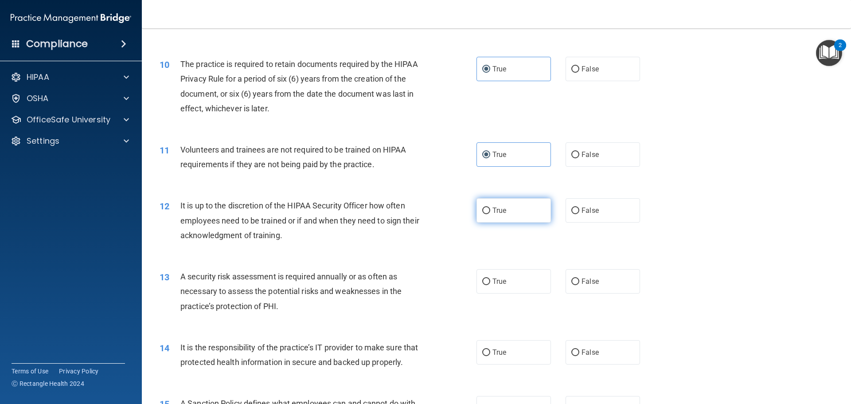
radio input "true"
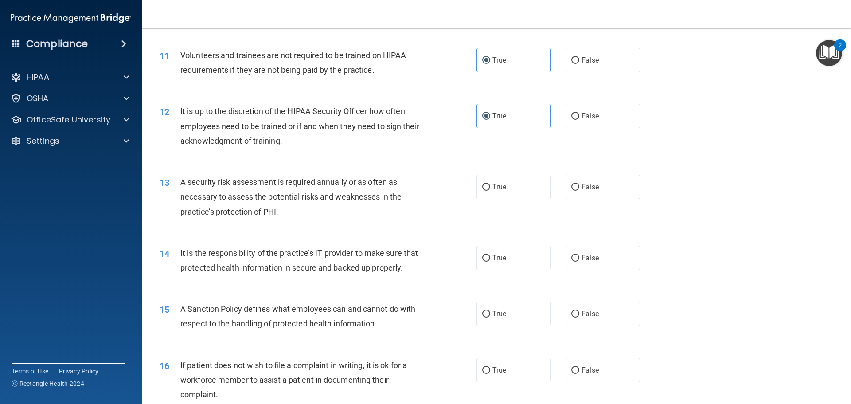
scroll to position [842, 0]
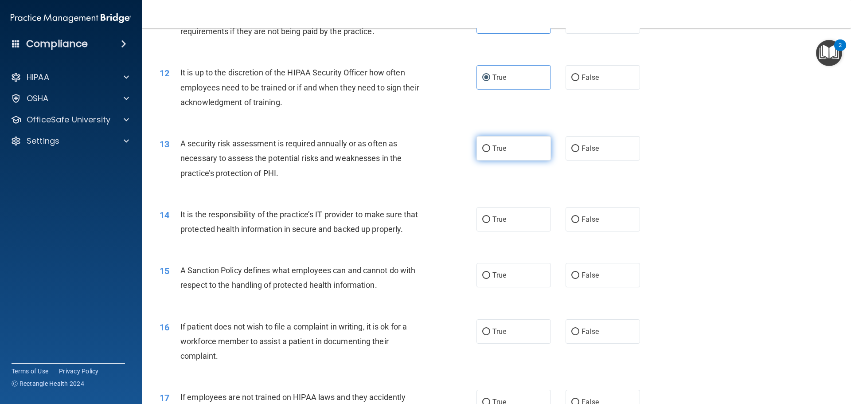
click at [527, 148] on label "True" at bounding box center [513, 148] width 74 height 24
click at [490, 148] on input "True" at bounding box center [486, 148] width 8 height 7
radio input "true"
click at [535, 287] on label "True" at bounding box center [513, 275] width 74 height 24
click at [490, 279] on input "True" at bounding box center [486, 275] width 8 height 7
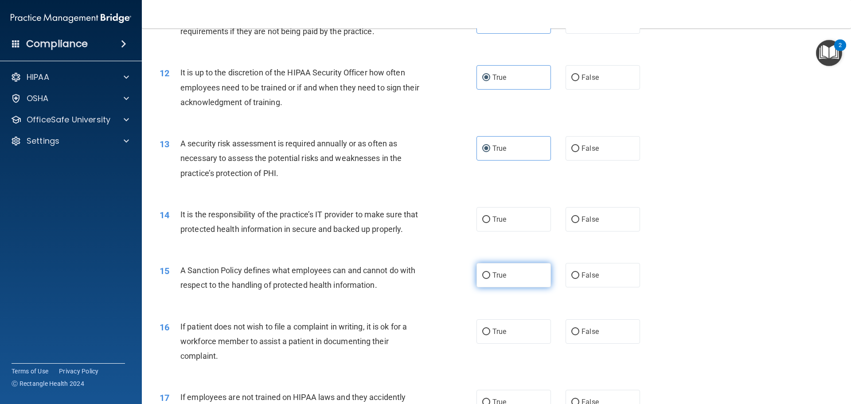
radio input "true"
click at [570, 341] on label "False" at bounding box center [602, 331] width 74 height 24
click at [571, 335] on input "False" at bounding box center [575, 331] width 8 height 7
radio input "true"
click at [511, 226] on label "True" at bounding box center [513, 219] width 74 height 24
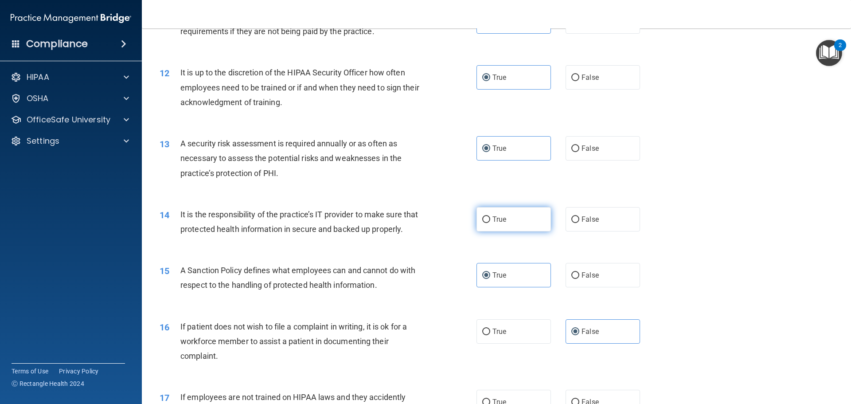
click at [490, 223] on input "True" at bounding box center [486, 219] width 8 height 7
radio input "true"
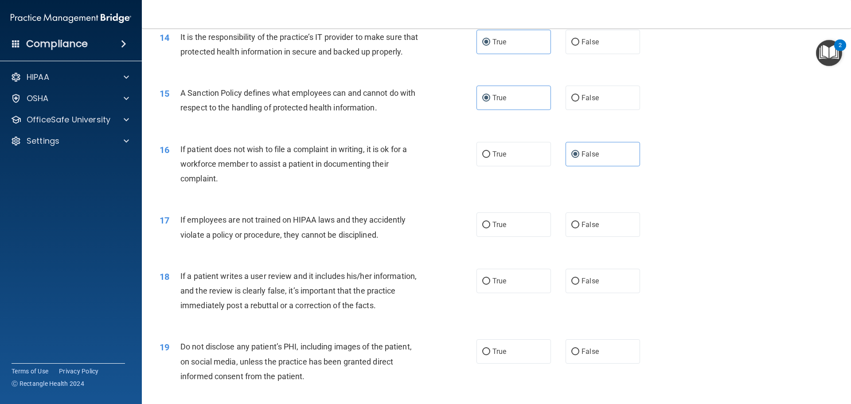
scroll to position [1063, 0]
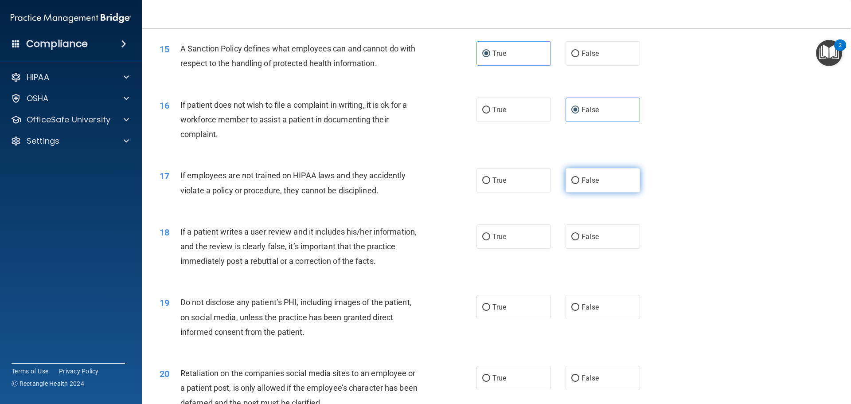
click at [584, 192] on label "False" at bounding box center [602, 180] width 74 height 24
click at [579, 184] on input "False" at bounding box center [575, 180] width 8 height 7
radio input "true"
click at [523, 249] on label "True" at bounding box center [513, 236] width 74 height 24
click at [490, 240] on input "True" at bounding box center [486, 237] width 8 height 7
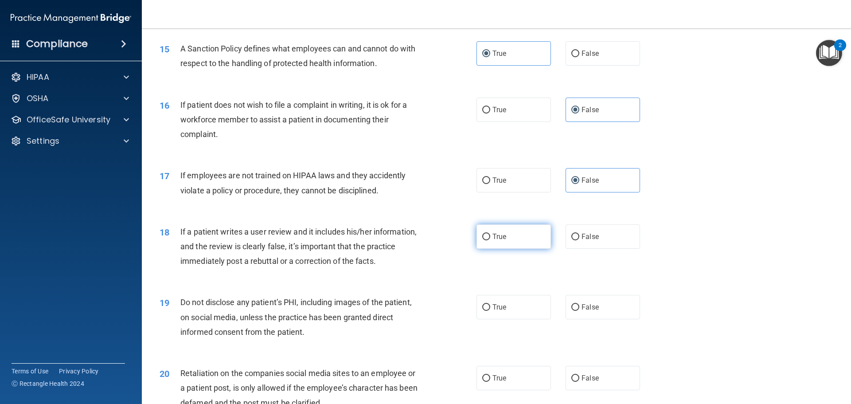
radio input "true"
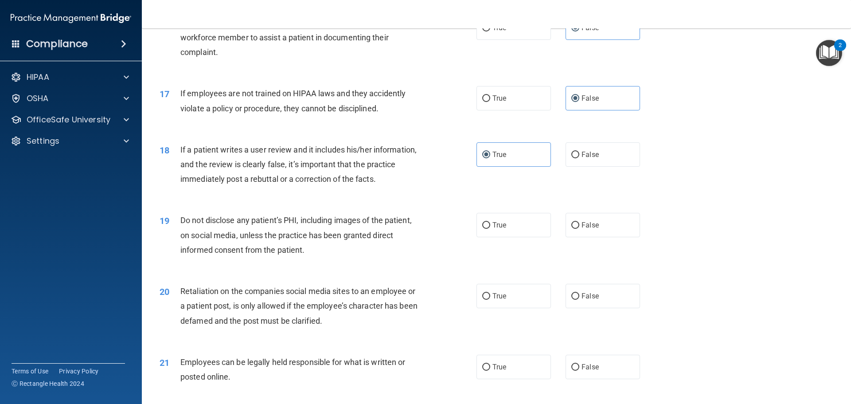
scroll to position [1152, 0]
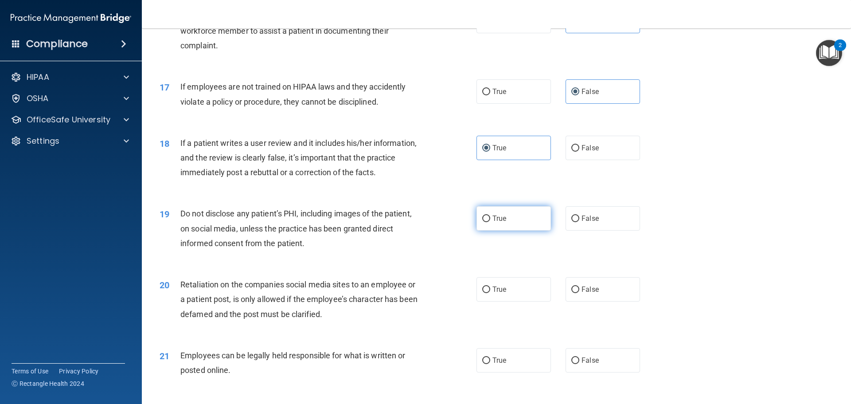
click at [518, 230] on label "True" at bounding box center [513, 218] width 74 height 24
click at [490, 222] on input "True" at bounding box center [486, 218] width 8 height 7
radio input "true"
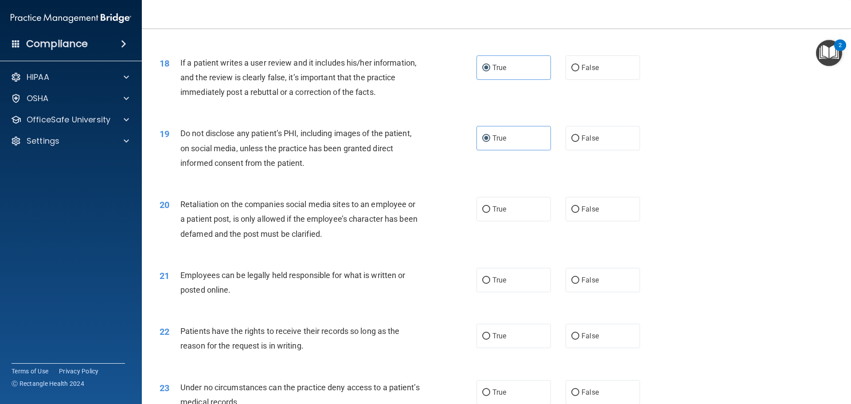
scroll to position [1241, 0]
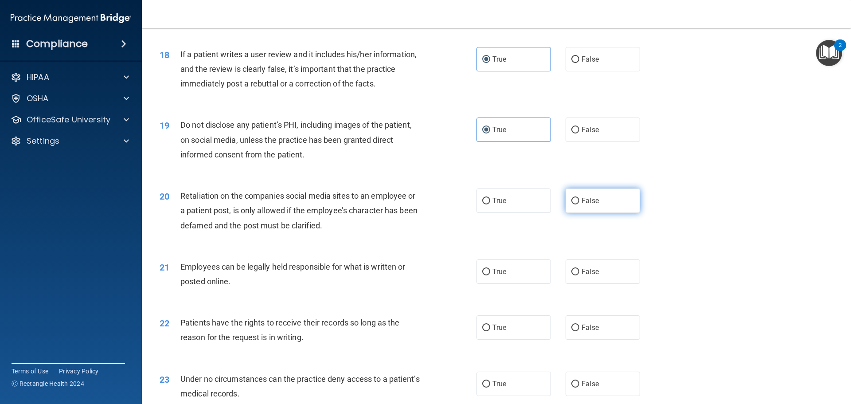
click at [578, 213] on label "False" at bounding box center [602, 200] width 74 height 24
click at [578, 204] on input "False" at bounding box center [575, 201] width 8 height 7
radio input "true"
click at [540, 282] on label "True" at bounding box center [513, 271] width 74 height 24
click at [490, 275] on input "True" at bounding box center [486, 272] width 8 height 7
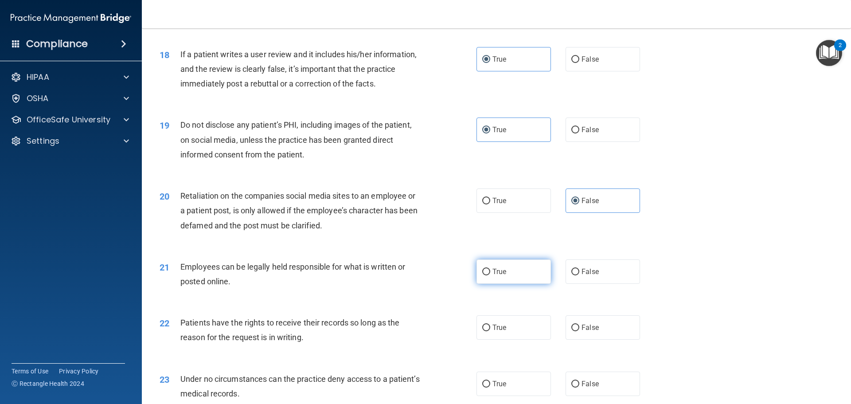
radio input "true"
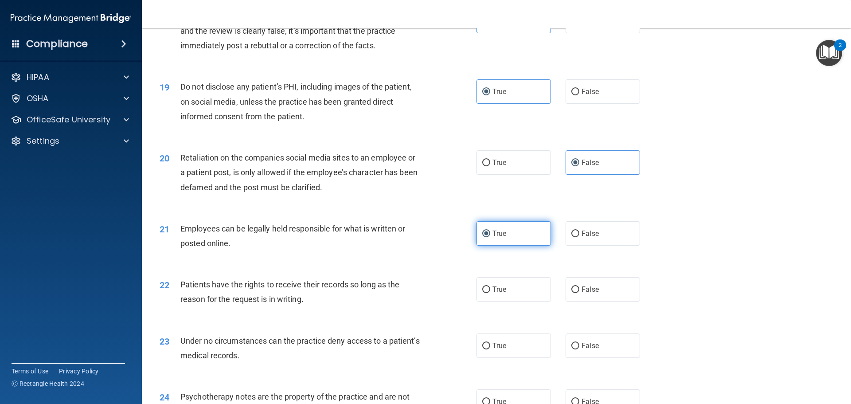
scroll to position [1329, 0]
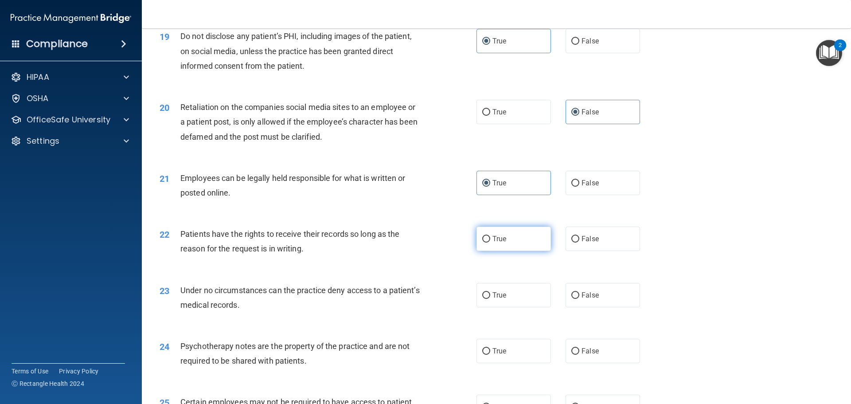
click at [536, 251] on label "True" at bounding box center [513, 238] width 74 height 24
click at [490, 242] on input "True" at bounding box center [486, 239] width 8 height 7
radio input "true"
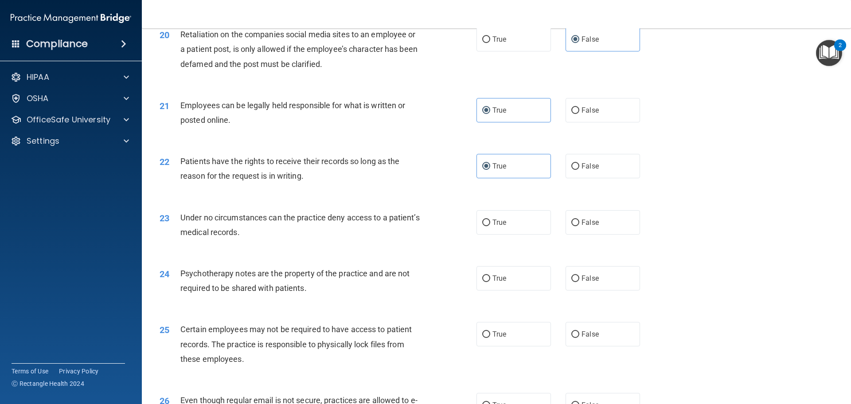
scroll to position [1418, 0]
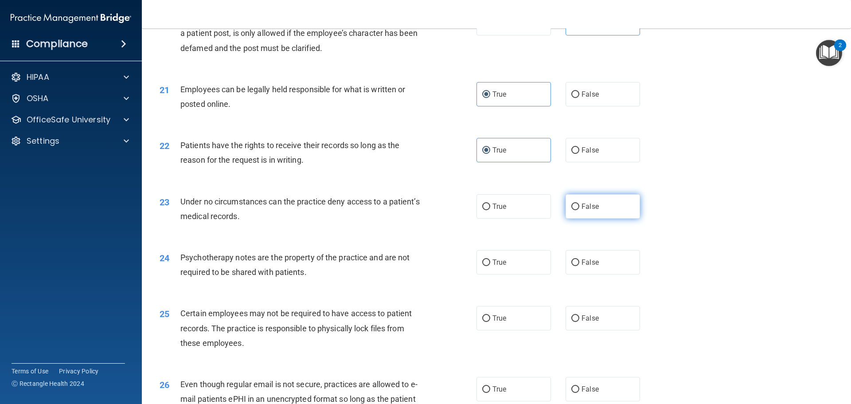
click at [581, 210] on span "False" at bounding box center [589, 206] width 17 height 8
click at [579, 210] on input "False" at bounding box center [575, 206] width 8 height 7
radio input "true"
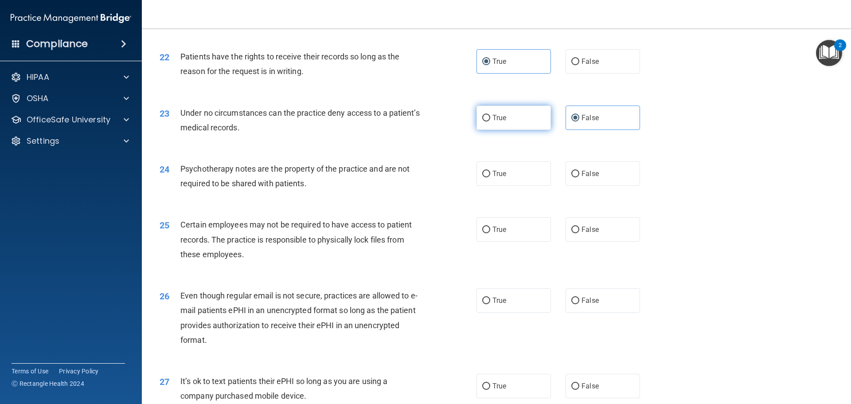
click at [541, 130] on label "True" at bounding box center [513, 117] width 74 height 24
click at [490, 121] on input "True" at bounding box center [486, 118] width 8 height 7
radio input "true"
radio input "false"
click at [582, 178] on span "False" at bounding box center [589, 173] width 17 height 8
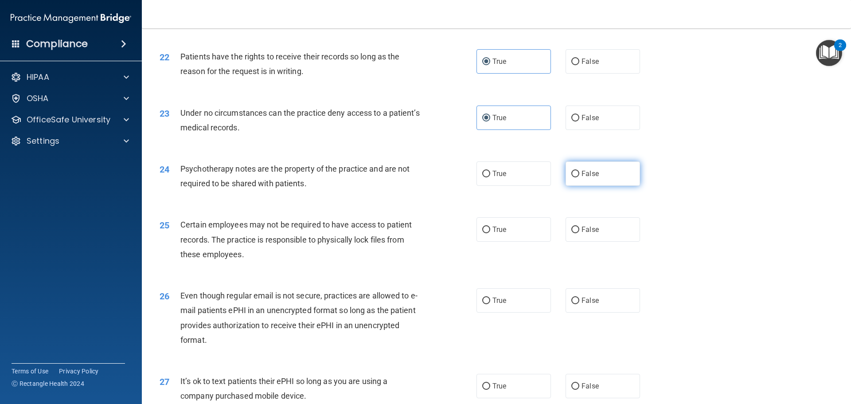
click at [579, 177] on input "False" at bounding box center [575, 174] width 8 height 7
radio input "true"
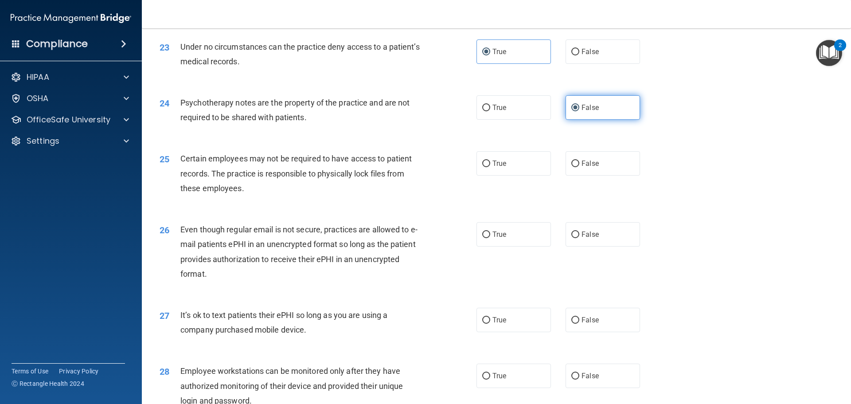
scroll to position [1595, 0]
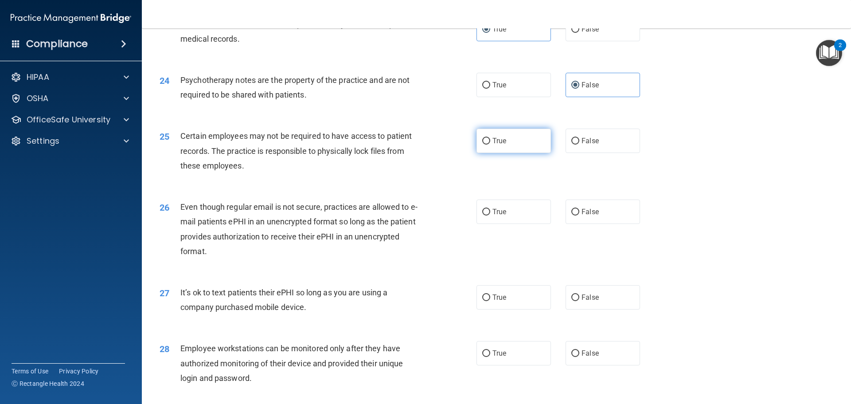
click at [484, 144] on input "True" at bounding box center [486, 141] width 8 height 7
radio input "true"
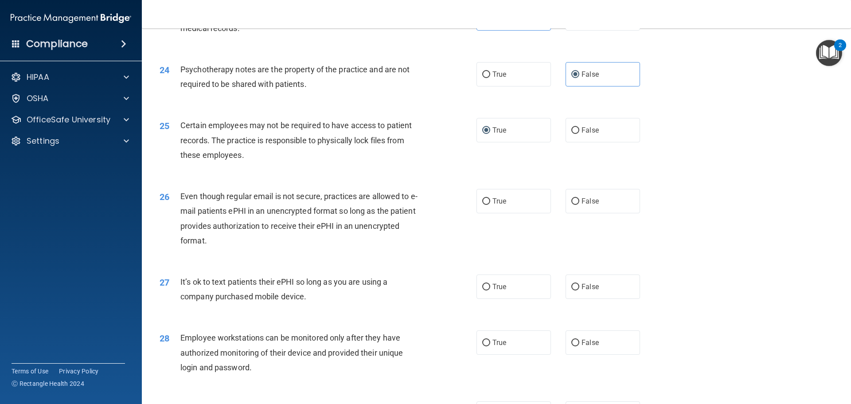
scroll to position [1639, 0]
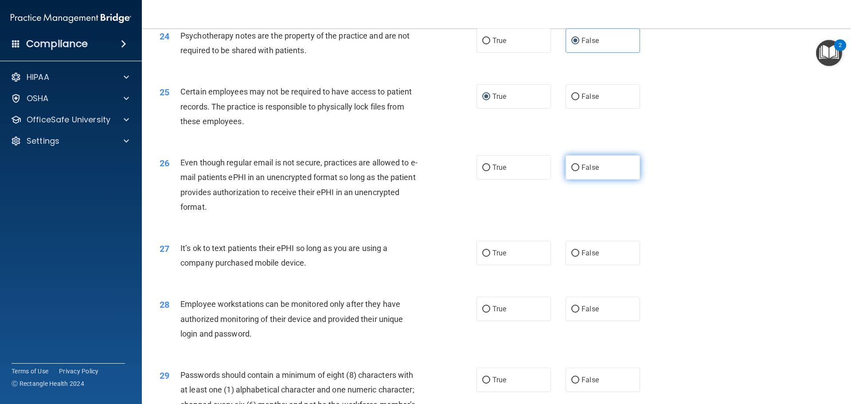
click at [575, 170] on label "False" at bounding box center [602, 167] width 74 height 24
click at [575, 170] on input "False" at bounding box center [575, 167] width 8 height 7
radio input "true"
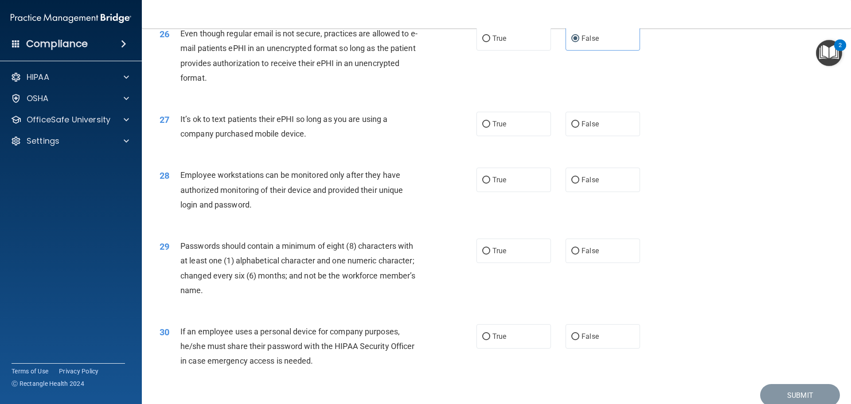
scroll to position [1772, 0]
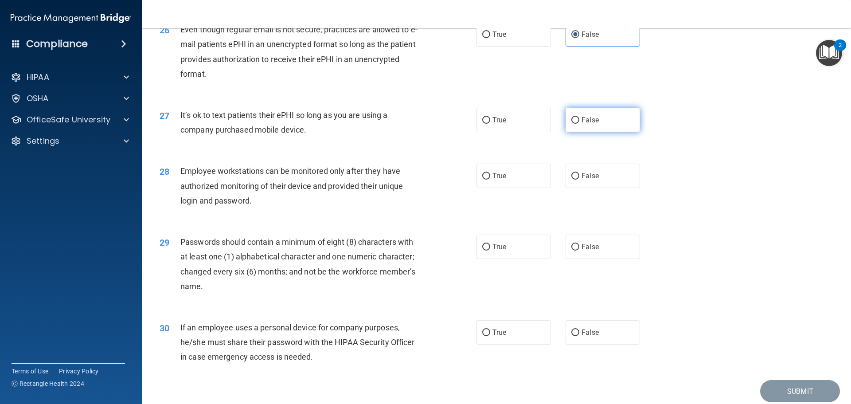
click at [584, 127] on label "False" at bounding box center [602, 120] width 74 height 24
click at [579, 124] on input "False" at bounding box center [575, 120] width 8 height 7
radio input "true"
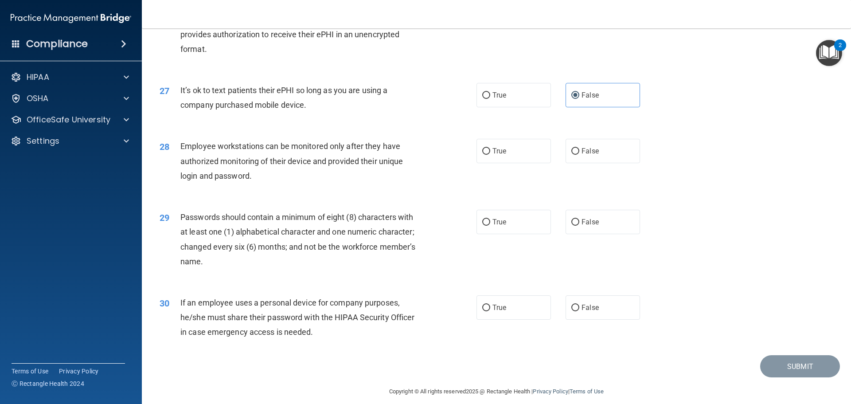
scroll to position [1817, 0]
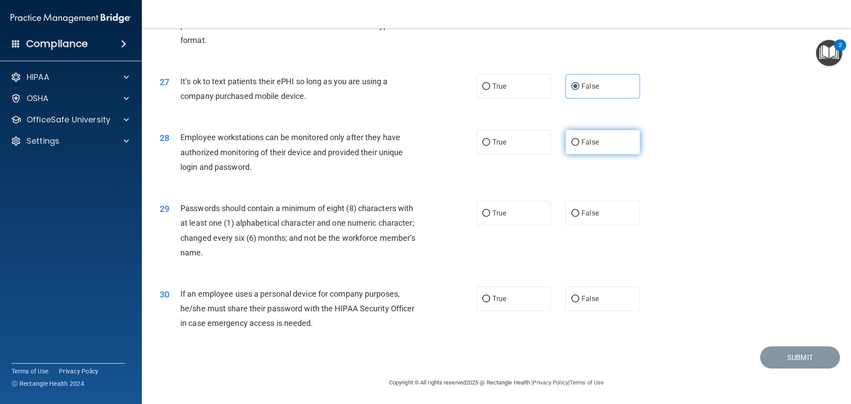
click at [566, 146] on label "False" at bounding box center [602, 142] width 74 height 24
click at [571, 146] on input "False" at bounding box center [575, 142] width 8 height 7
radio input "true"
click at [505, 225] on label "True" at bounding box center [513, 213] width 74 height 24
click at [490, 217] on input "True" at bounding box center [486, 213] width 8 height 7
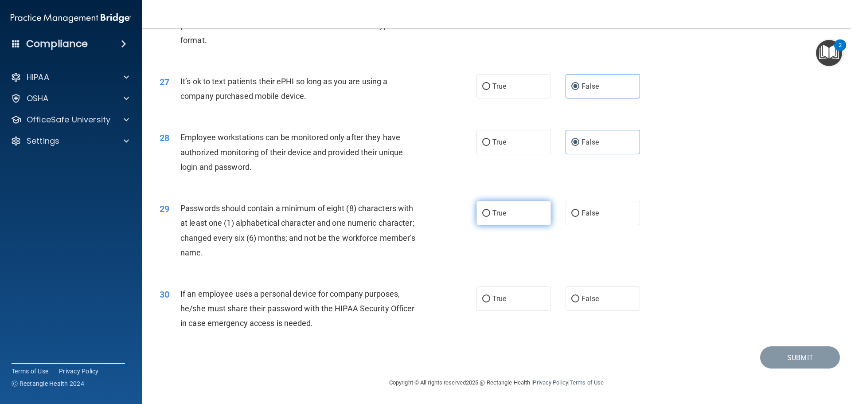
radio input "true"
click at [488, 297] on label "True" at bounding box center [513, 298] width 74 height 24
click at [488, 297] on input "True" at bounding box center [486, 299] width 8 height 7
radio input "true"
click at [640, 358] on button "Submit" at bounding box center [800, 357] width 80 height 23
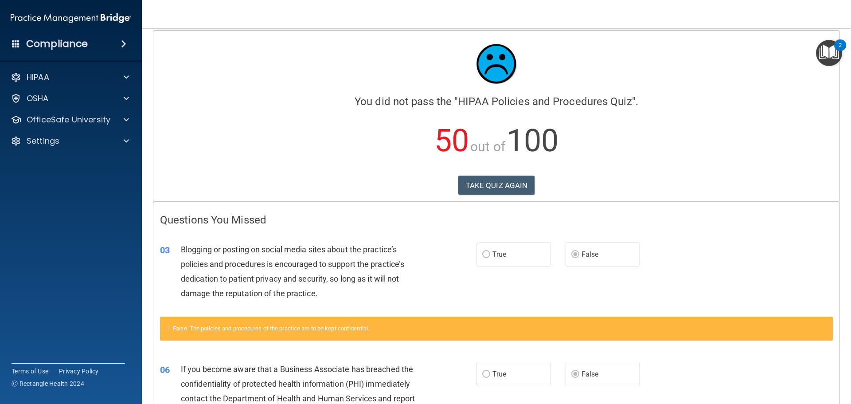
scroll to position [44, 0]
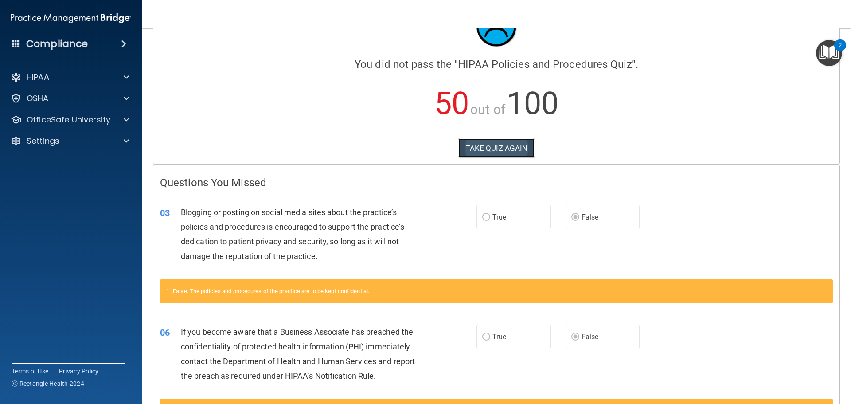
click at [524, 142] on button "TAKE QUIZ AGAIN" at bounding box center [496, 147] width 77 height 19
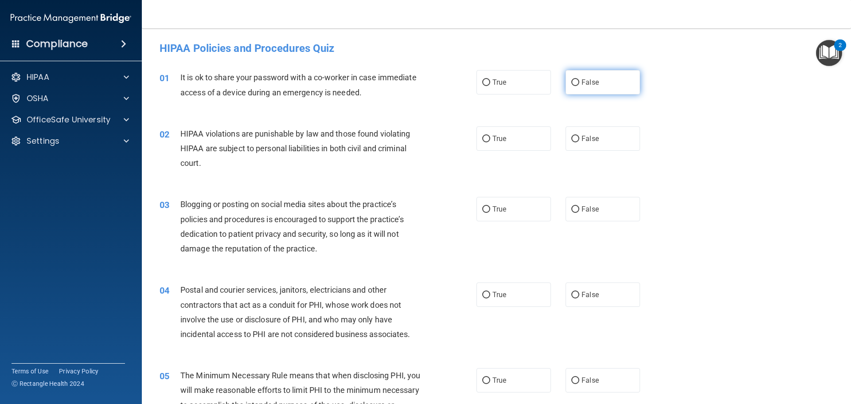
click at [593, 75] on label "False" at bounding box center [602, 82] width 74 height 24
click at [579, 79] on input "False" at bounding box center [575, 82] width 8 height 7
radio input "true"
click at [574, 208] on input "False" at bounding box center [575, 209] width 8 height 7
radio input "true"
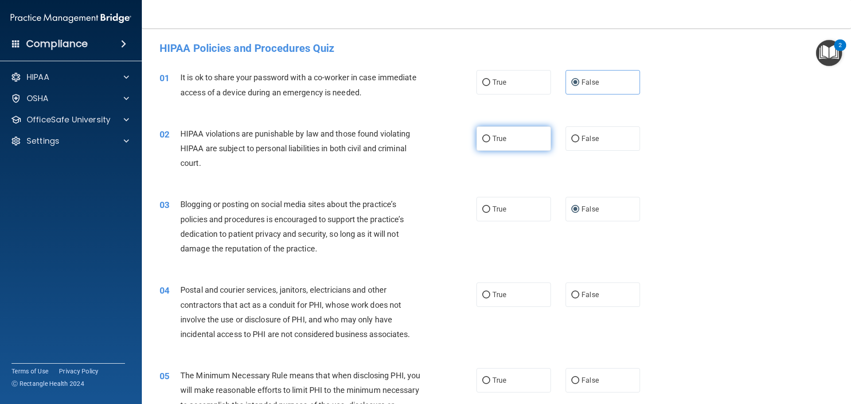
click at [525, 140] on label "True" at bounding box center [513, 138] width 74 height 24
click at [490, 140] on input "True" at bounding box center [486, 139] width 8 height 7
radio input "true"
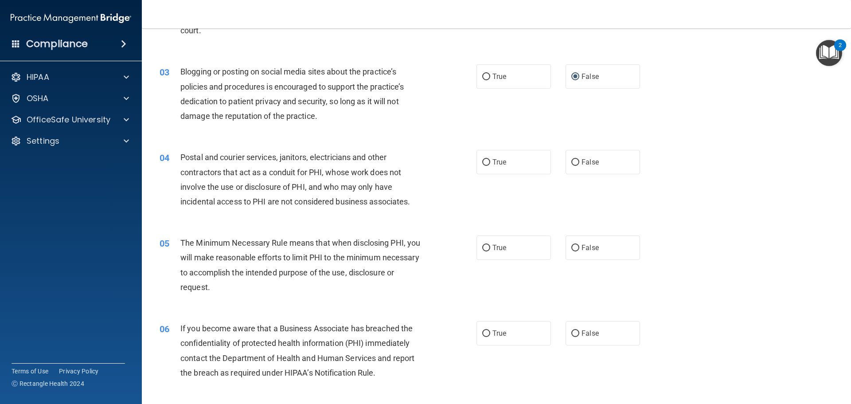
scroll to position [133, 0]
click at [494, 164] on span "True" at bounding box center [499, 161] width 14 height 8
click at [490, 164] on input "True" at bounding box center [486, 162] width 8 height 7
radio input "true"
click at [502, 237] on label "True" at bounding box center [513, 247] width 74 height 24
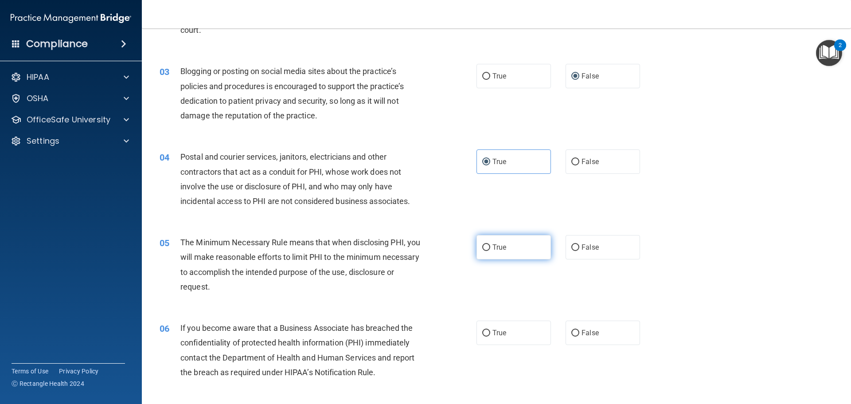
click at [490, 244] on input "True" at bounding box center [486, 247] width 8 height 7
radio input "true"
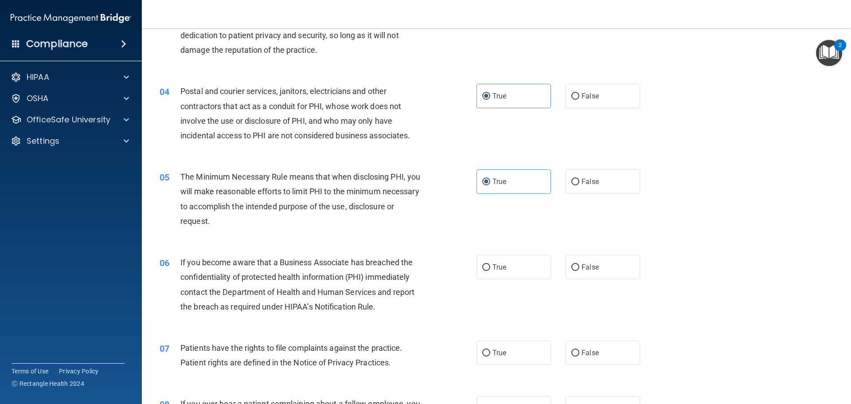
scroll to position [222, 0]
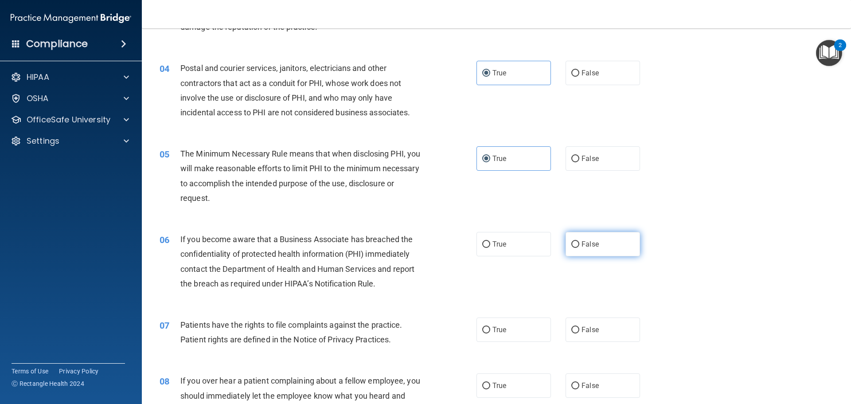
click at [586, 247] on span "False" at bounding box center [589, 244] width 17 height 8
click at [579, 247] on input "False" at bounding box center [575, 244] width 8 height 7
radio input "true"
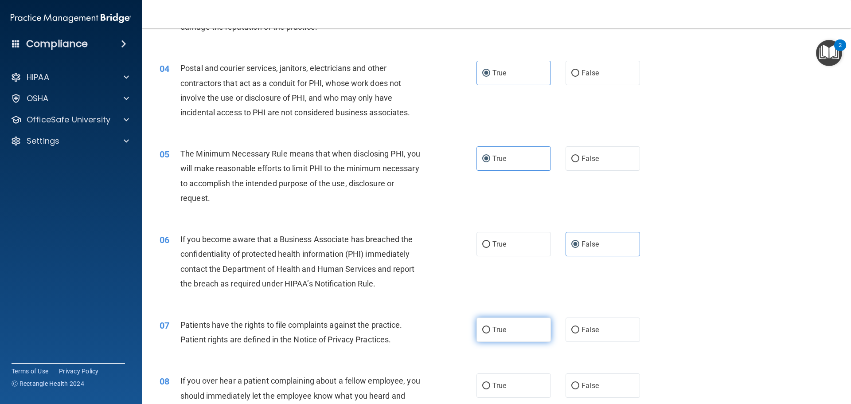
click at [502, 326] on span "True" at bounding box center [499, 329] width 14 height 8
click at [490, 327] on input "True" at bounding box center [486, 330] width 8 height 7
radio input "true"
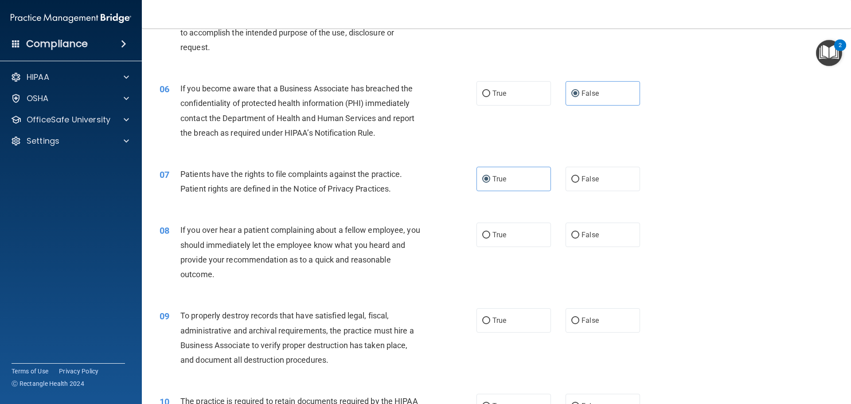
scroll to position [399, 0]
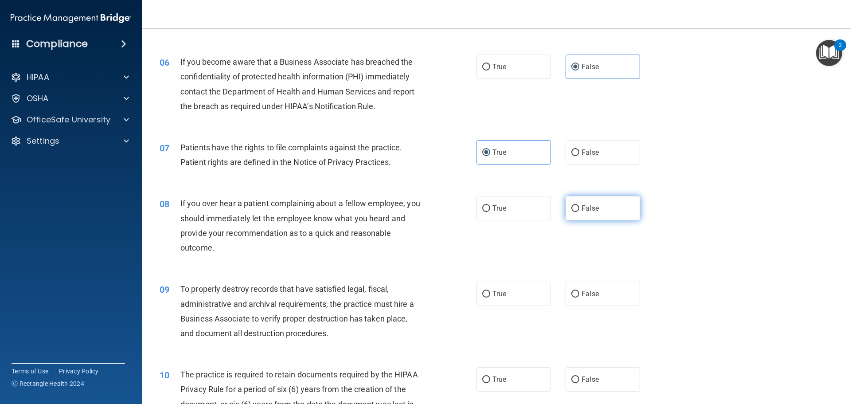
click at [592, 214] on label "False" at bounding box center [602, 208] width 74 height 24
click at [579, 212] on input "False" at bounding box center [575, 208] width 8 height 7
radio input "true"
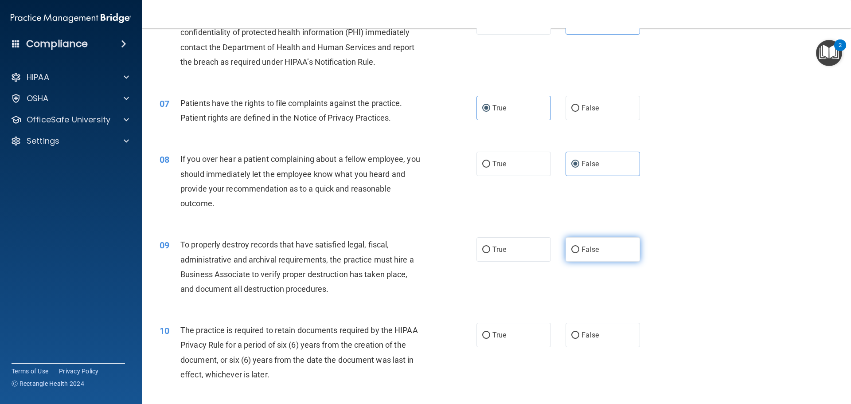
click at [593, 249] on span "False" at bounding box center [589, 249] width 17 height 8
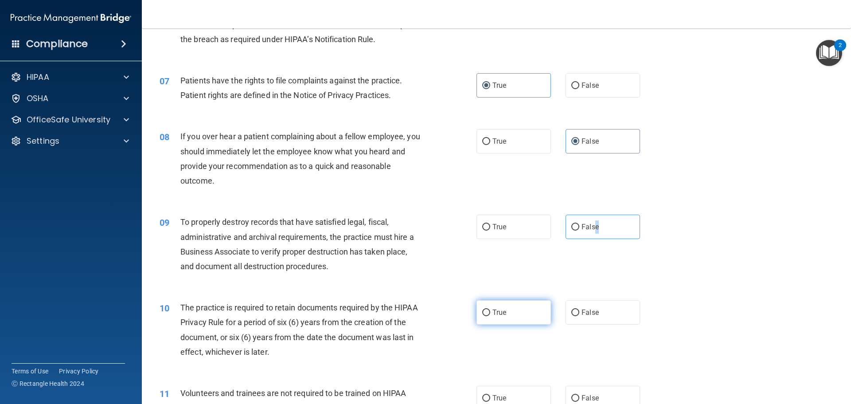
scroll to position [487, 0]
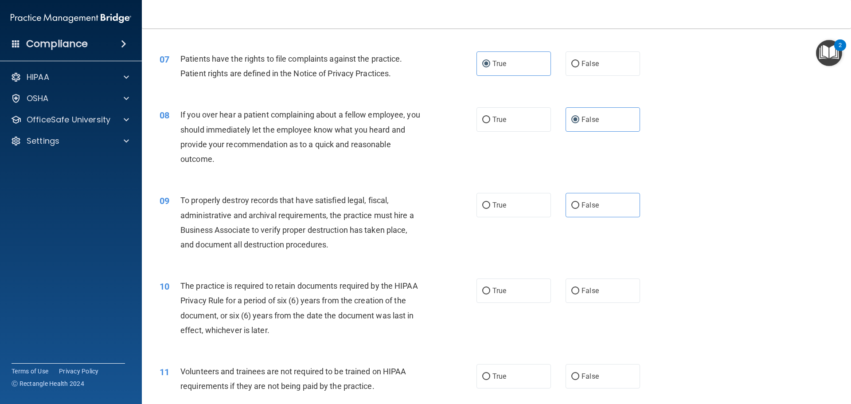
click at [568, 222] on div "09 To properly destroy records that have satisfied legal, fiscal, administrativ…" at bounding box center [496, 225] width 687 height 86
drag, startPoint x: 571, startPoint y: 213, endPoint x: 566, endPoint y: 225, distance: 12.9
click at [572, 212] on label "False" at bounding box center [602, 205] width 74 height 24
click at [572, 209] on input "False" at bounding box center [575, 205] width 8 height 7
radio input "true"
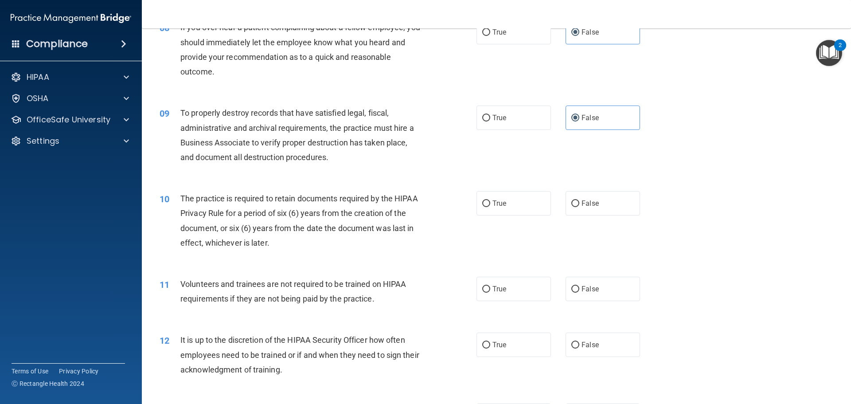
scroll to position [576, 0]
click at [510, 212] on label "True" at bounding box center [513, 202] width 74 height 24
click at [490, 206] on input "True" at bounding box center [486, 202] width 8 height 7
radio input "true"
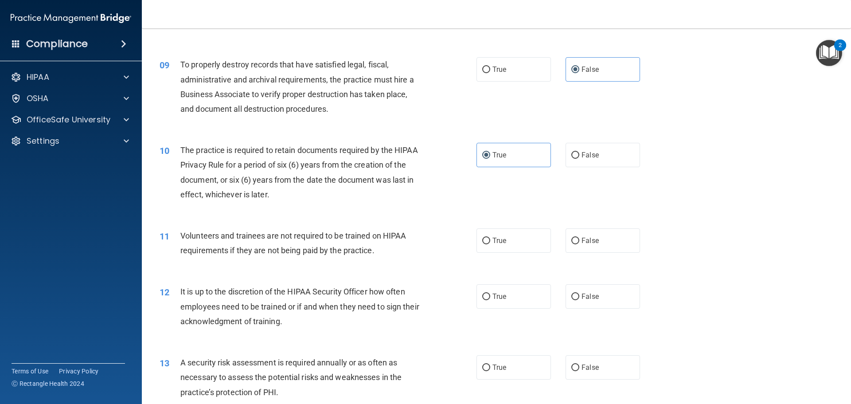
scroll to position [665, 0]
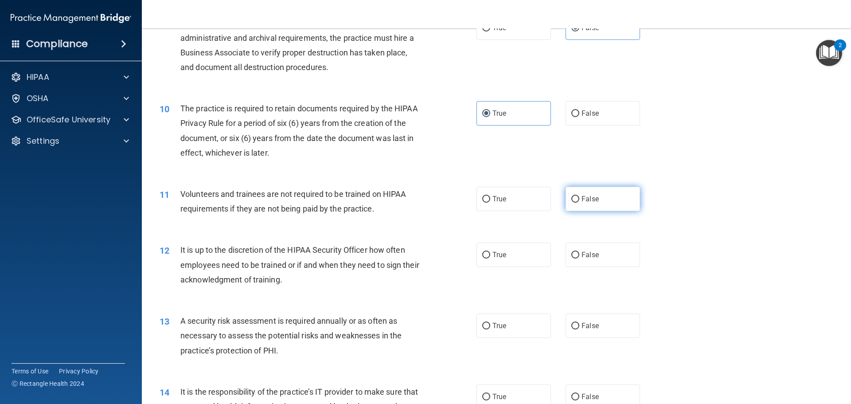
drag, startPoint x: 576, startPoint y: 201, endPoint x: 572, endPoint y: 218, distance: 18.3
click at [577, 200] on label "False" at bounding box center [602, 199] width 74 height 24
click at [577, 200] on input "False" at bounding box center [575, 199] width 8 height 7
radio input "true"
click at [571, 257] on input "False" at bounding box center [575, 255] width 8 height 7
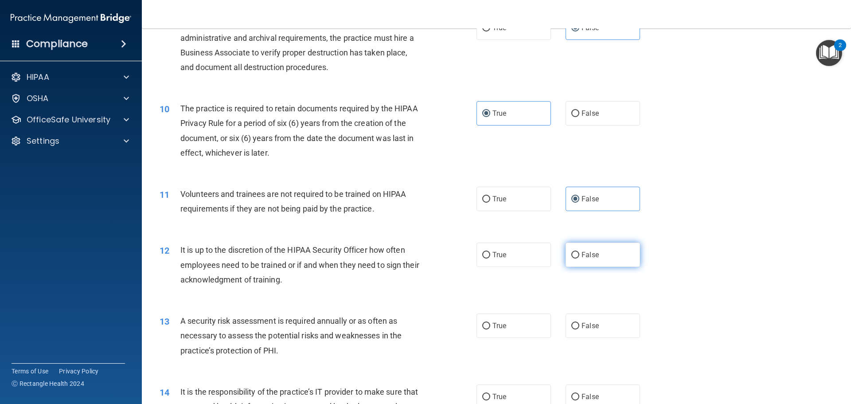
radio input "true"
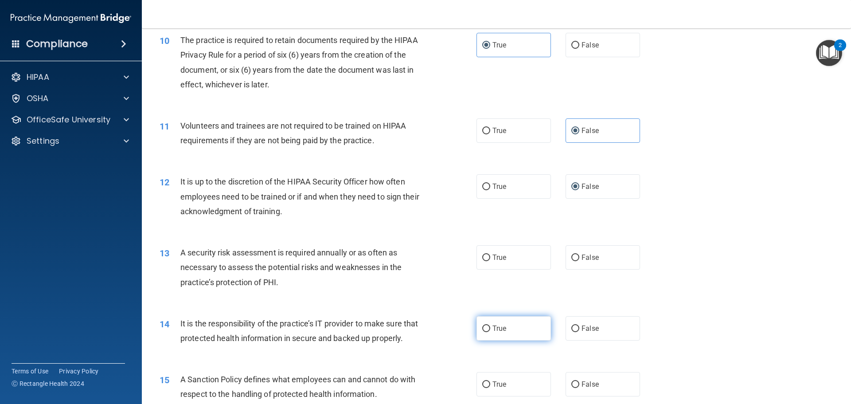
scroll to position [753, 0]
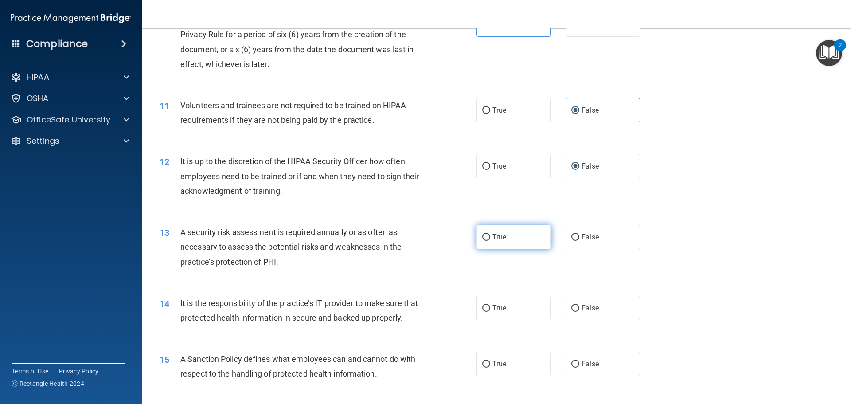
click at [528, 237] on label "True" at bounding box center [513, 237] width 74 height 24
click at [490, 237] on input "True" at bounding box center [486, 237] width 8 height 7
radio input "true"
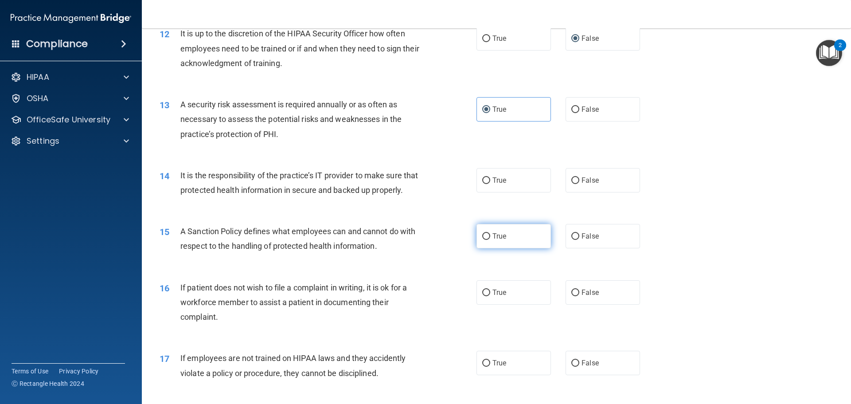
scroll to position [886, 0]
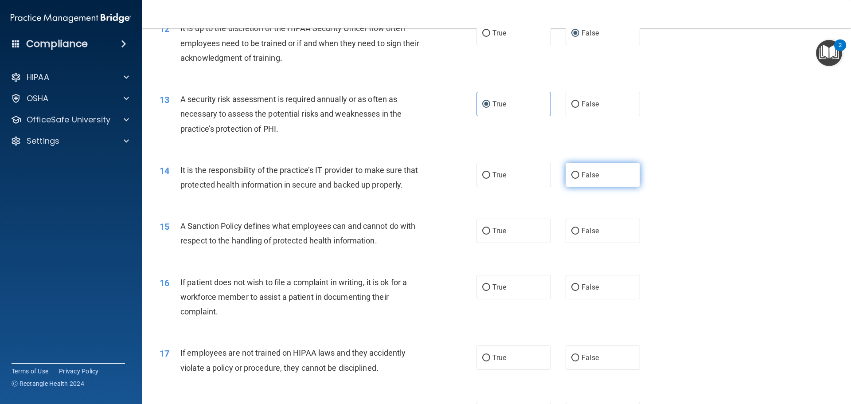
click at [582, 175] on span "False" at bounding box center [589, 175] width 17 height 8
click at [579, 175] on input "False" at bounding box center [575, 175] width 8 height 7
radio input "true"
click at [588, 243] on label "False" at bounding box center [602, 230] width 74 height 24
click at [579, 234] on input "False" at bounding box center [575, 231] width 8 height 7
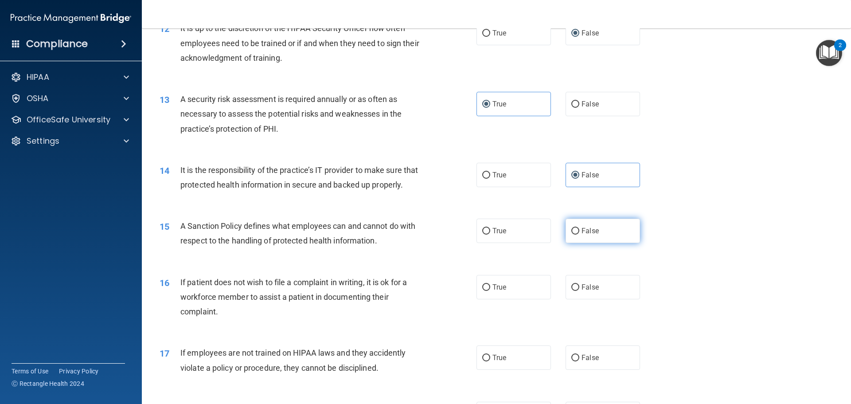
radio input "true"
click at [518, 288] on div "16 If patient does not wish to file a complaint in writing, it is ok for a work…" at bounding box center [496, 299] width 687 height 71
click at [518, 295] on label "True" at bounding box center [513, 287] width 74 height 24
click at [490, 291] on input "True" at bounding box center [486, 287] width 8 height 7
radio input "true"
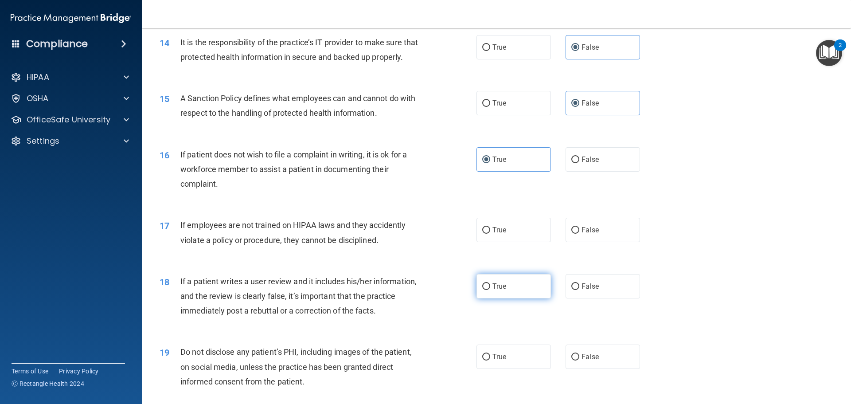
scroll to position [1019, 0]
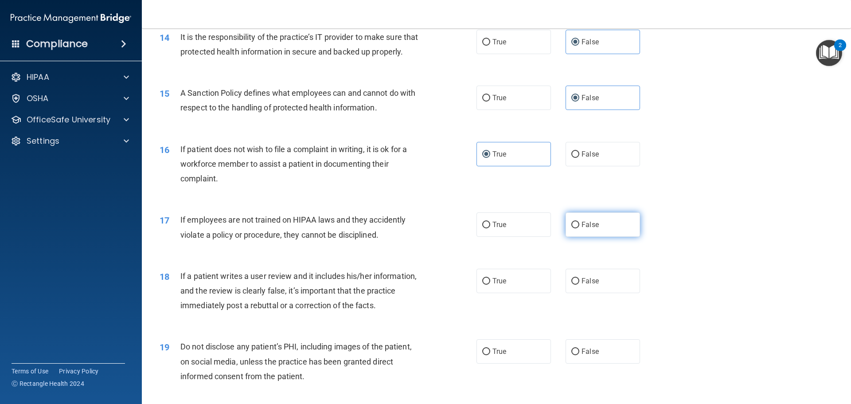
click at [581, 229] on span "False" at bounding box center [589, 224] width 17 height 8
click at [579, 228] on input "False" at bounding box center [575, 225] width 8 height 7
radio input "true"
click at [577, 290] on label "False" at bounding box center [602, 281] width 74 height 24
click at [577, 284] on input "False" at bounding box center [575, 281] width 8 height 7
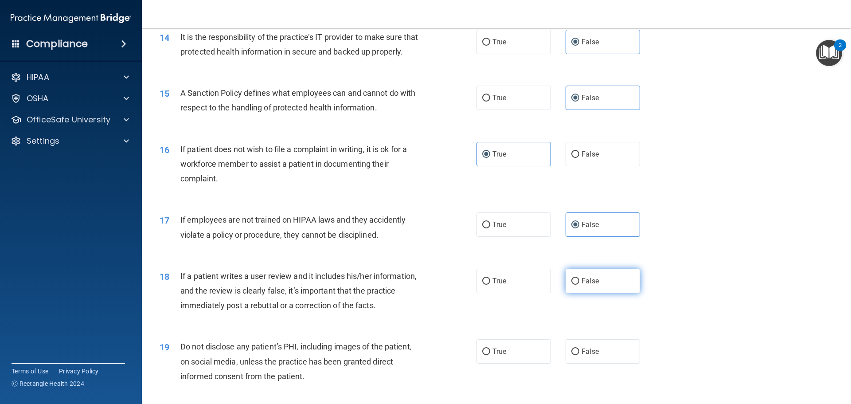
radio input "true"
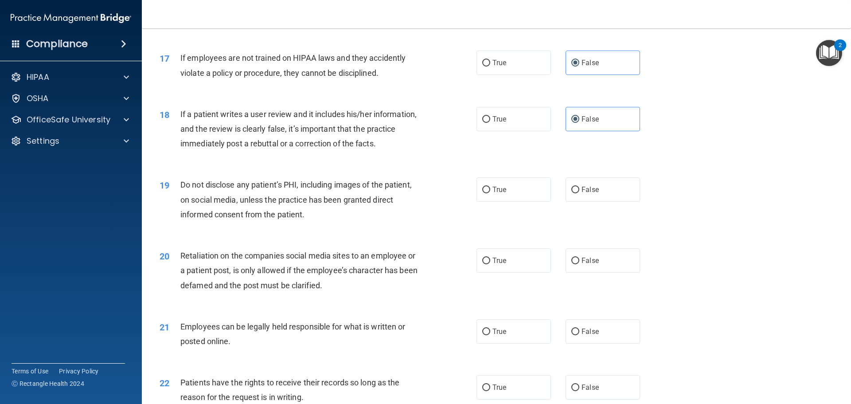
scroll to position [1196, 0]
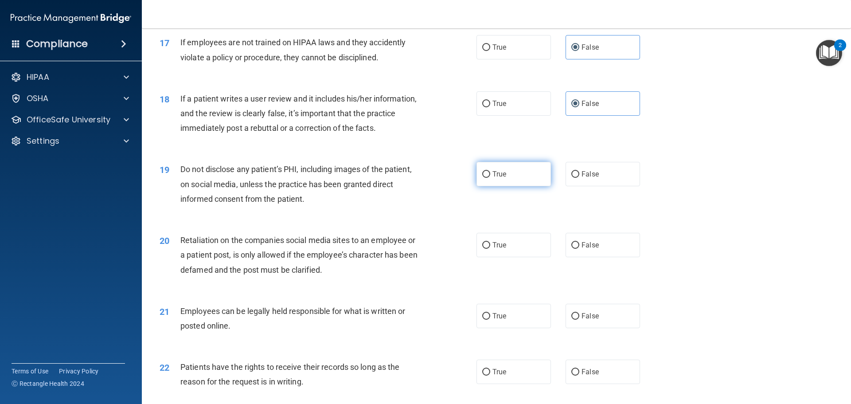
click at [533, 186] on label "True" at bounding box center [513, 174] width 74 height 24
click at [490, 178] on input "True" at bounding box center [486, 174] width 8 height 7
radio input "true"
click at [496, 249] on span "True" at bounding box center [499, 245] width 14 height 8
click at [490, 249] on input "True" at bounding box center [486, 245] width 8 height 7
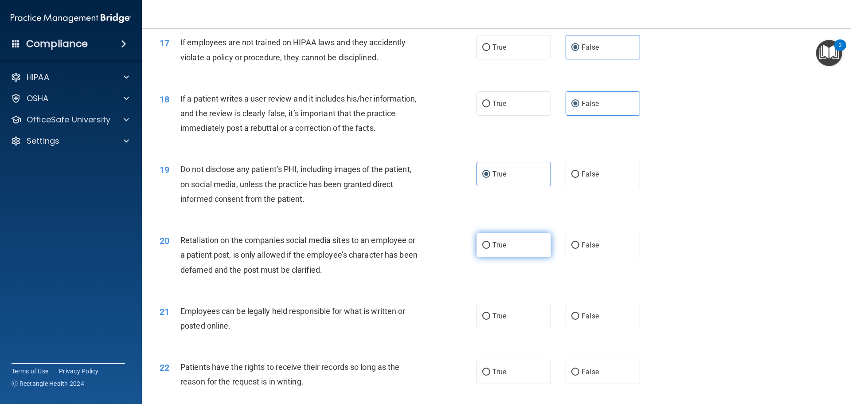
radio input "true"
click at [485, 325] on label "True" at bounding box center [513, 316] width 74 height 24
click at [485, 319] on input "True" at bounding box center [486, 316] width 8 height 7
radio input "true"
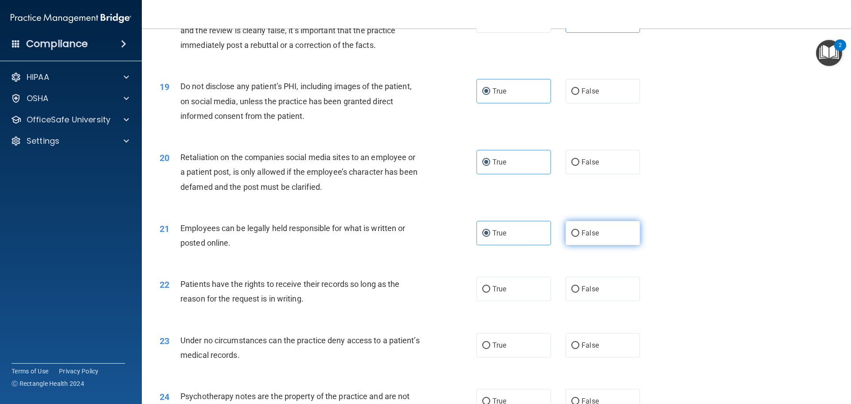
scroll to position [1285, 0]
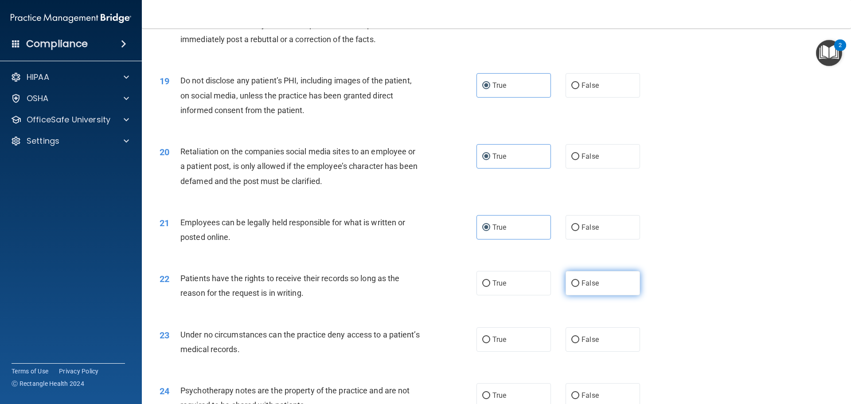
click at [593, 287] on span "False" at bounding box center [589, 283] width 17 height 8
click at [579, 287] on input "False" at bounding box center [575, 283] width 8 height 7
radio input "true"
click at [574, 343] on input "False" at bounding box center [575, 339] width 8 height 7
radio input "true"
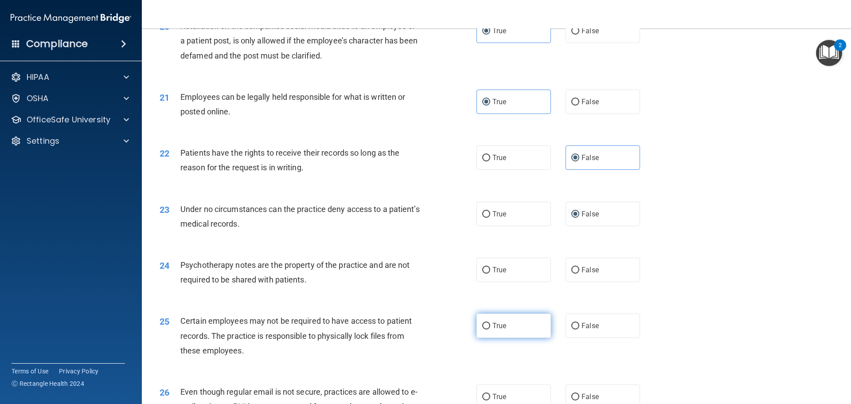
scroll to position [1418, 0]
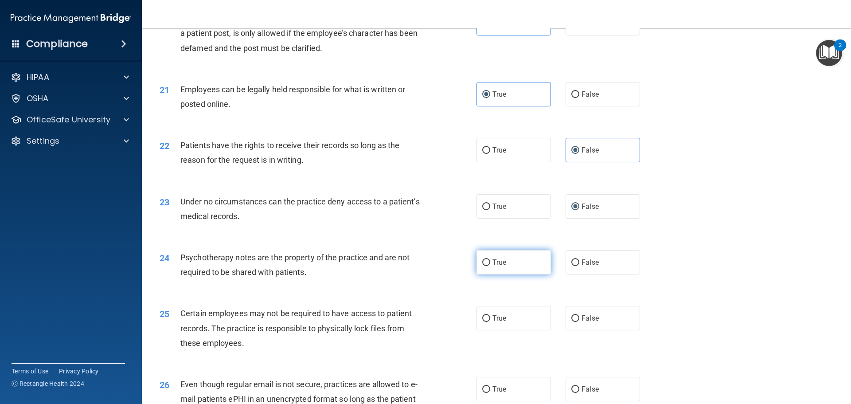
click at [526, 274] on label "True" at bounding box center [513, 262] width 74 height 24
click at [490, 266] on input "True" at bounding box center [486, 262] width 8 height 7
radio input "true"
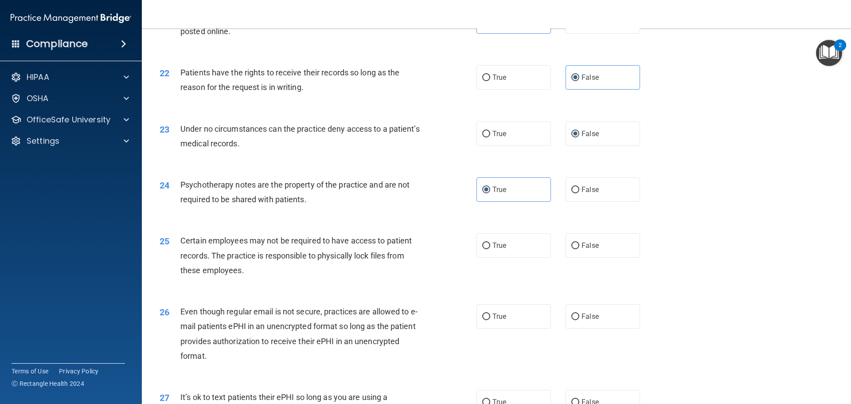
scroll to position [1506, 0]
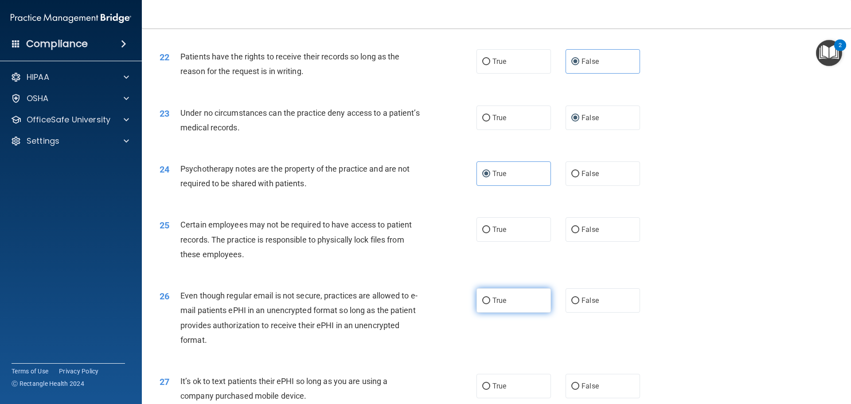
click at [485, 304] on input "True" at bounding box center [486, 300] width 8 height 7
radio input "true"
click at [519, 241] on label "True" at bounding box center [513, 229] width 74 height 24
click at [490, 233] on input "True" at bounding box center [486, 229] width 8 height 7
radio input "true"
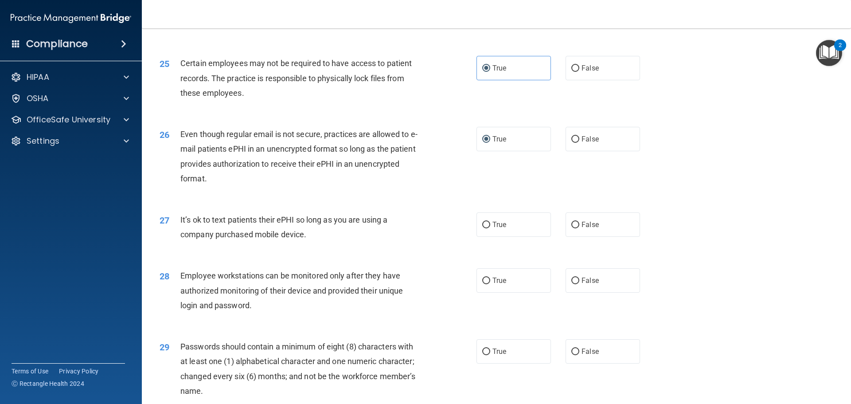
scroll to position [1684, 0]
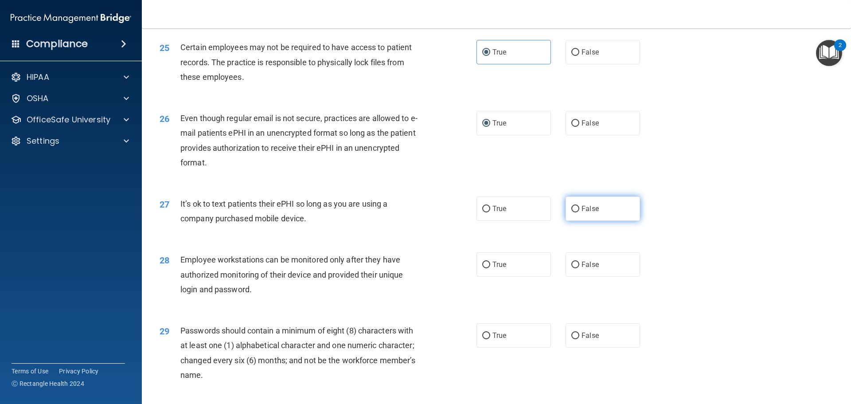
click at [575, 212] on input "False" at bounding box center [575, 209] width 8 height 7
radio input "true"
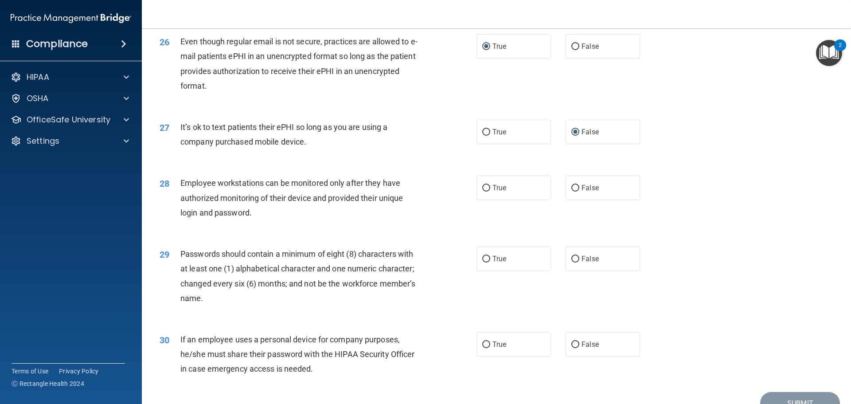
scroll to position [1772, 0]
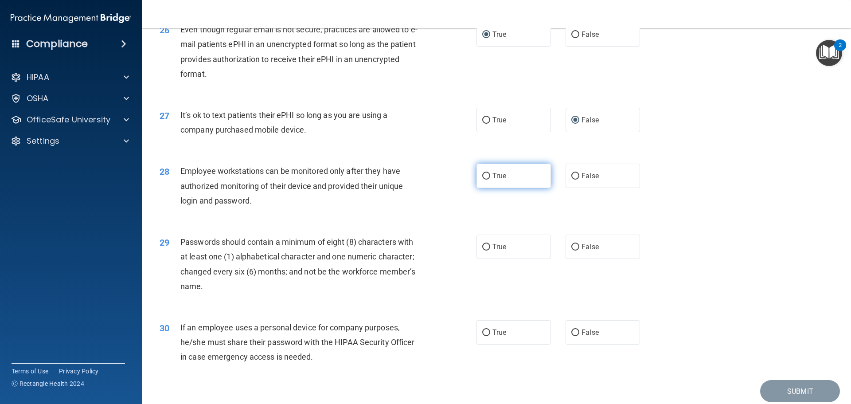
click at [514, 188] on label "True" at bounding box center [513, 175] width 74 height 24
click at [490, 179] on input "True" at bounding box center [486, 176] width 8 height 7
radio input "true"
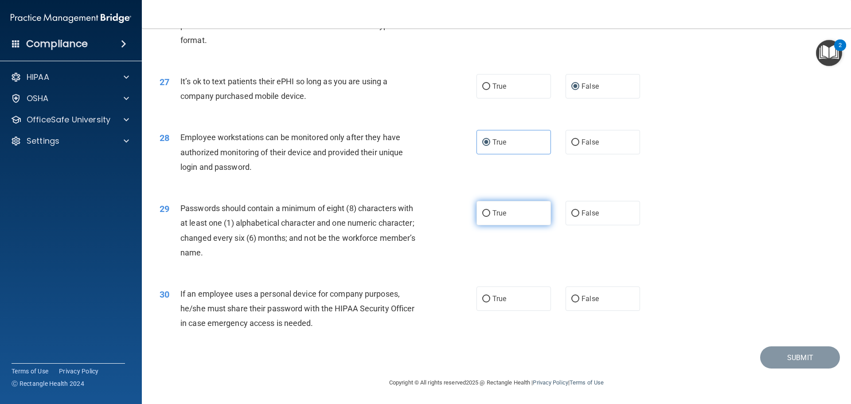
scroll to position [1821, 0]
click at [497, 218] on label "True" at bounding box center [513, 213] width 74 height 24
click at [490, 217] on input "True" at bounding box center [486, 213] width 8 height 7
radio input "true"
drag, startPoint x: 583, startPoint y: 293, endPoint x: 580, endPoint y: 300, distance: 6.9
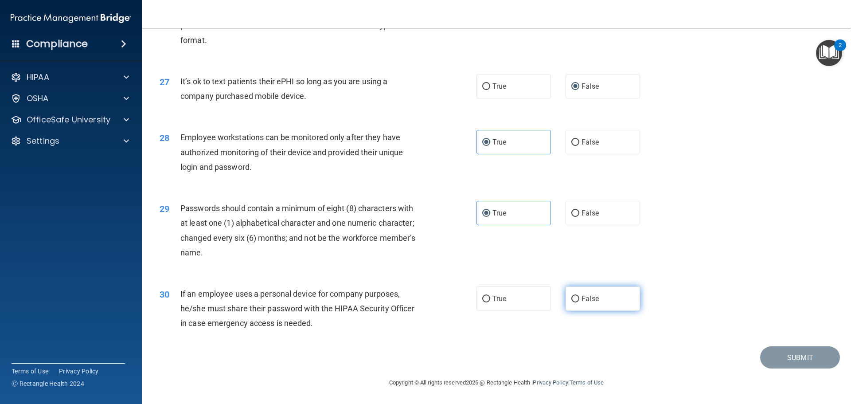
click at [581, 296] on label "False" at bounding box center [602, 298] width 74 height 24
click at [622, 292] on label "False" at bounding box center [602, 298] width 74 height 24
click at [579, 296] on input "False" at bounding box center [575, 299] width 8 height 7
radio input "true"
click at [640, 360] on button "Submit" at bounding box center [800, 357] width 80 height 23
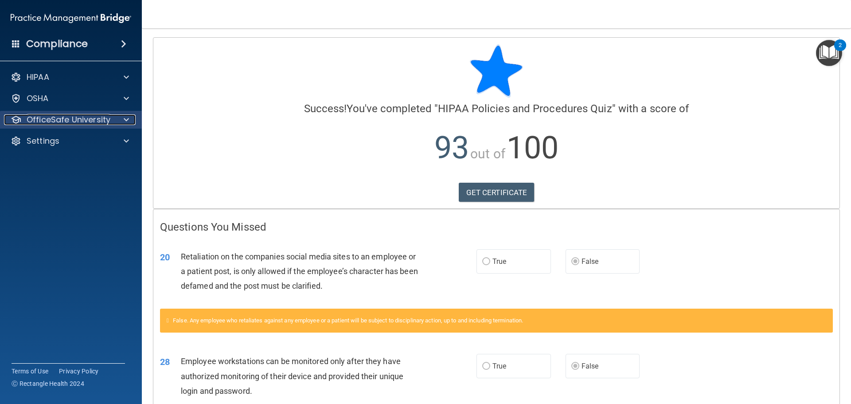
click at [73, 117] on p "OfficeSafe University" at bounding box center [69, 119] width 84 height 11
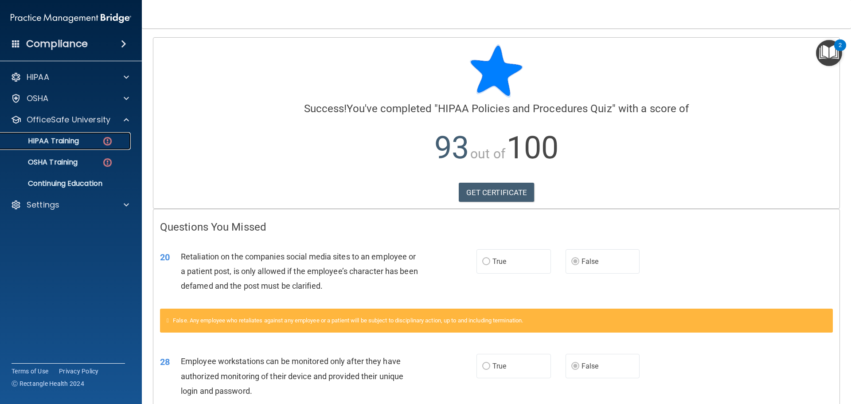
click at [93, 133] on link "HIPAA Training" at bounding box center [61, 141] width 140 height 18
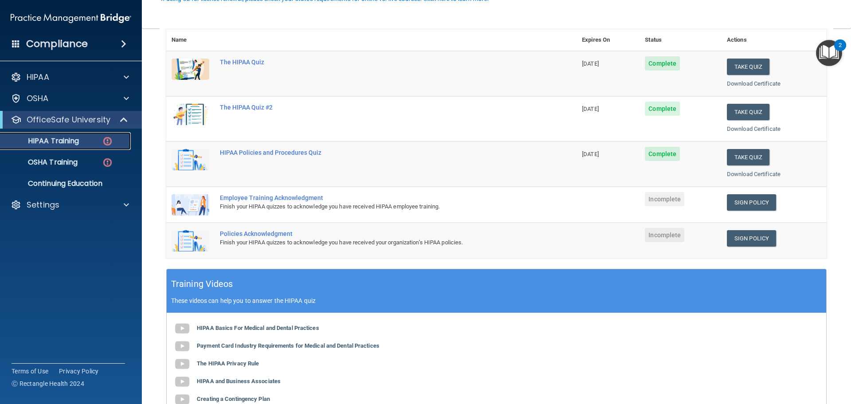
scroll to position [133, 0]
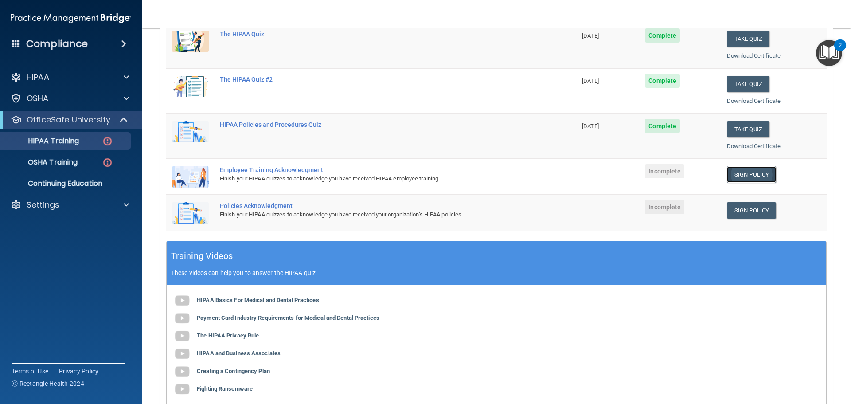
click at [640, 175] on link "Sign Policy" at bounding box center [751, 174] width 49 height 16
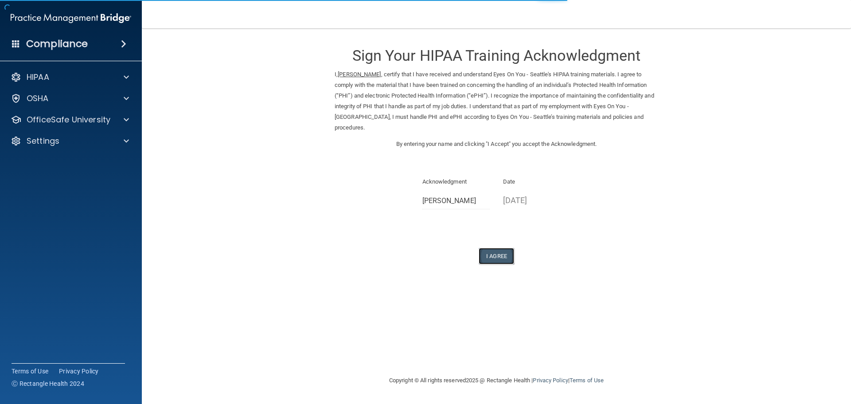
click at [497, 248] on button "I Agree" at bounding box center [496, 256] width 35 height 16
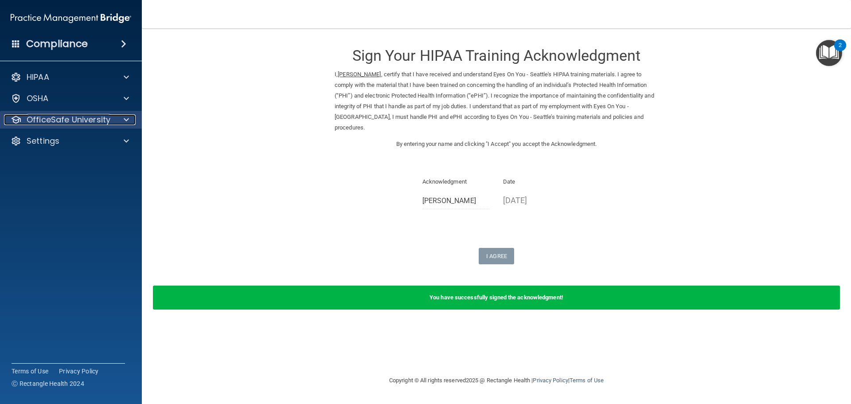
click at [105, 122] on p "OfficeSafe University" at bounding box center [69, 119] width 84 height 11
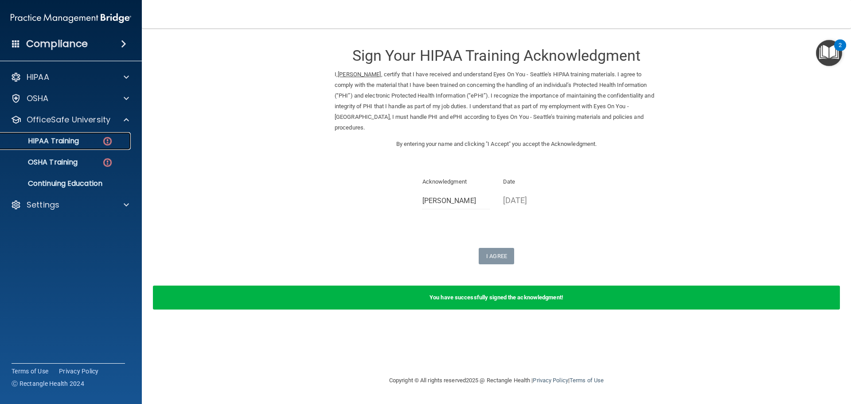
click at [99, 136] on link "HIPAA Training" at bounding box center [61, 141] width 140 height 18
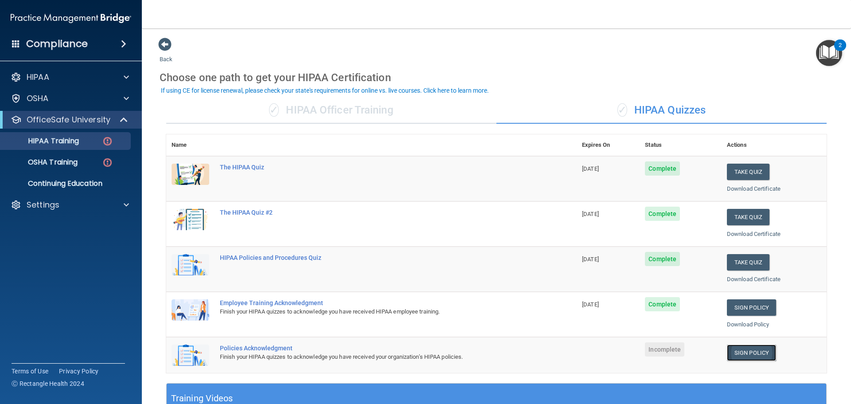
click at [750, 350] on link "Sign Policy" at bounding box center [751, 352] width 49 height 16
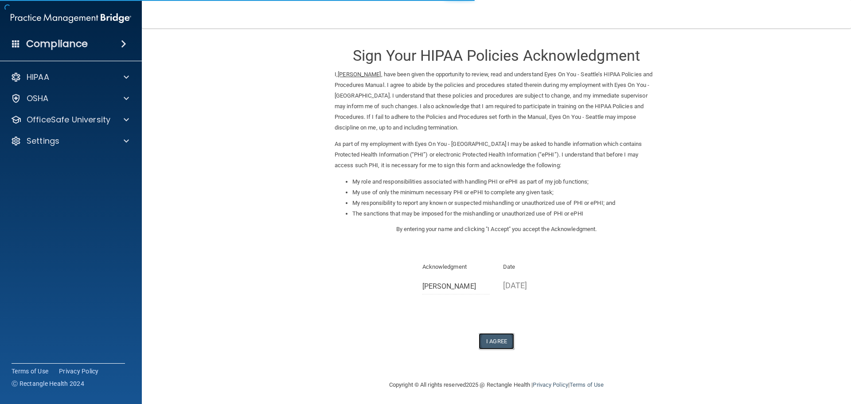
click at [498, 335] on button "I Agree" at bounding box center [496, 341] width 35 height 16
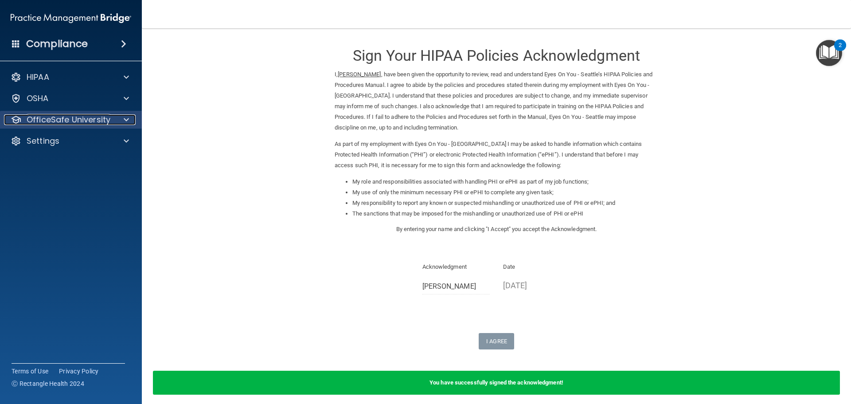
click at [77, 121] on p "OfficeSafe University" at bounding box center [69, 119] width 84 height 11
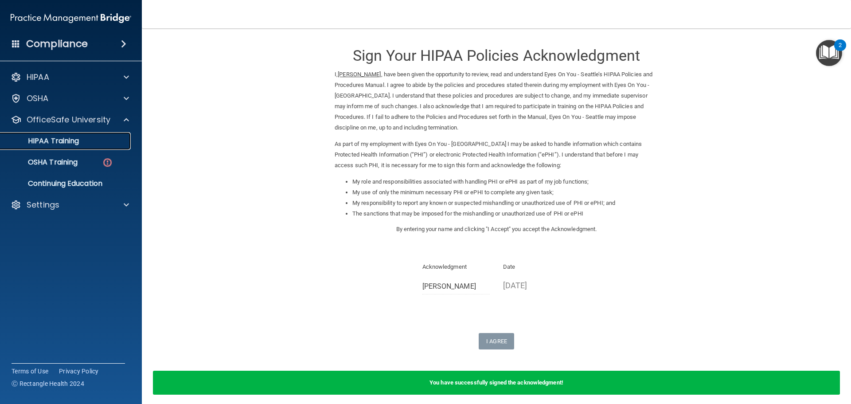
click at [70, 142] on p "HIPAA Training" at bounding box center [42, 140] width 73 height 9
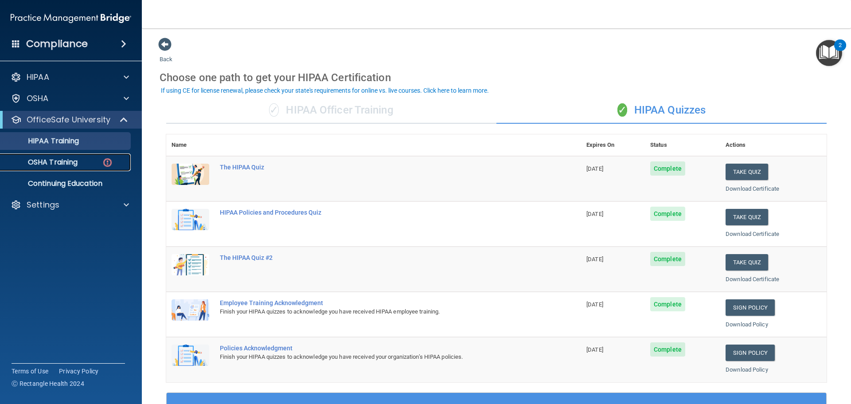
click at [73, 170] on link "OSHA Training" at bounding box center [61, 162] width 140 height 18
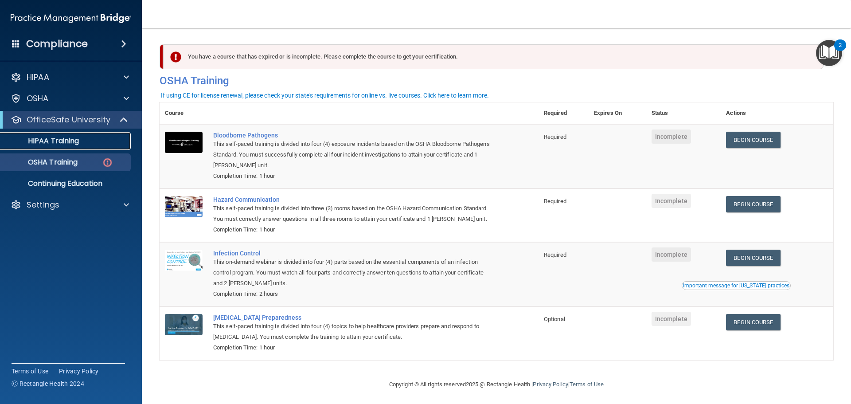
click at [109, 144] on div "HIPAA Training" at bounding box center [66, 140] width 121 height 9
